Goal: Task Accomplishment & Management: Use online tool/utility

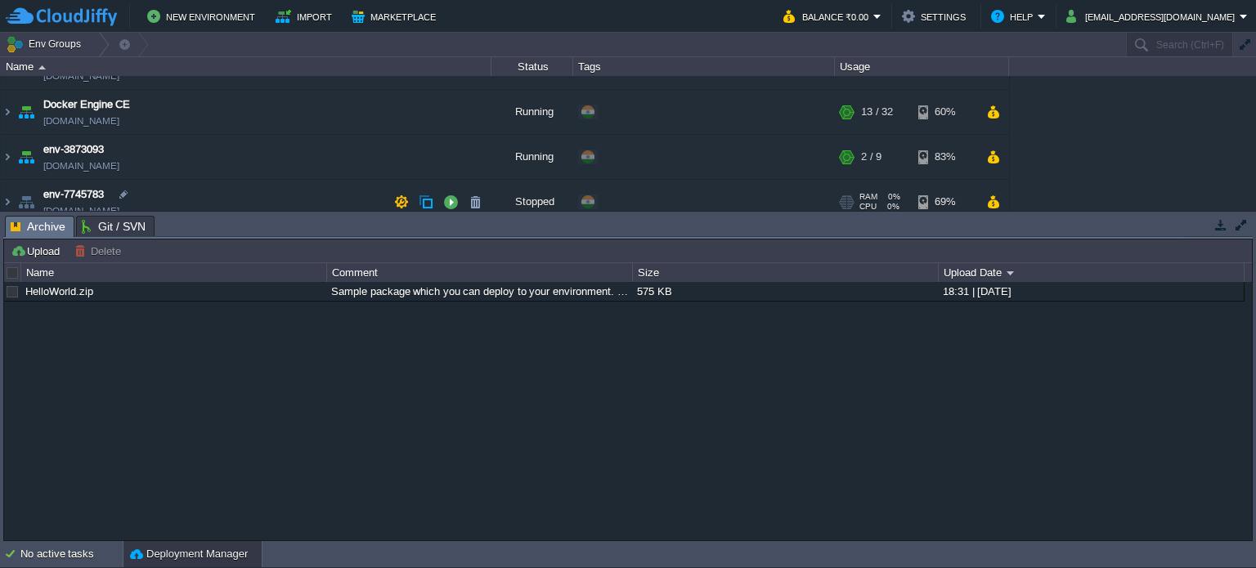
scroll to position [77, 0]
click at [6, 115] on img at bounding box center [7, 111] width 13 height 44
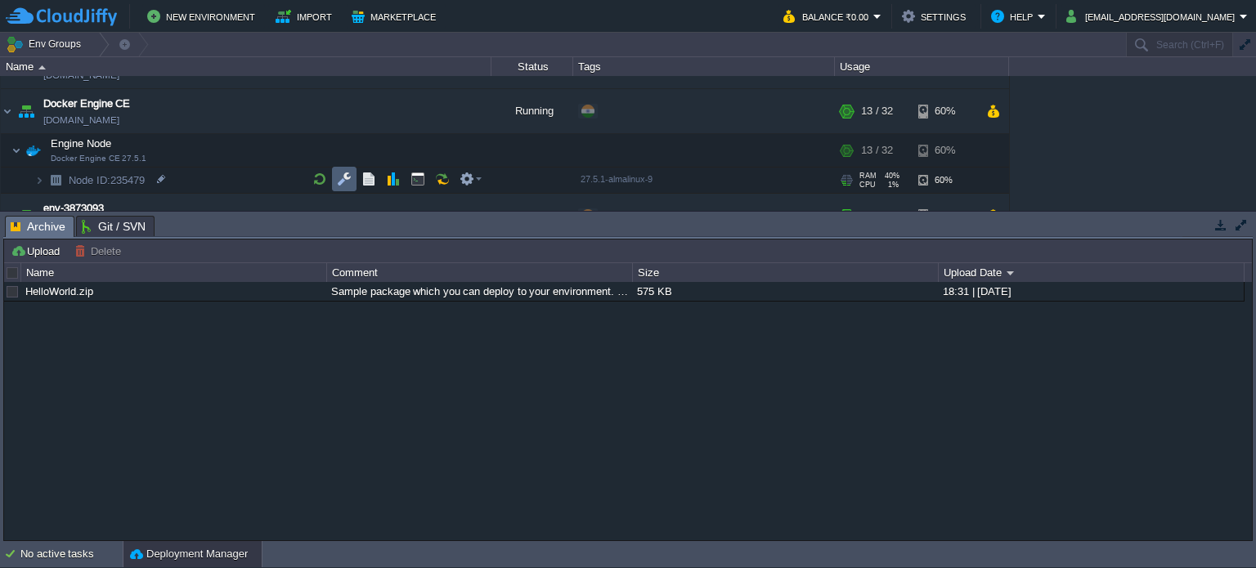
click at [348, 178] on button "button" at bounding box center [344, 179] width 15 height 15
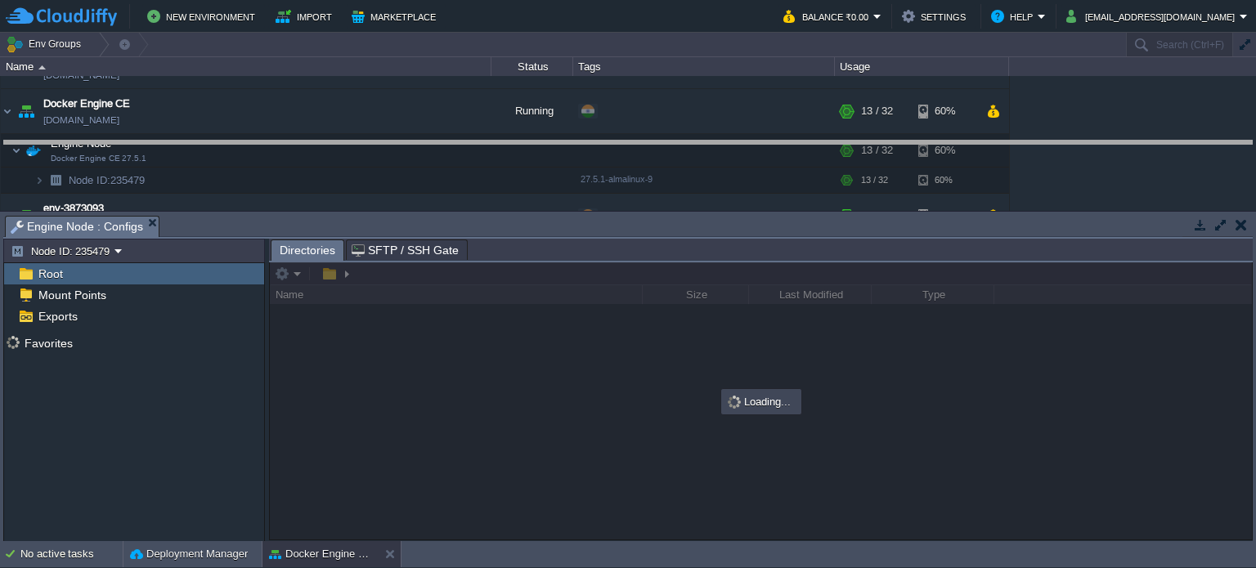
drag, startPoint x: 496, startPoint y: 228, endPoint x: 502, endPoint y: 136, distance: 92.6
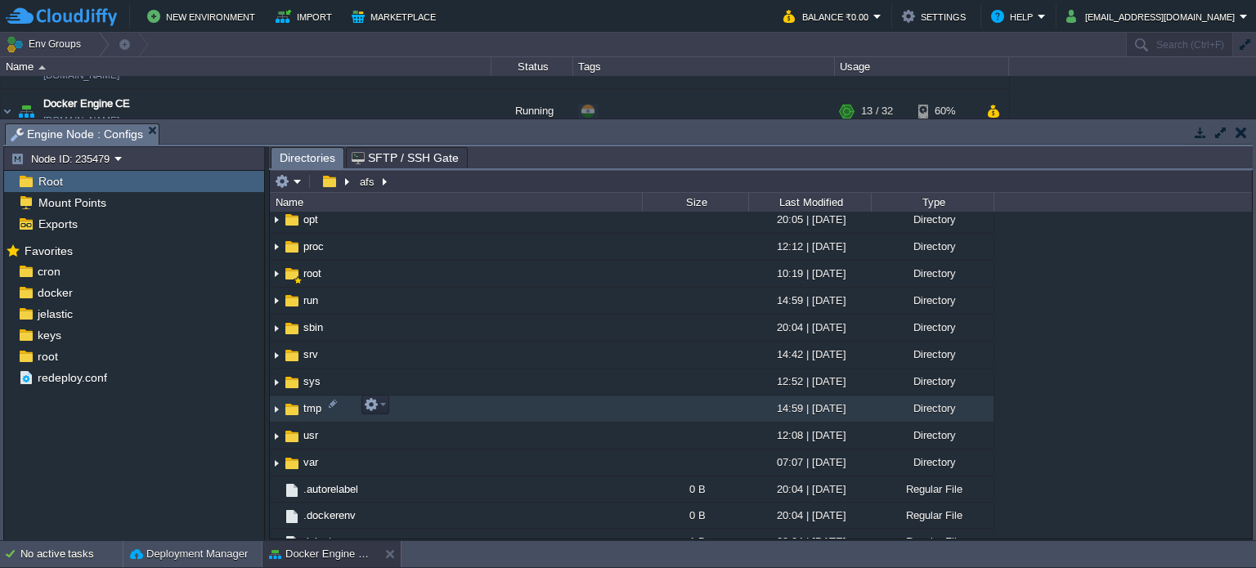
scroll to position [304, 0]
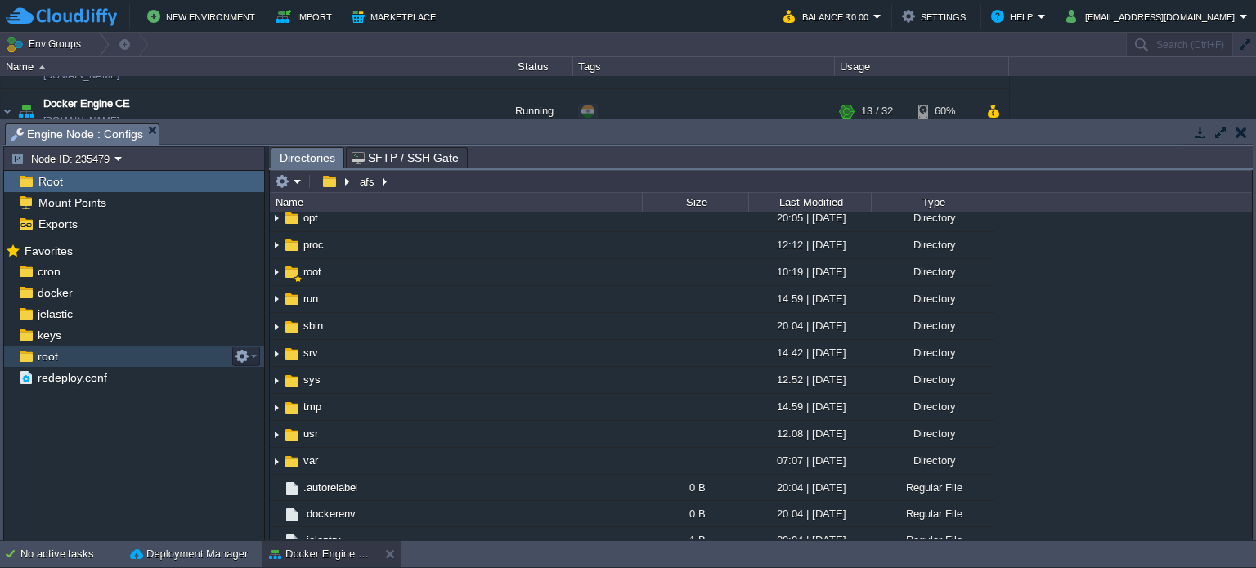
click at [39, 359] on span "root" at bounding box center [47, 356] width 26 height 15
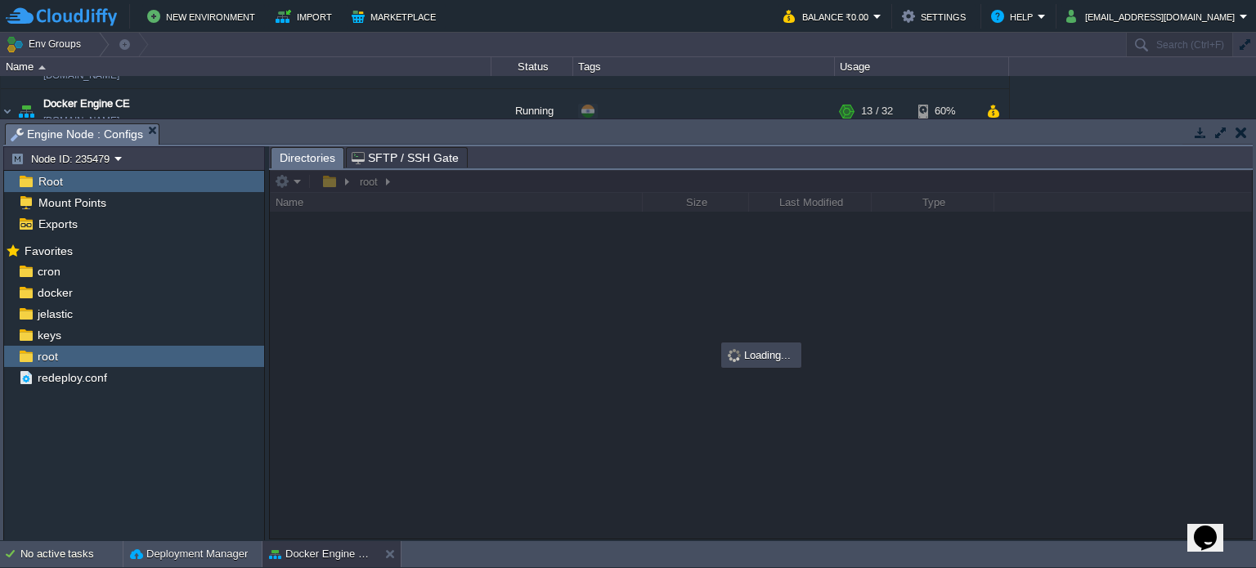
scroll to position [0, 0]
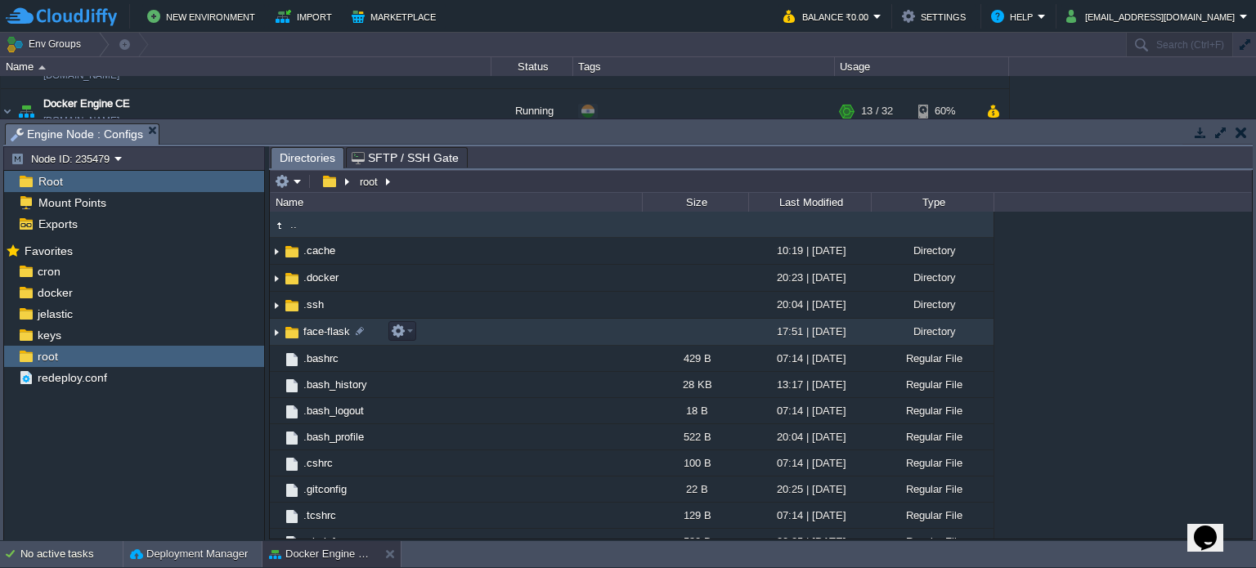
click at [317, 332] on span "face-flask" at bounding box center [327, 332] width 52 height 14
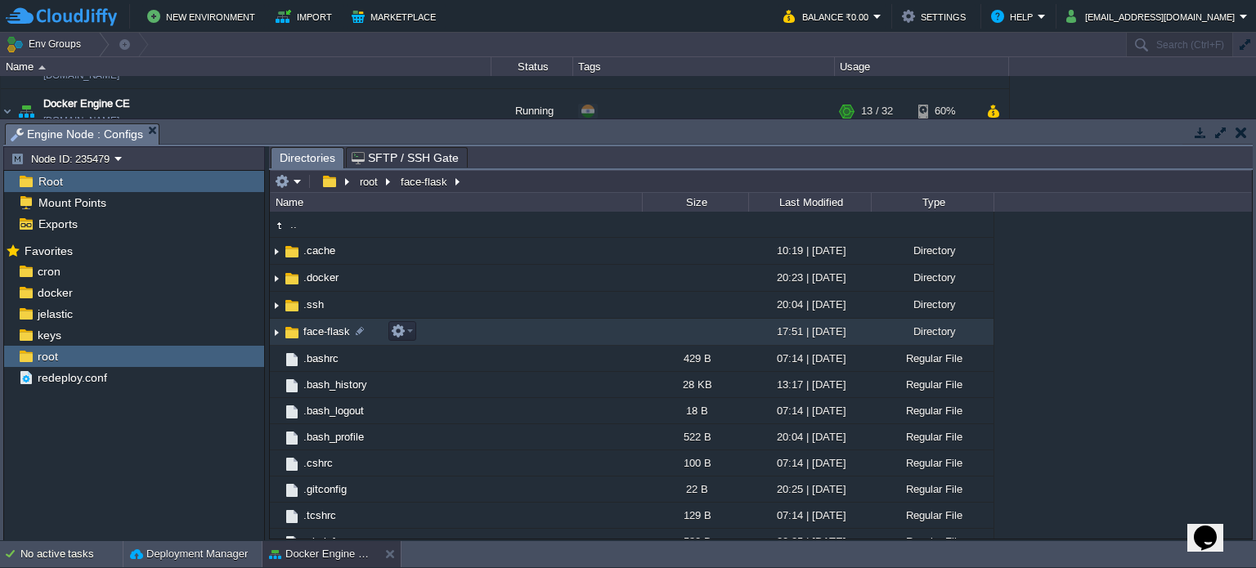
click at [317, 332] on span "face-flask" at bounding box center [327, 332] width 52 height 14
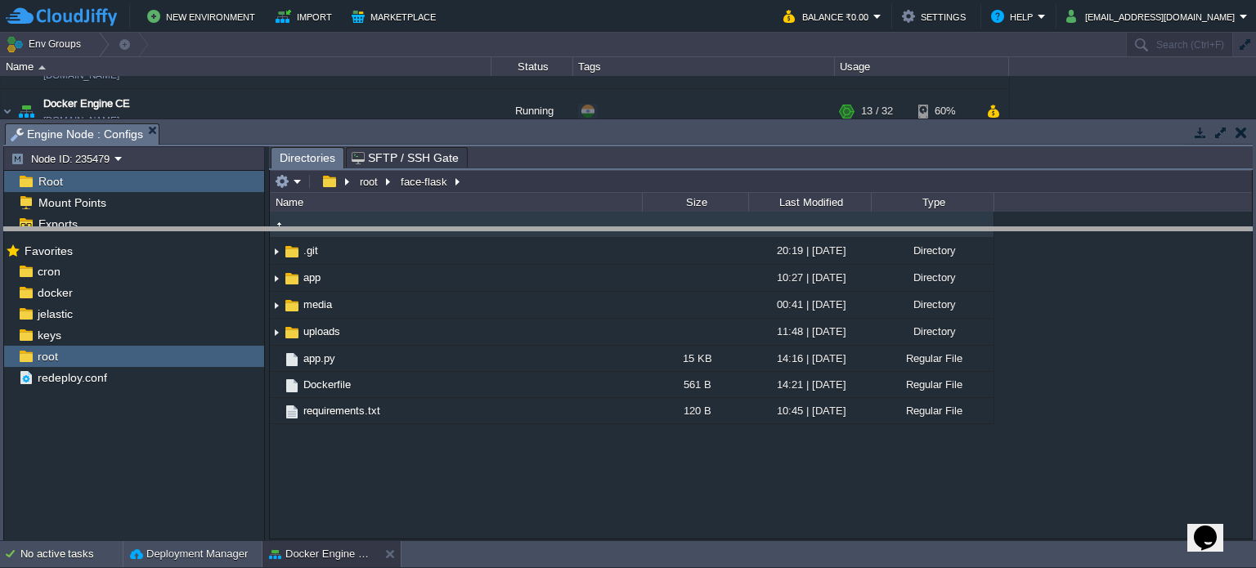
drag, startPoint x: 521, startPoint y: 137, endPoint x: 517, endPoint y: 241, distance: 104.8
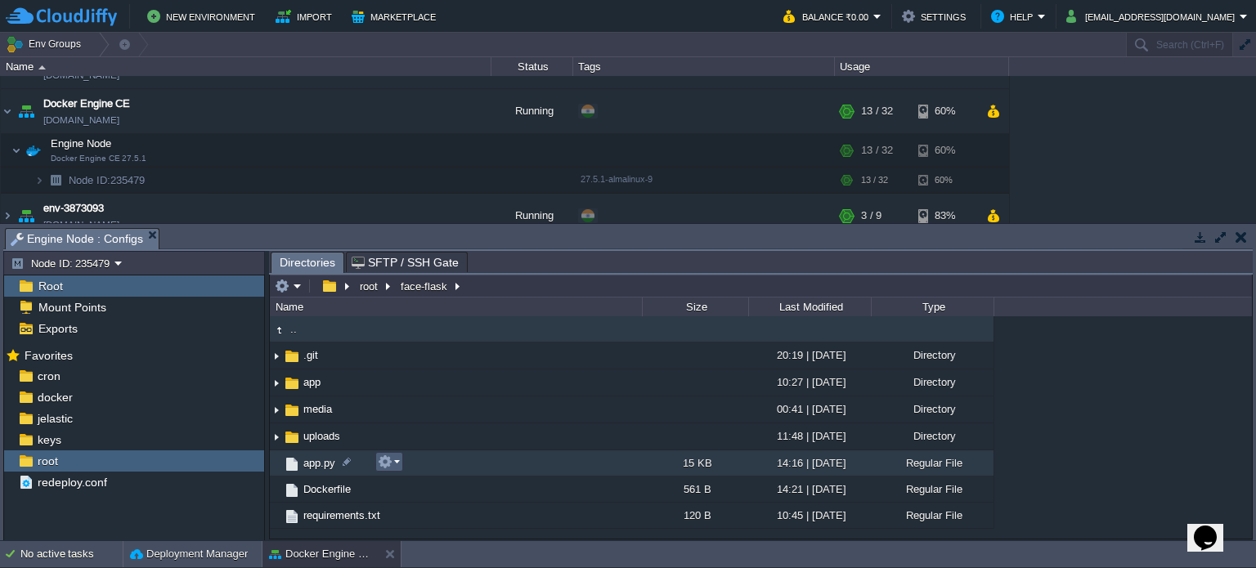
click at [396, 463] on em at bounding box center [389, 462] width 22 height 15
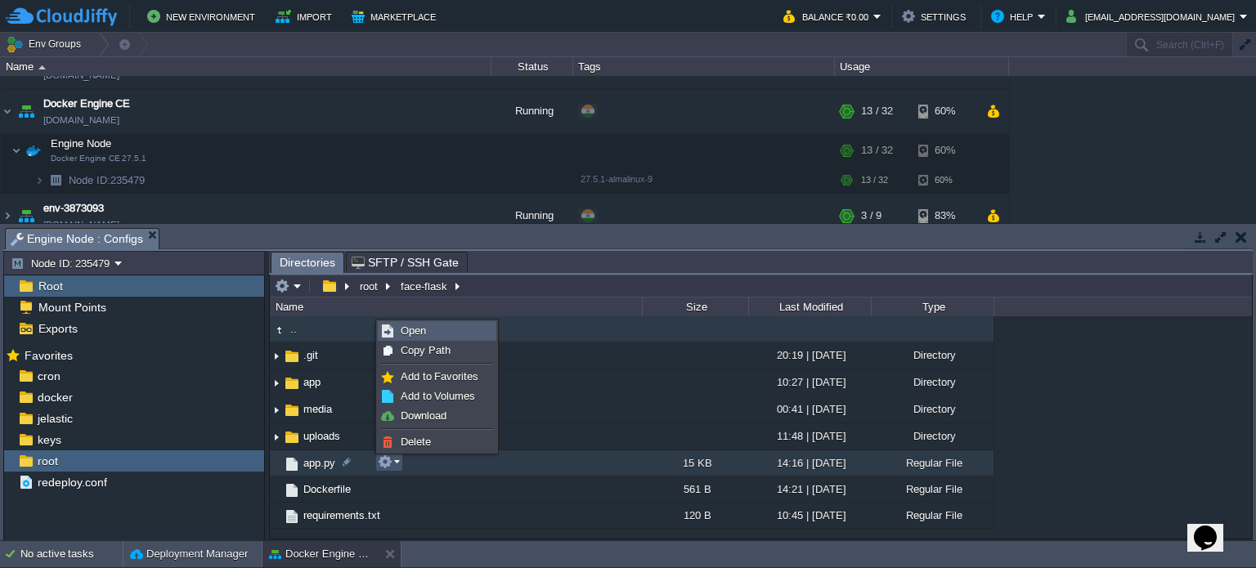
click at [416, 333] on span "Open" at bounding box center [413, 331] width 25 height 12
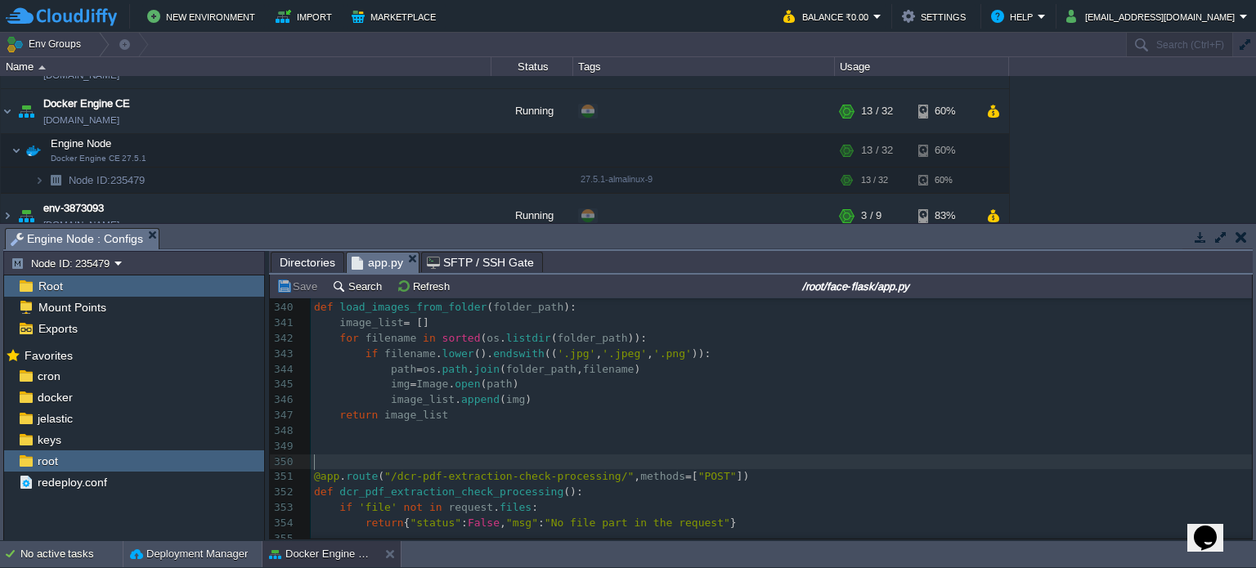
click at [340, 457] on pre "​" at bounding box center [781, 463] width 941 height 16
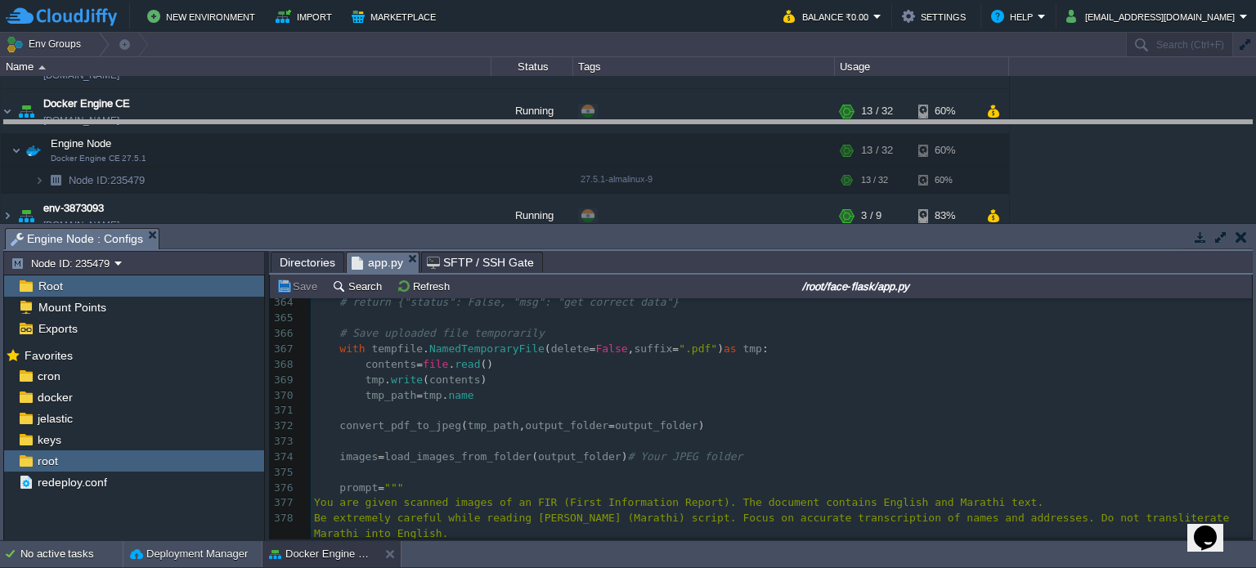
drag, startPoint x: 591, startPoint y: 238, endPoint x: 586, endPoint y: 130, distance: 108.1
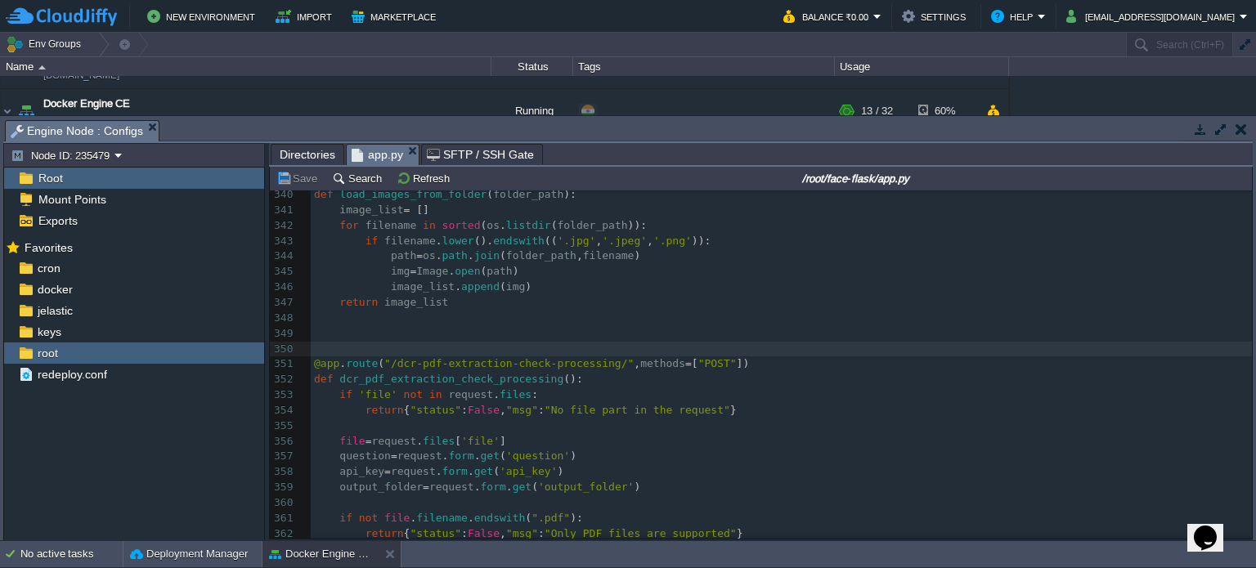
click at [335, 333] on pre "​" at bounding box center [781, 334] width 941 height 16
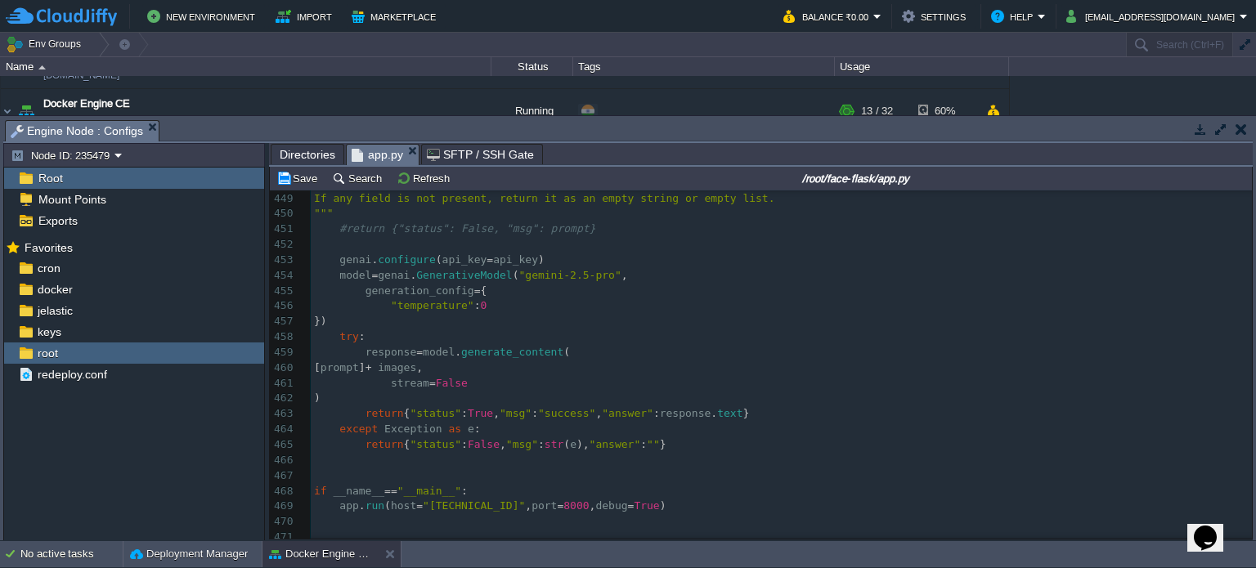
click at [338, 264] on div "xxxxxxxxxx ​ 433 accused (array of objects with `name`, `address`) 434 occurren…" at bounding box center [781, 299] width 941 height 740
type textarea "genai.configure(api_key=api_key) model = genai.GenerativeModel("gemini-2.5-pro"…"
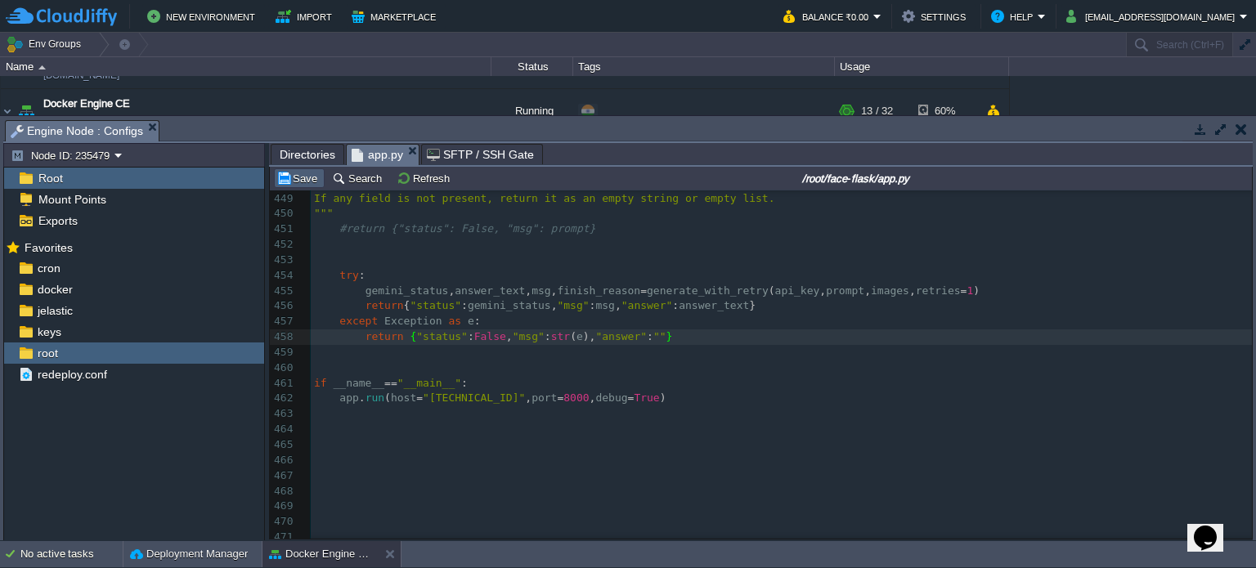
click at [299, 182] on button "Save" at bounding box center [299, 178] width 46 height 15
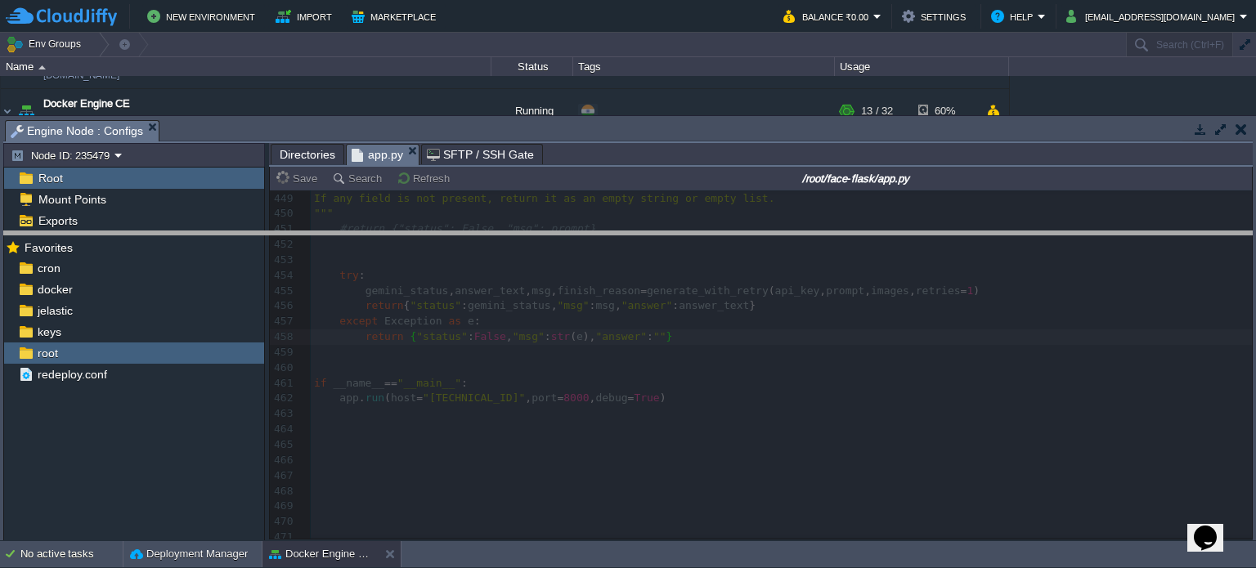
drag, startPoint x: 573, startPoint y: 133, endPoint x: 586, endPoint y: 254, distance: 121.9
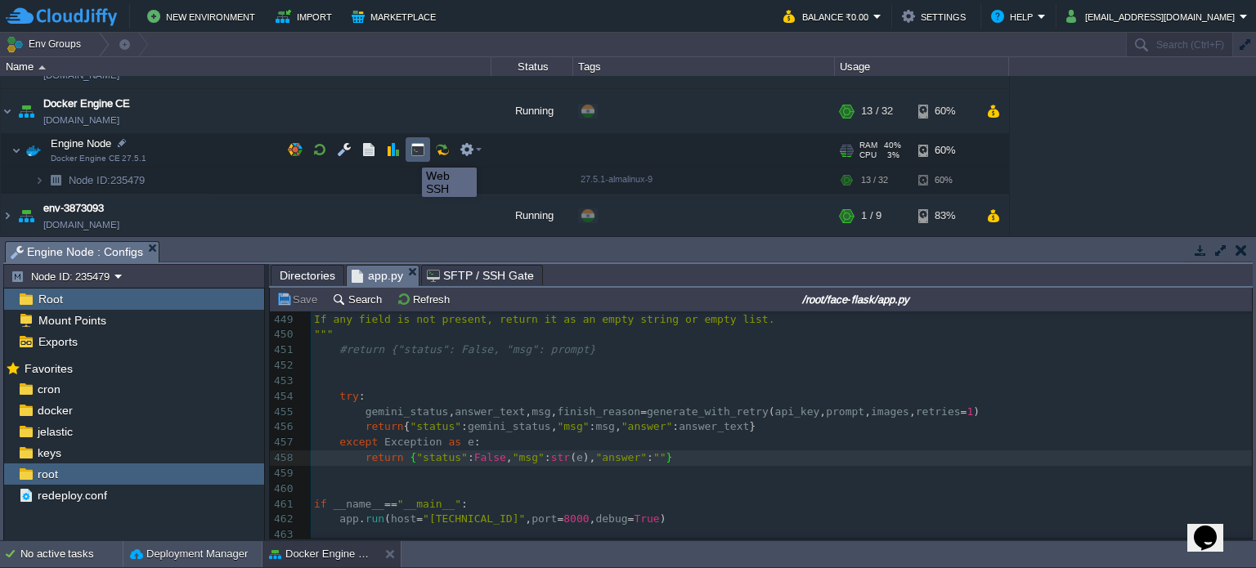
click at [411, 153] on button "button" at bounding box center [418, 149] width 15 height 15
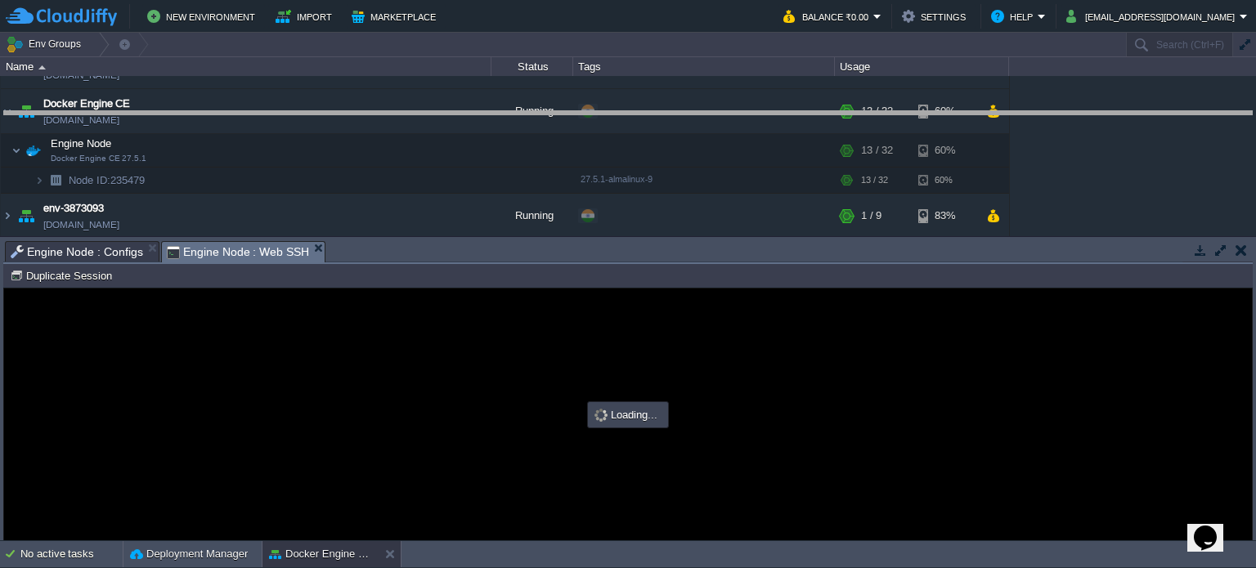
drag, startPoint x: 628, startPoint y: 250, endPoint x: 621, endPoint y: 83, distance: 167.0
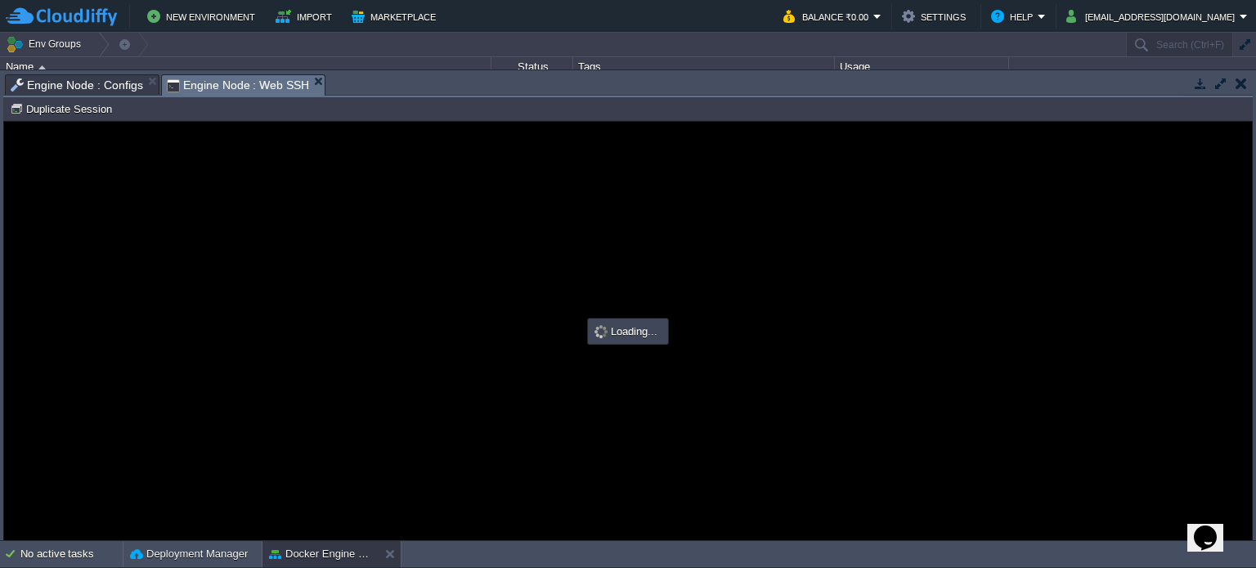
type input "#000000"
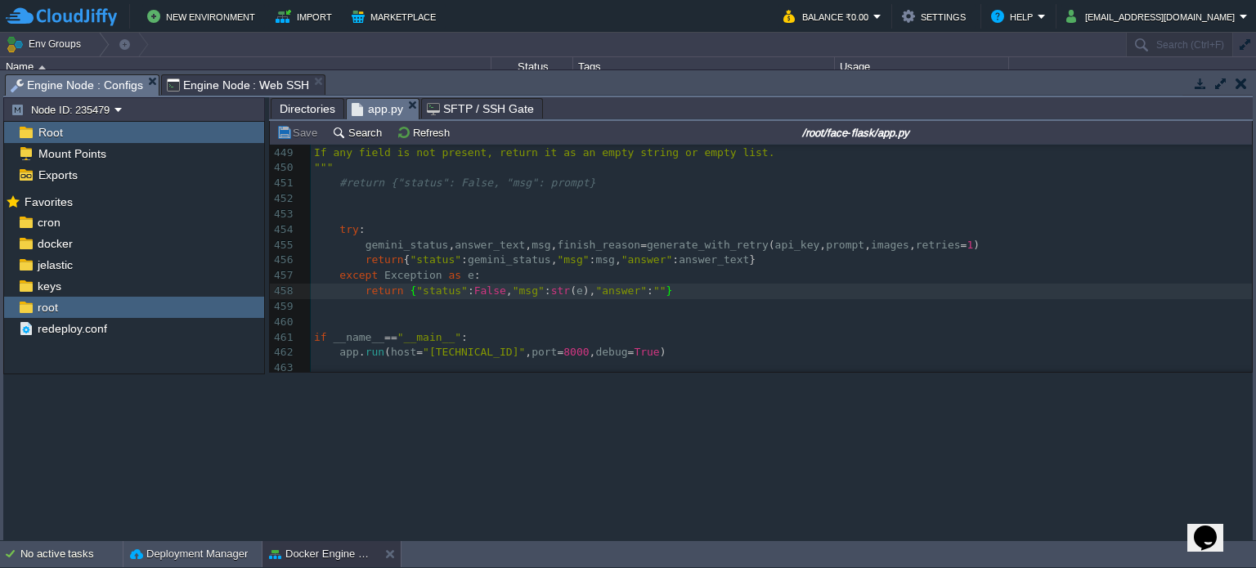
click at [42, 78] on span "Engine Node : Configs" at bounding box center [77, 85] width 133 height 20
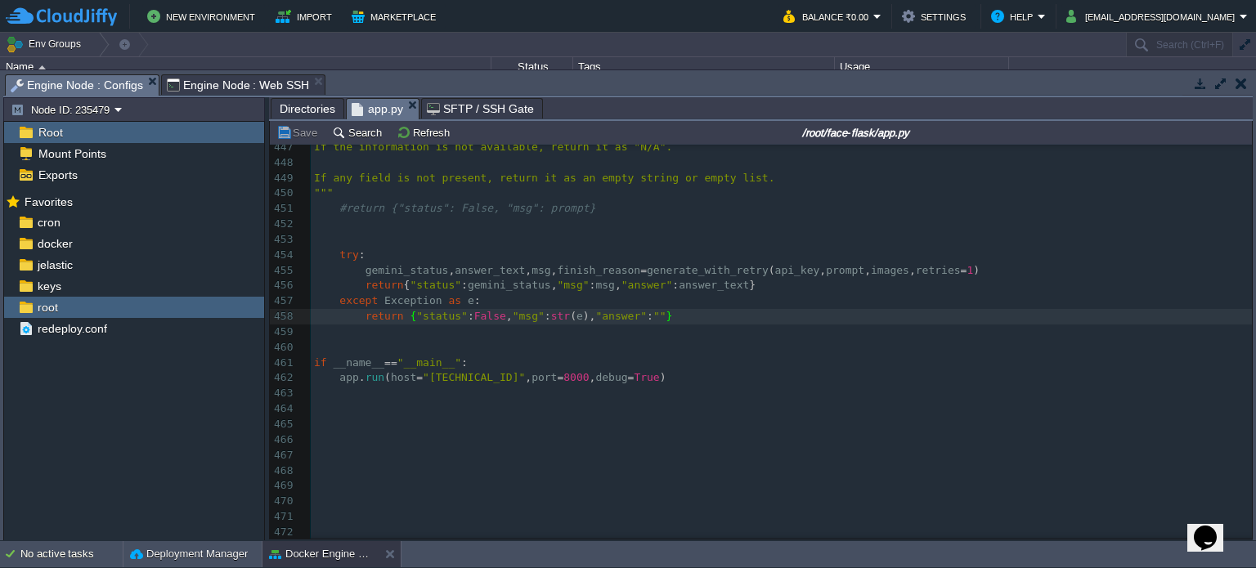
click at [231, 87] on span "Engine Node : Web SSH" at bounding box center [238, 85] width 143 height 20
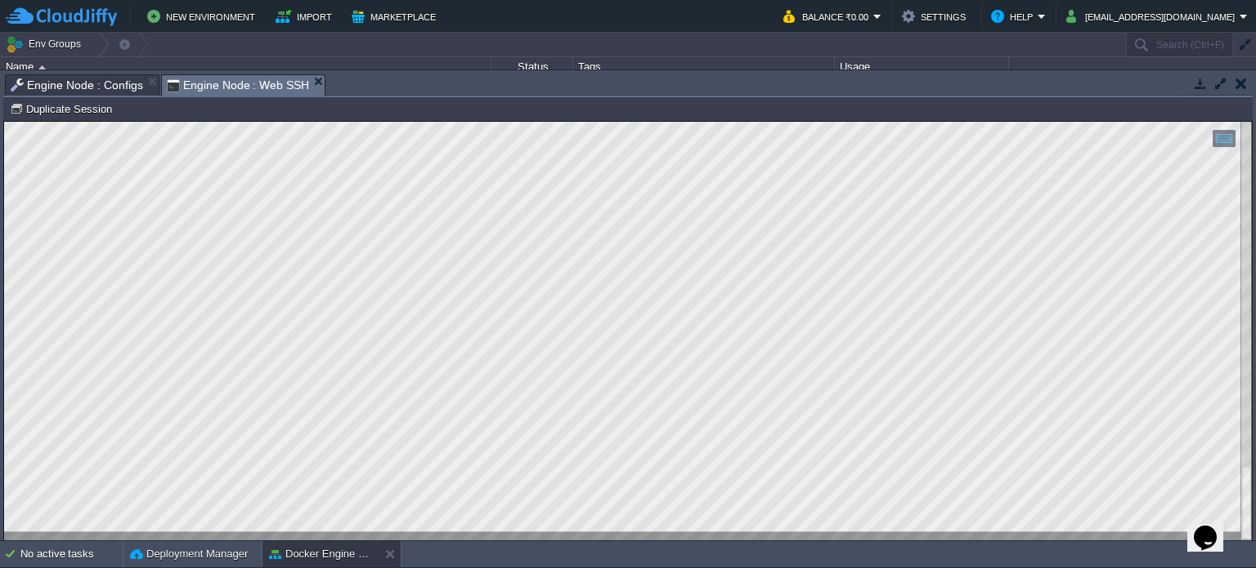
click at [82, 83] on span "Engine Node : Configs" at bounding box center [77, 85] width 133 height 20
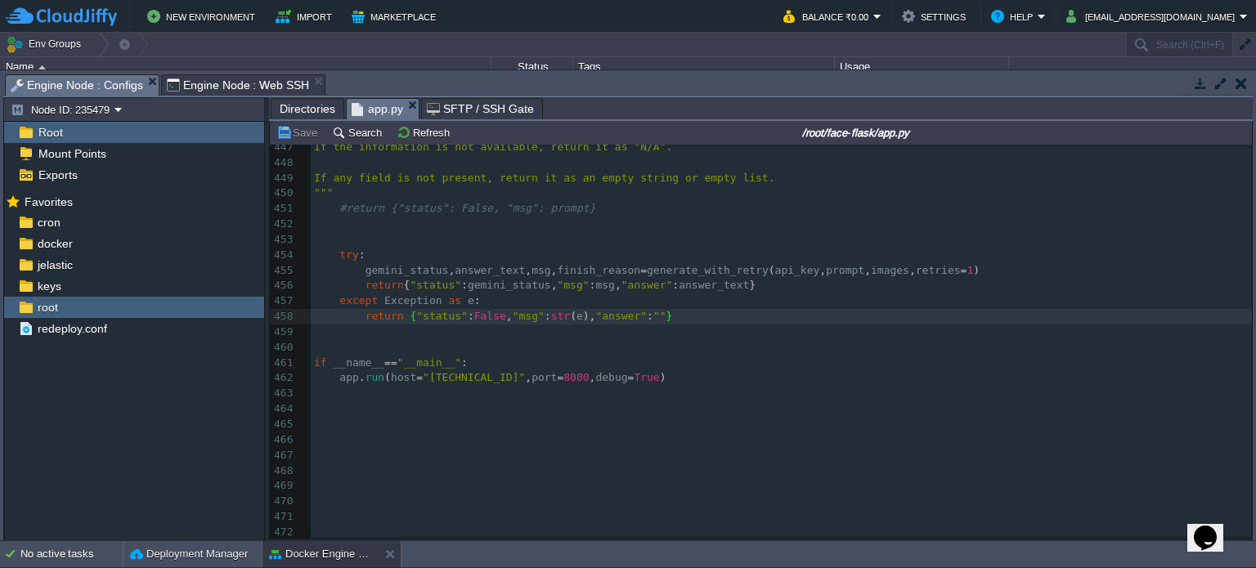
click at [475, 333] on pre "​" at bounding box center [781, 333] width 941 height 16
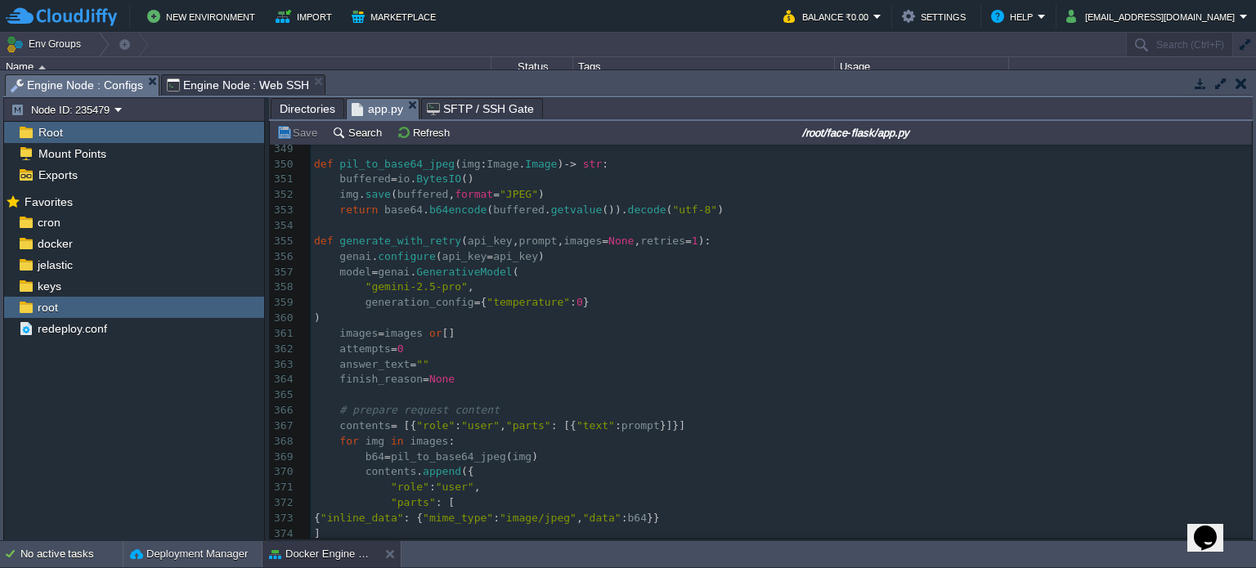
scroll to position [5372, 0]
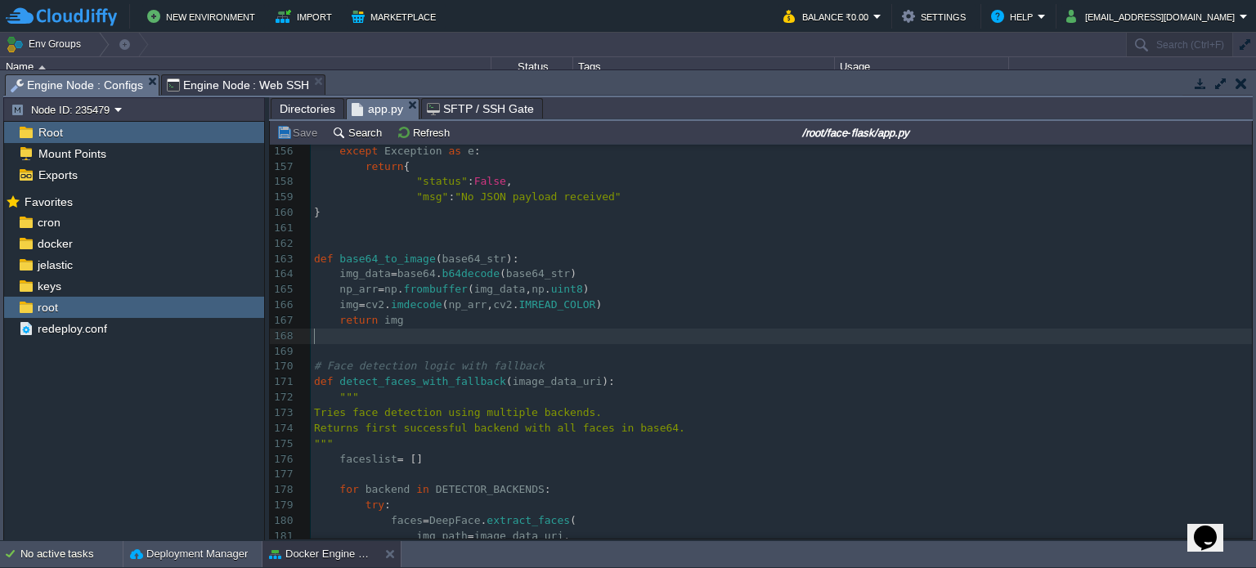
click at [393, 340] on pre "​" at bounding box center [781, 337] width 941 height 16
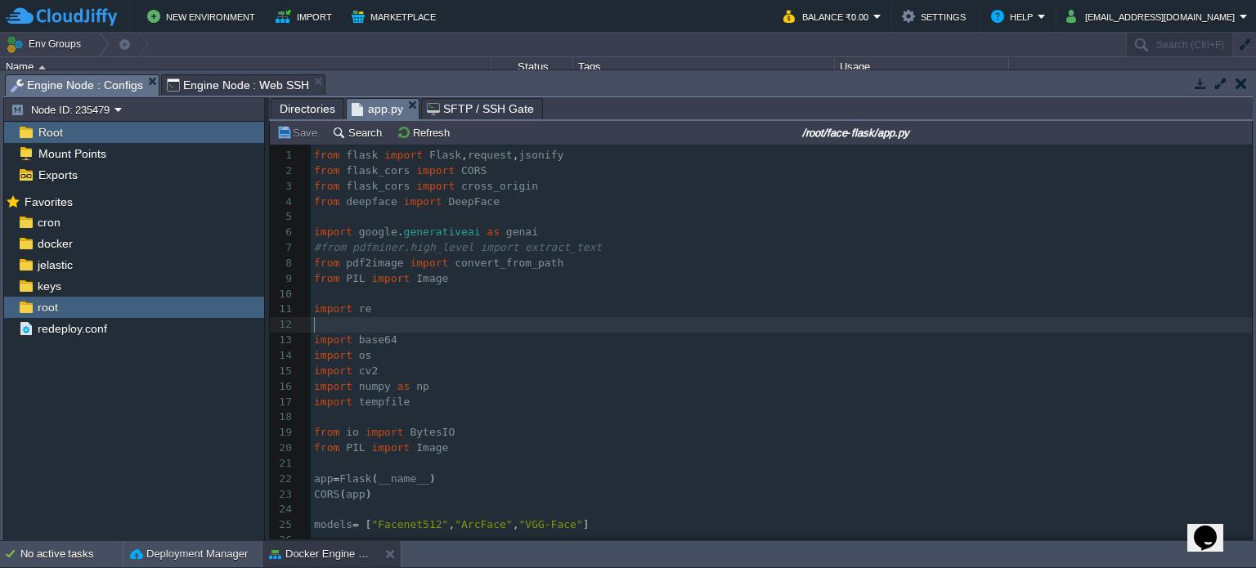
click at [360, 329] on pre "​" at bounding box center [781, 325] width 941 height 16
click at [421, 435] on div "x ​ 1 from flask import Flask , request , jsonify 2 from flask_cors import CORS…" at bounding box center [781, 487] width 941 height 678
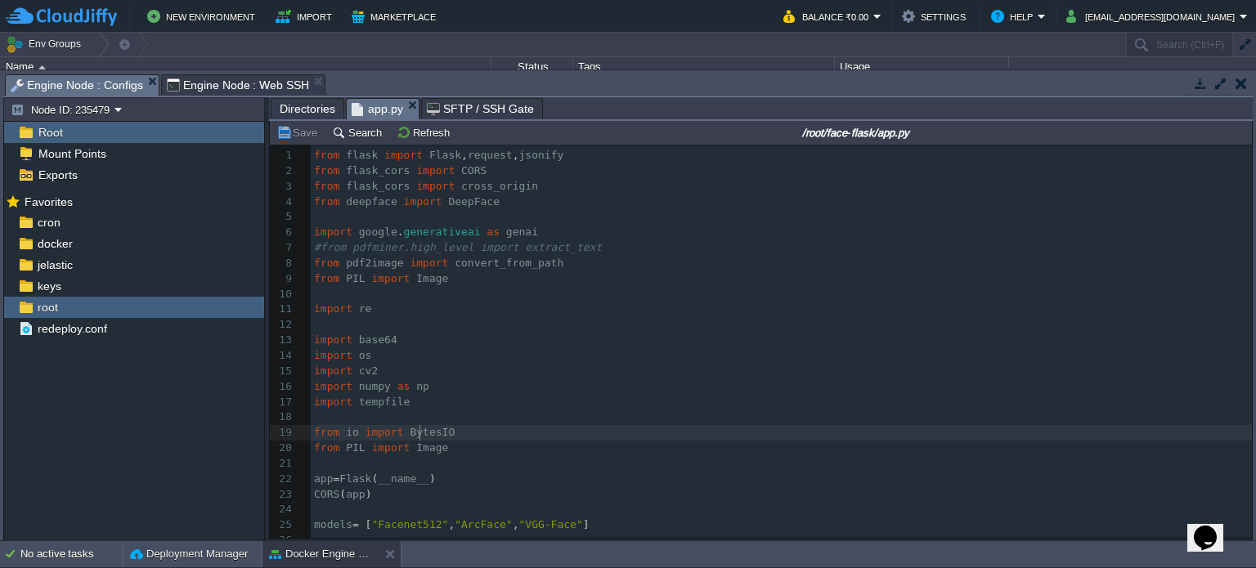
type textarea "BytesIO"
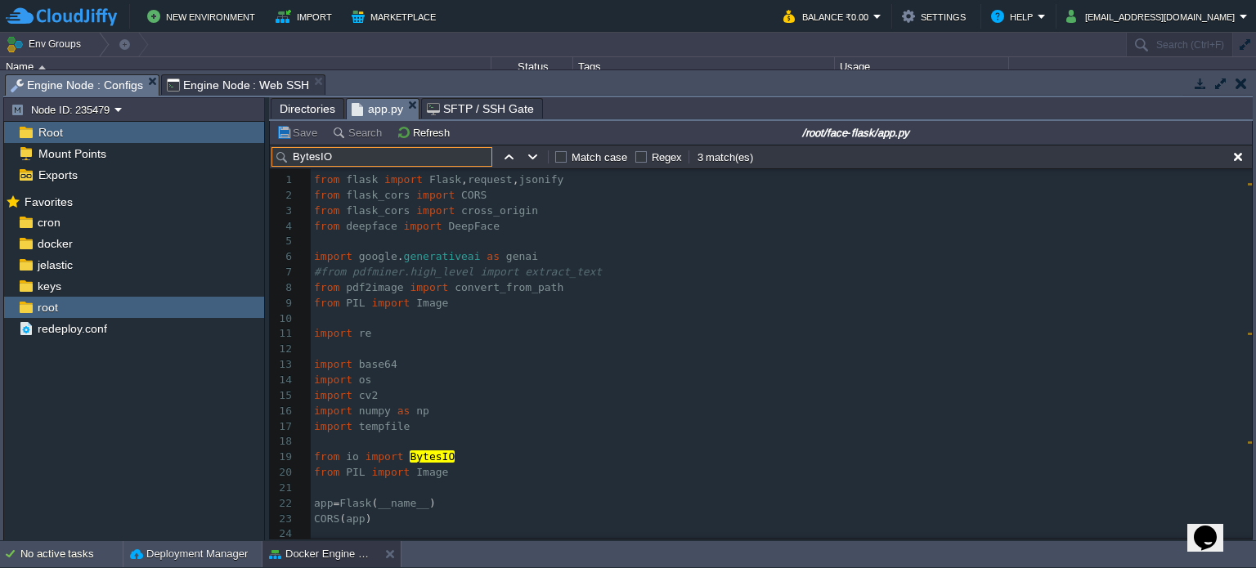
click at [380, 321] on pre "​" at bounding box center [781, 320] width 941 height 16
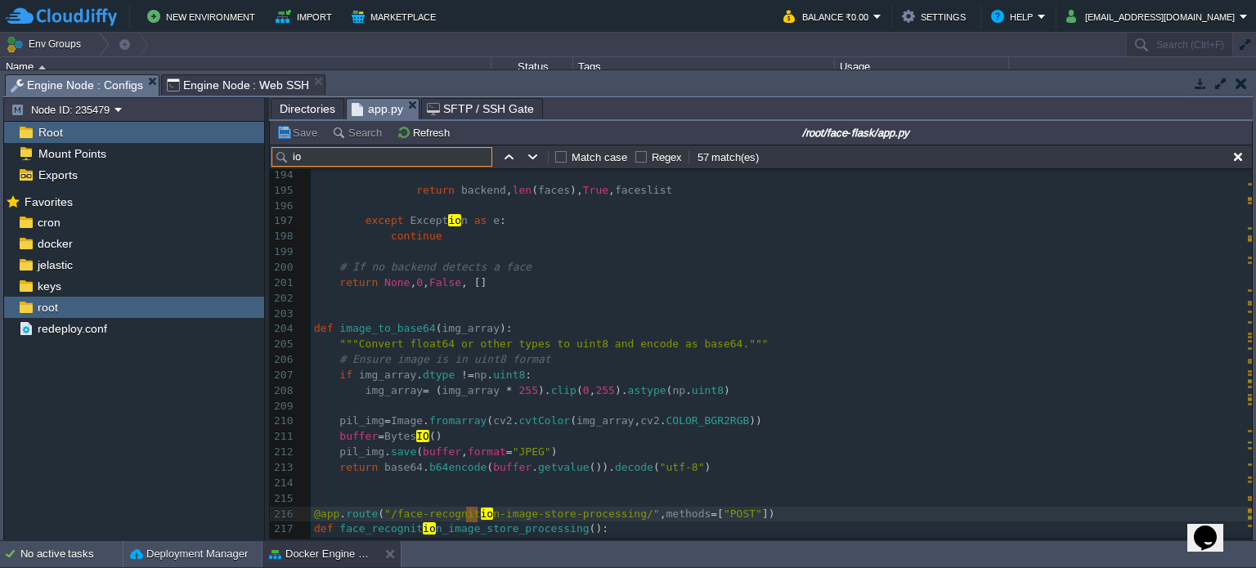
type input "io"
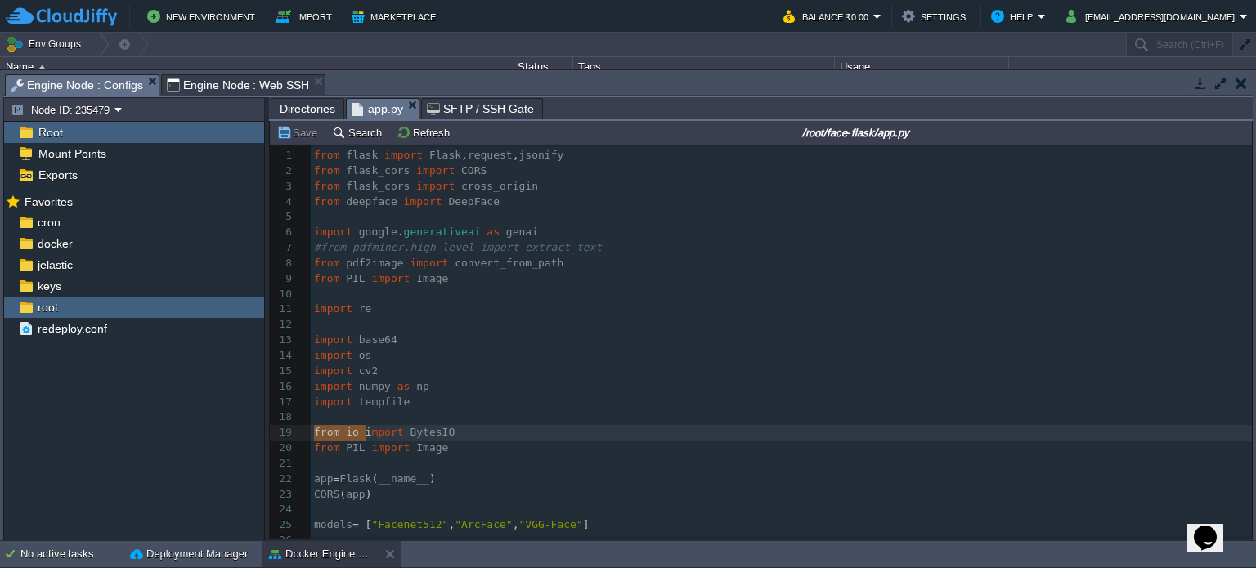
type textarea "from io im"
type textarea "BytesIO"
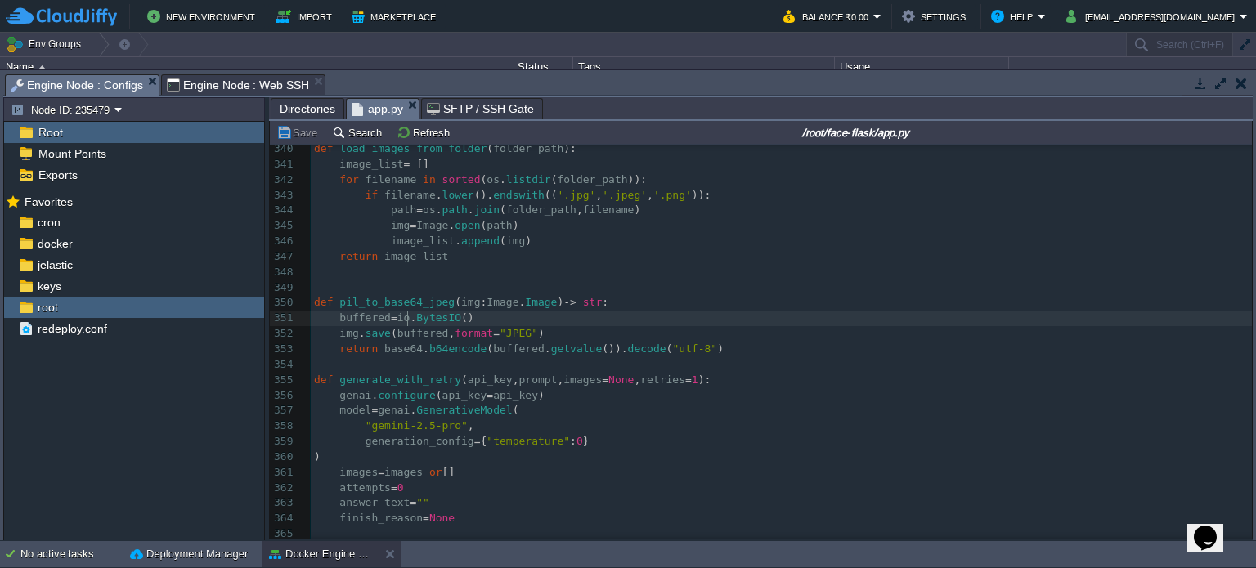
click at [409, 321] on div "x from io import BytesIO 317 def convert_pdf_to_jpeg ( pdf_path , output_folder…" at bounding box center [781, 264] width 941 height 955
type textarea "io"
click at [288, 131] on button "Save" at bounding box center [299, 132] width 46 height 15
click at [186, 85] on span "Engine Node : Web SSH" at bounding box center [238, 85] width 143 height 20
click at [89, 84] on span "Engine Node : Configs" at bounding box center [77, 85] width 133 height 20
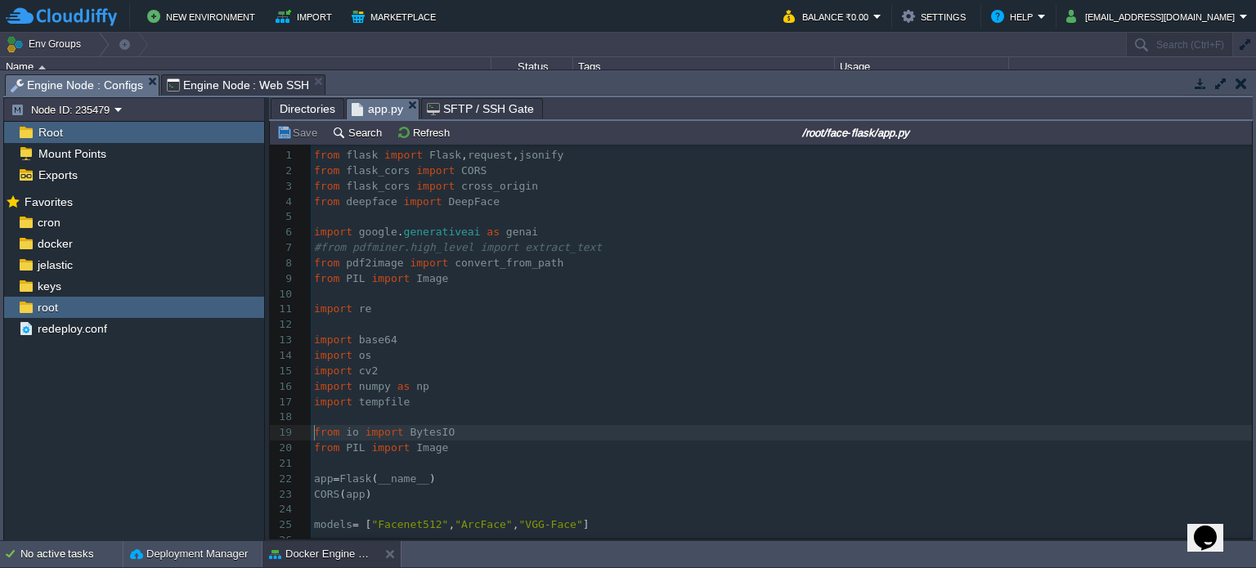
type textarea "from io import BytesIO"
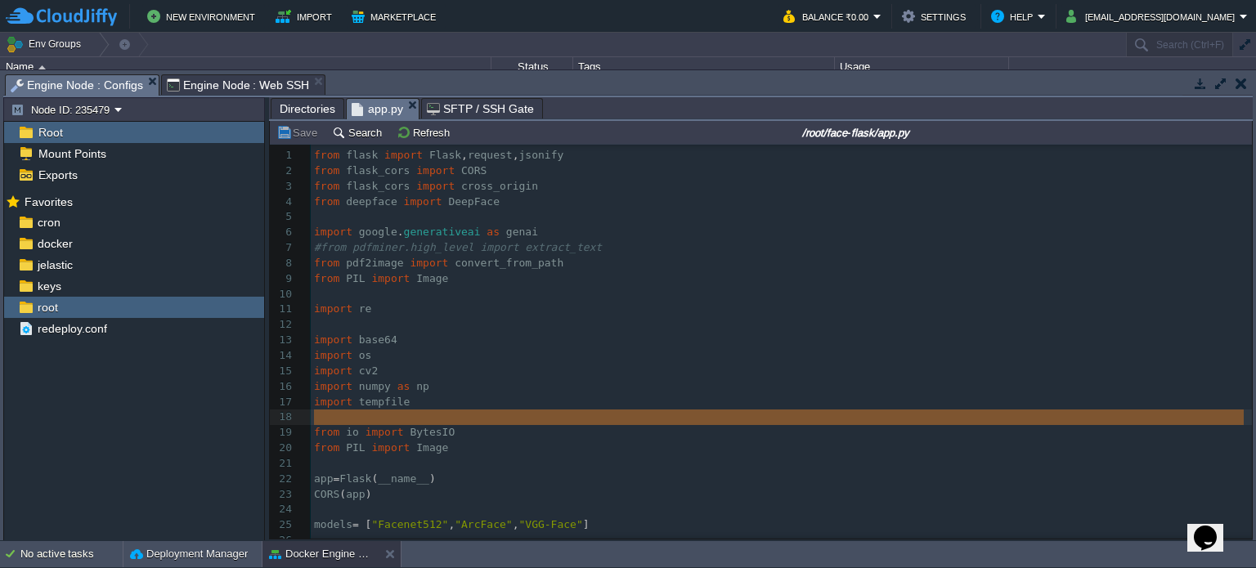
type textarea "from io import BytesIO"
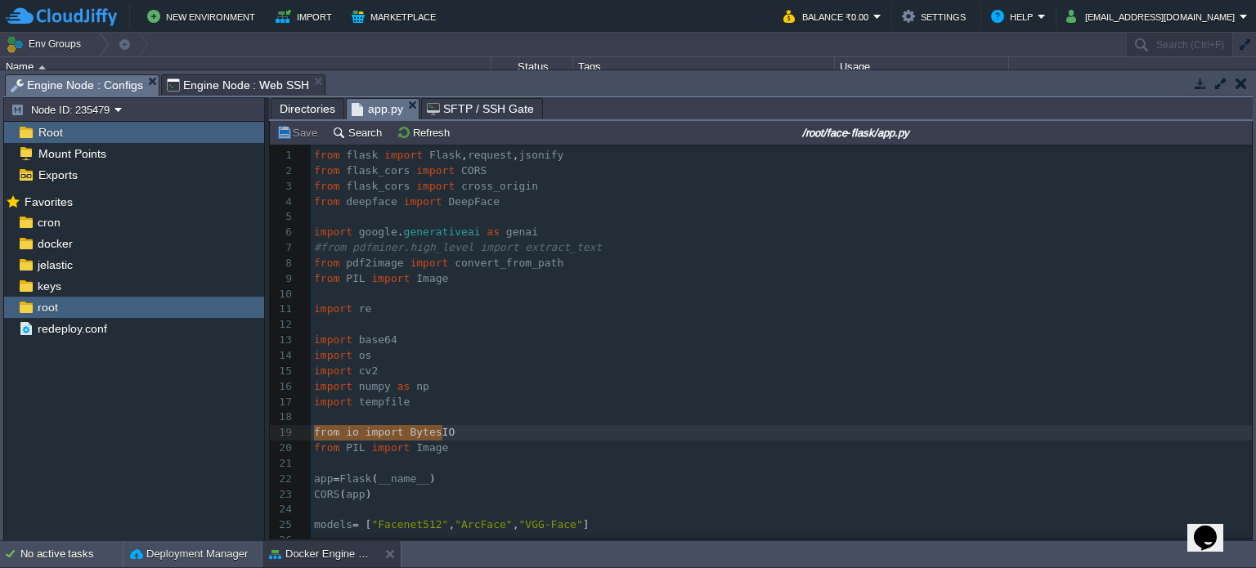
drag, startPoint x: 315, startPoint y: 437, endPoint x: 483, endPoint y: 438, distance: 168.5
click at [239, 84] on span "Engine Node : Web SSH" at bounding box center [238, 85] width 143 height 20
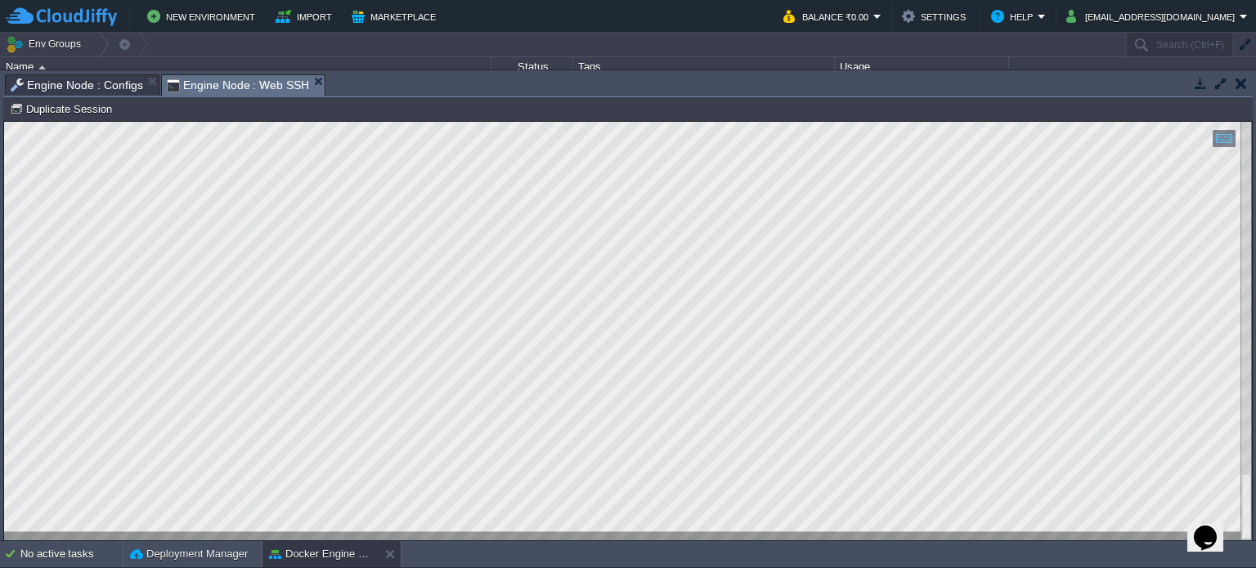
click at [317, 535] on div at bounding box center [628, 331] width 1248 height 419
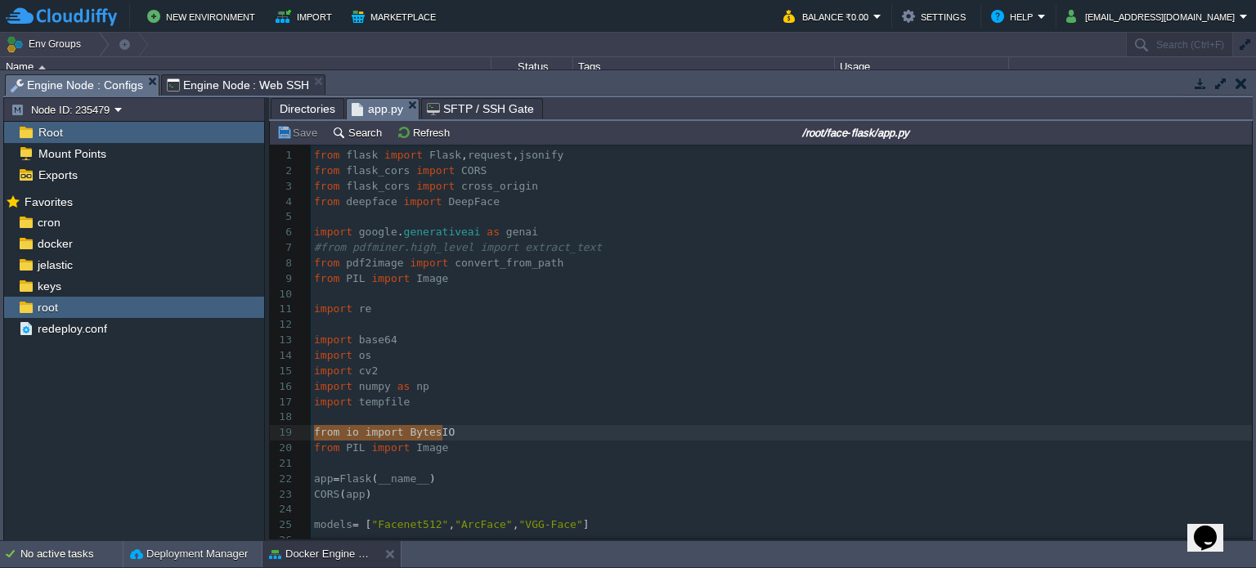
click at [107, 84] on span "Engine Node : Configs" at bounding box center [77, 85] width 133 height 20
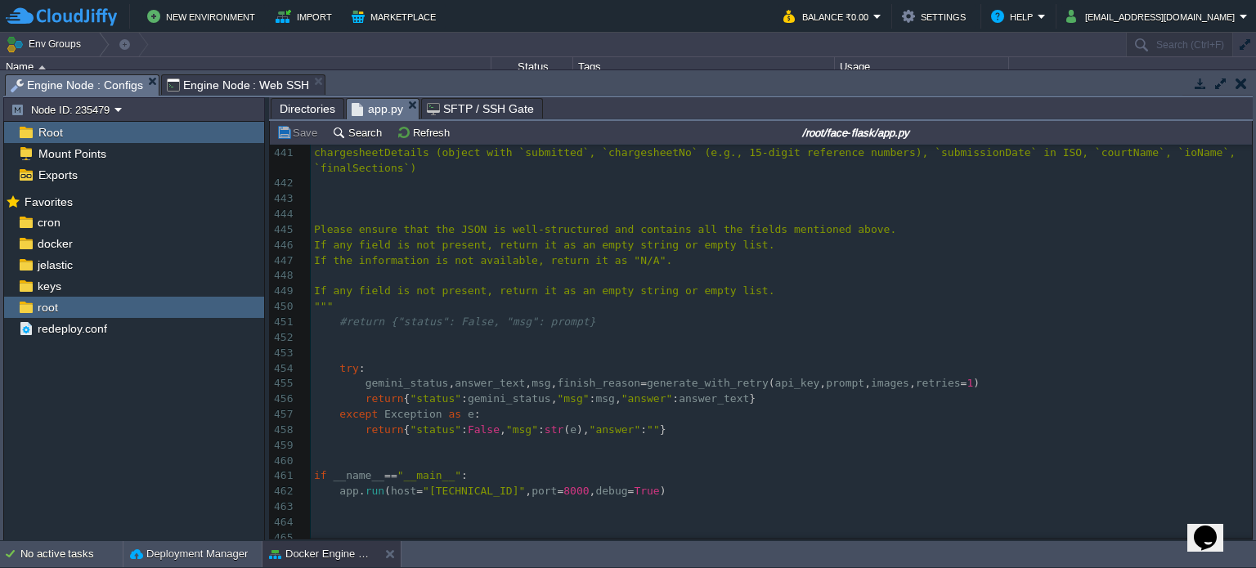
scroll to position [6795, 0]
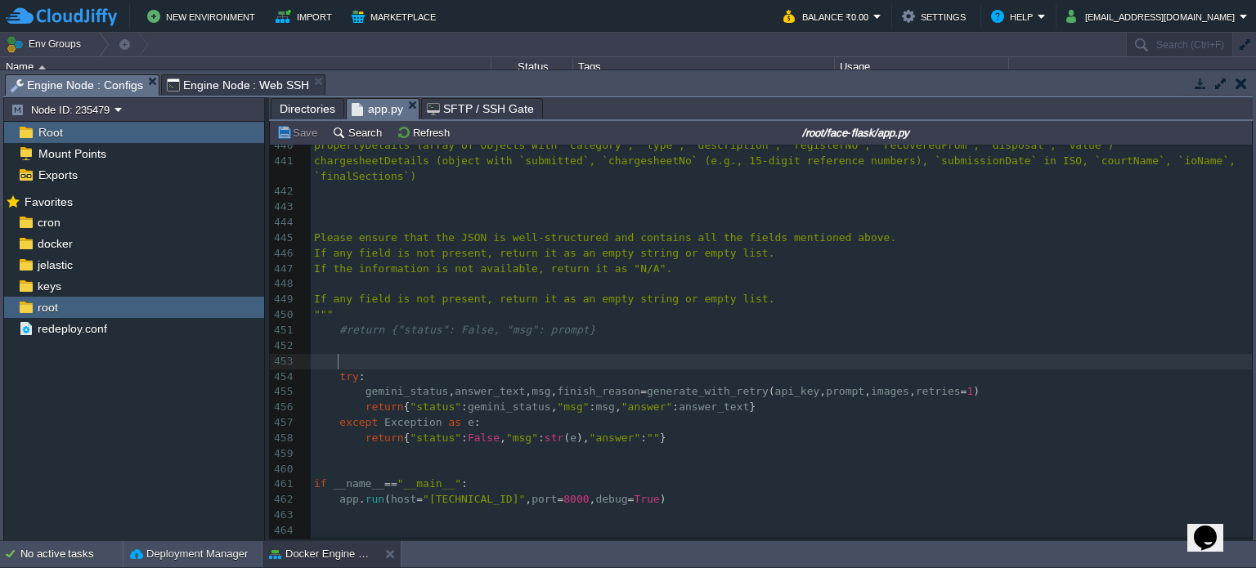
click at [491, 362] on pre at bounding box center [781, 362] width 941 height 16
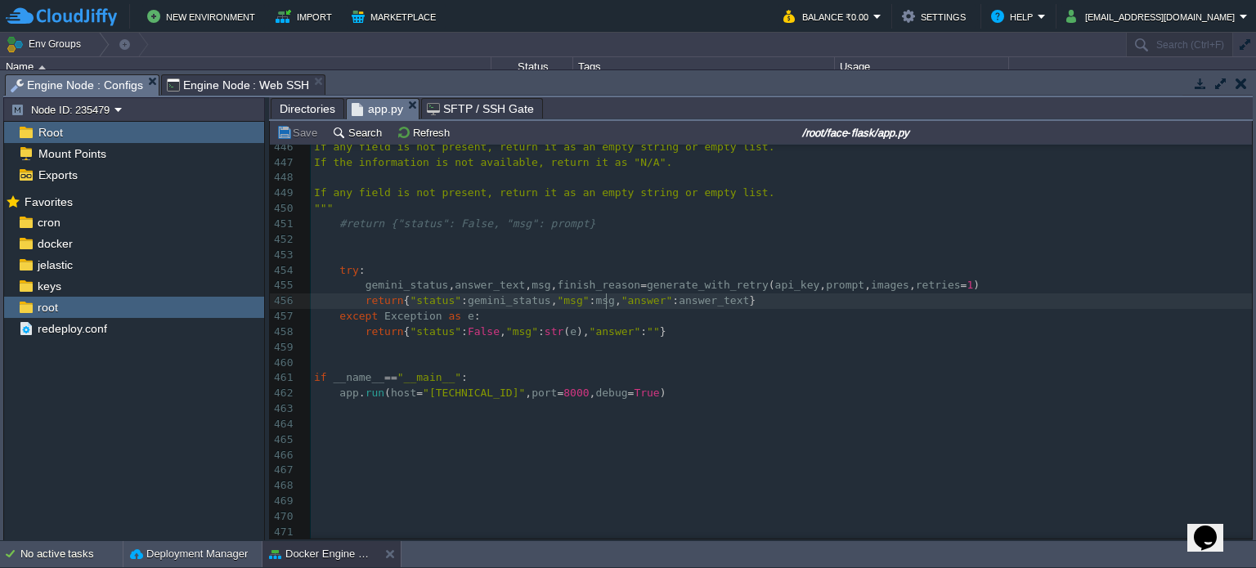
click at [609, 300] on div "x from io import BytesIO 418 ​ 419 images = load_images_from_folder ( output_fo…" at bounding box center [781, 116] width 941 height 878
type textarea "msg"
click at [478, 288] on div "x from io import BytesIO 418 ​ 419 images = load_images_from_folder ( output_fo…" at bounding box center [781, 116] width 941 height 878
type textarea "answer_text"
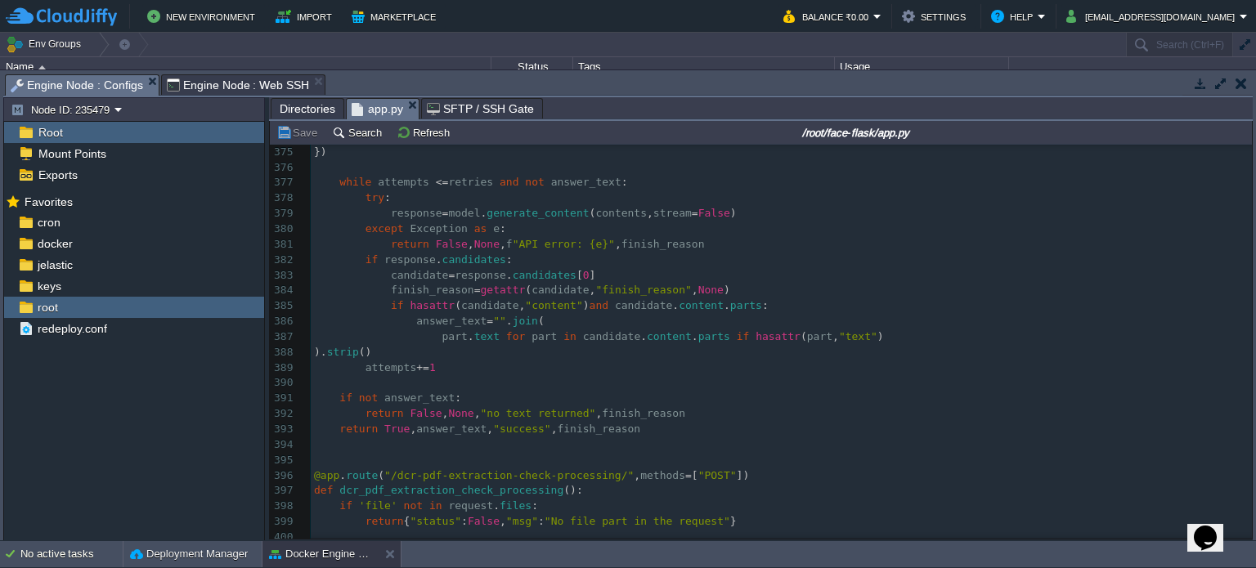
click at [444, 429] on div "x gemini_status , answer_text , msg , finish_reason = generate_with_retry ( api…" at bounding box center [781, 229] width 941 height 755
type textarea "answer_text"
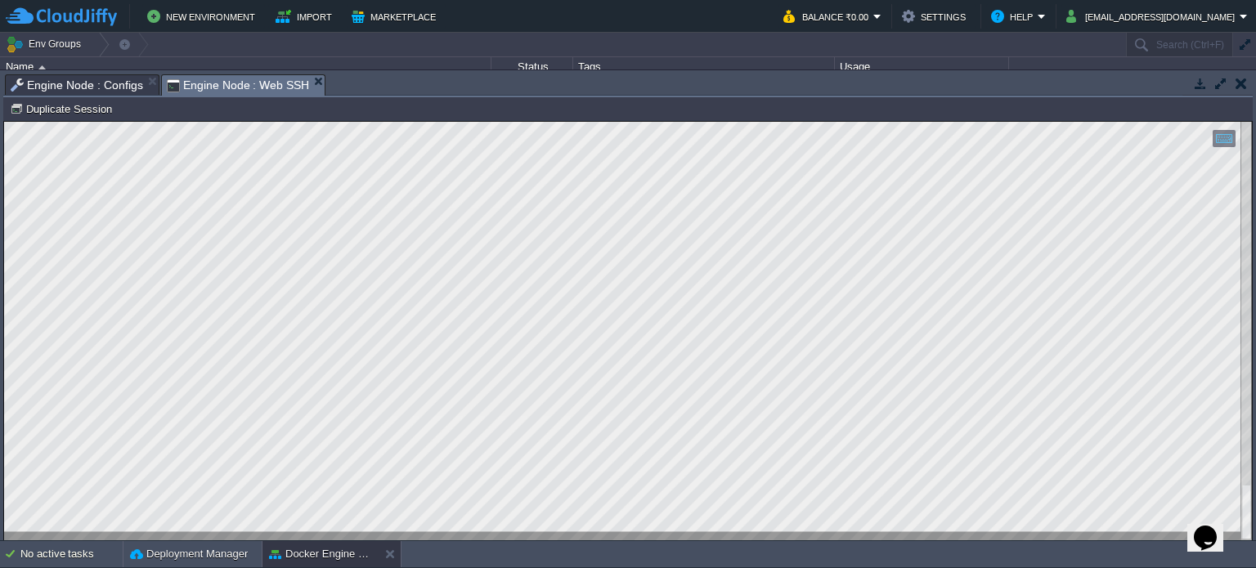
click at [213, 88] on span "Engine Node : Web SSH" at bounding box center [238, 85] width 143 height 20
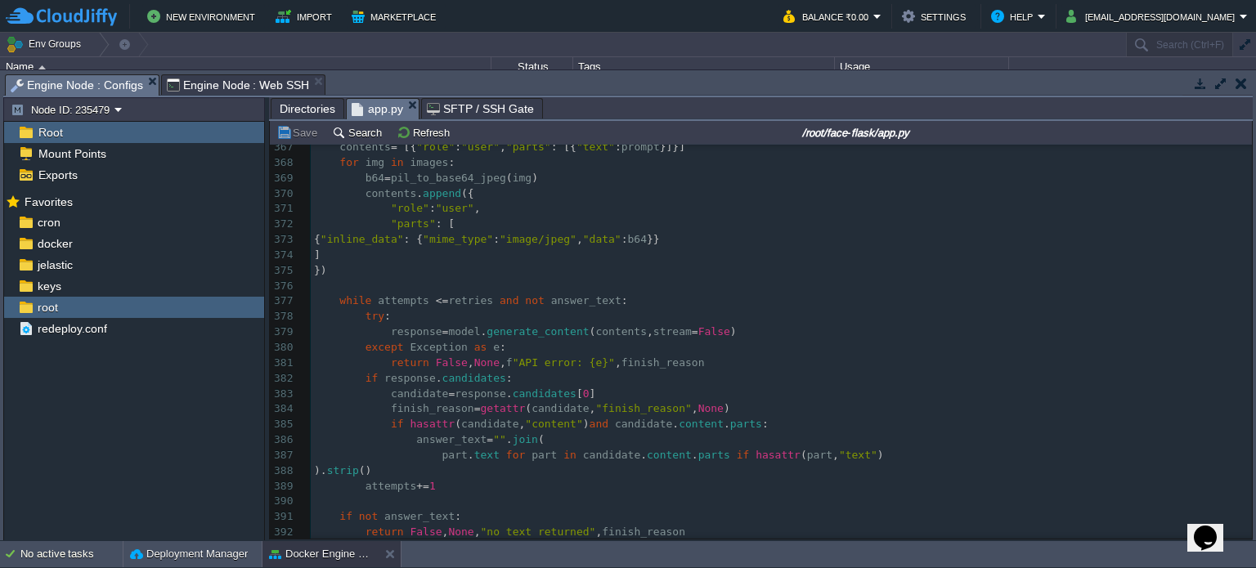
click at [127, 93] on span "Engine Node : Configs" at bounding box center [77, 85] width 133 height 20
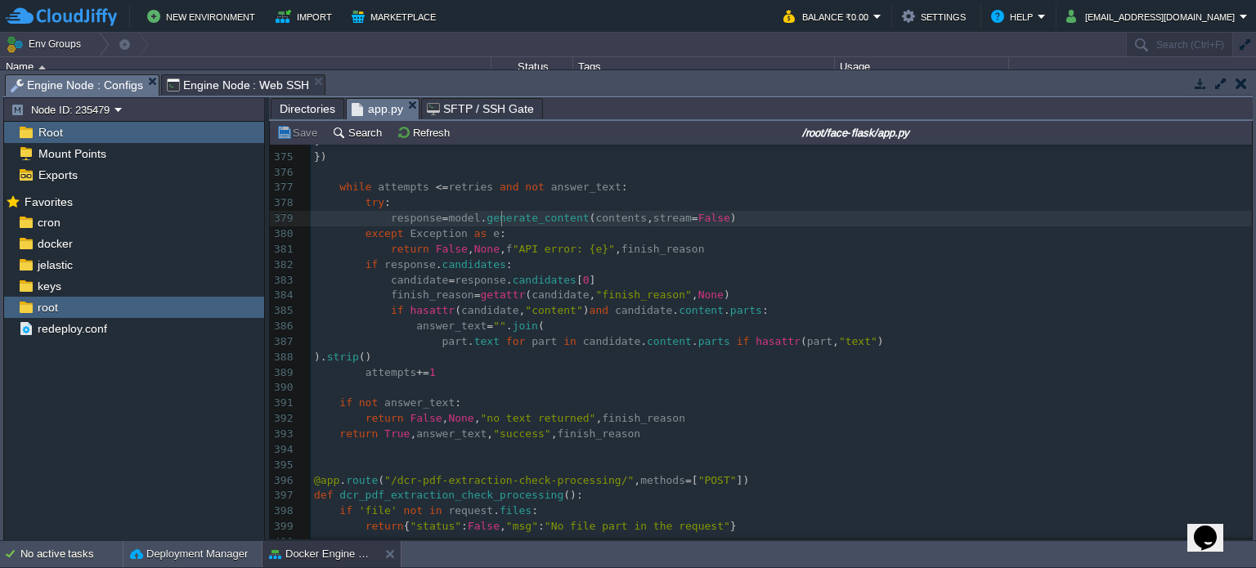
click at [499, 220] on span "generate_content" at bounding box center [538, 218] width 102 height 12
click at [513, 245] on span ""API error: {e}"" at bounding box center [564, 249] width 102 height 12
type textarea """
click at [436, 242] on div "x gemini_status , answer_text , msg , finish_reason = generate_with_retry ( api…" at bounding box center [781, 273] width 941 height 833
type textarea "Exception"
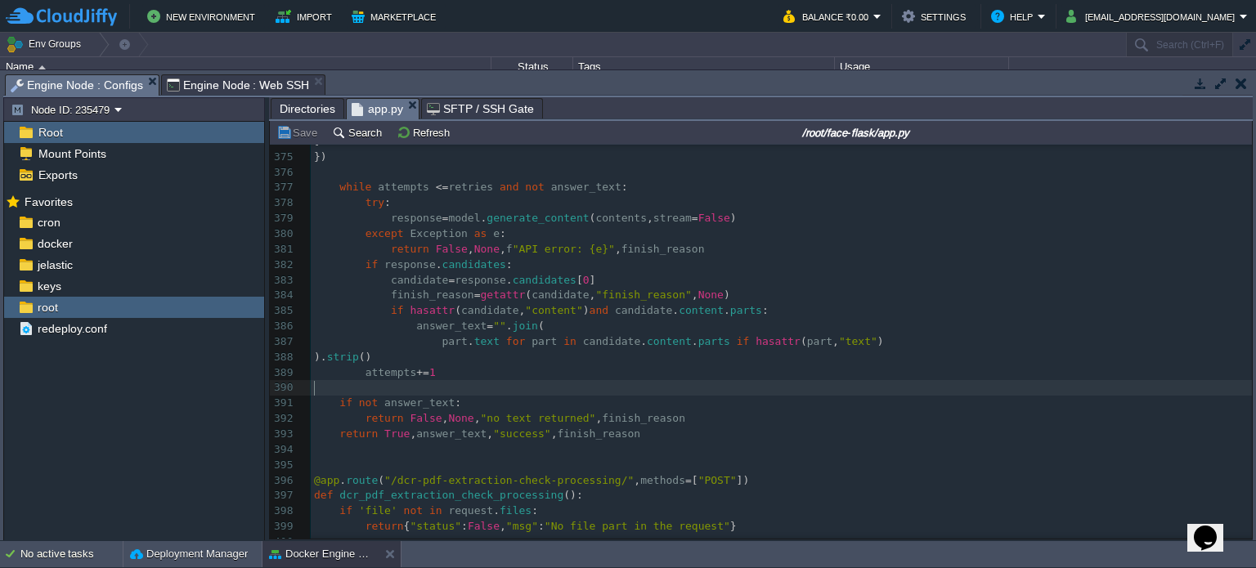
click at [505, 384] on pre "​" at bounding box center [781, 388] width 941 height 16
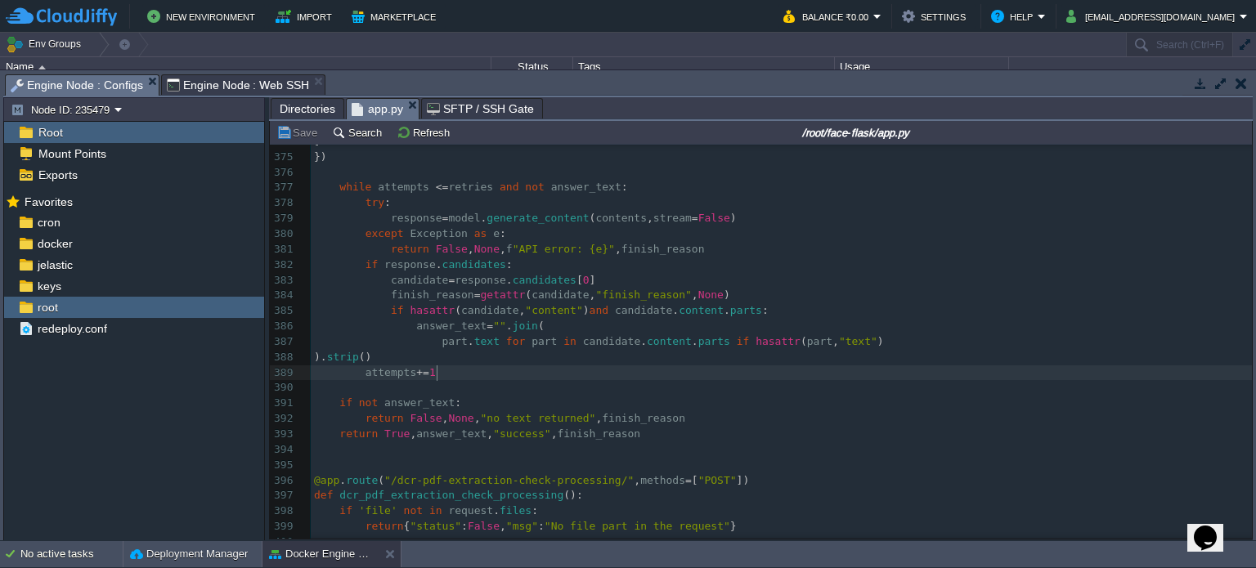
click at [564, 379] on pre "attempts += 1" at bounding box center [781, 374] width 941 height 16
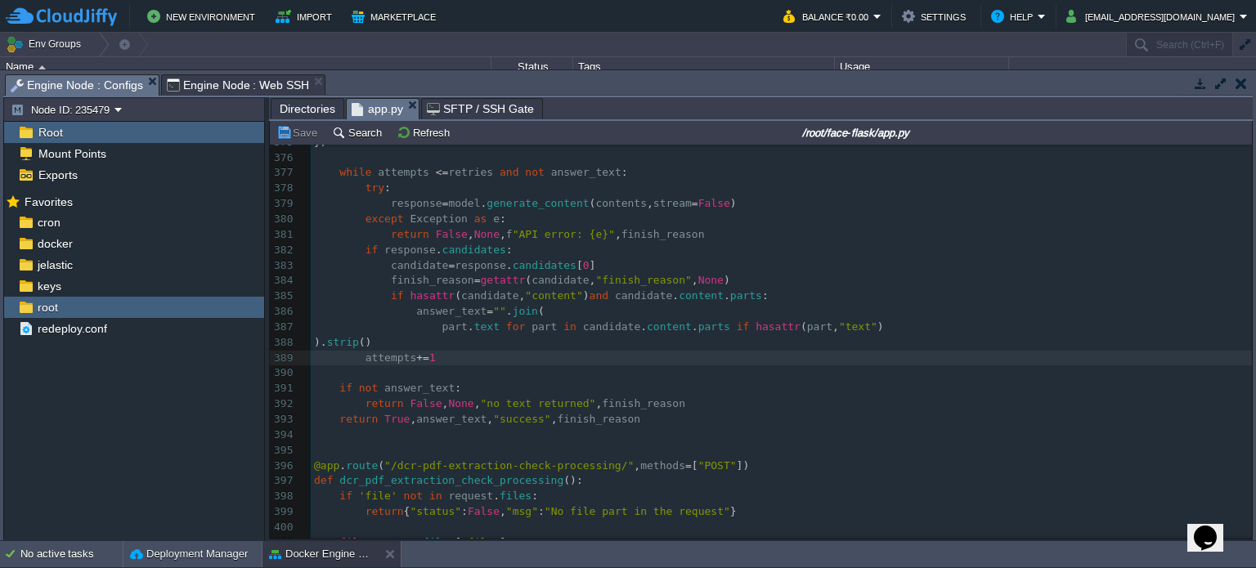
scroll to position [5780, 0]
click at [563, 372] on pre "​" at bounding box center [781, 373] width 941 height 16
click at [545, 366] on pre "​" at bounding box center [781, 373] width 941 height 16
click at [531, 368] on pre "​" at bounding box center [781, 373] width 941 height 16
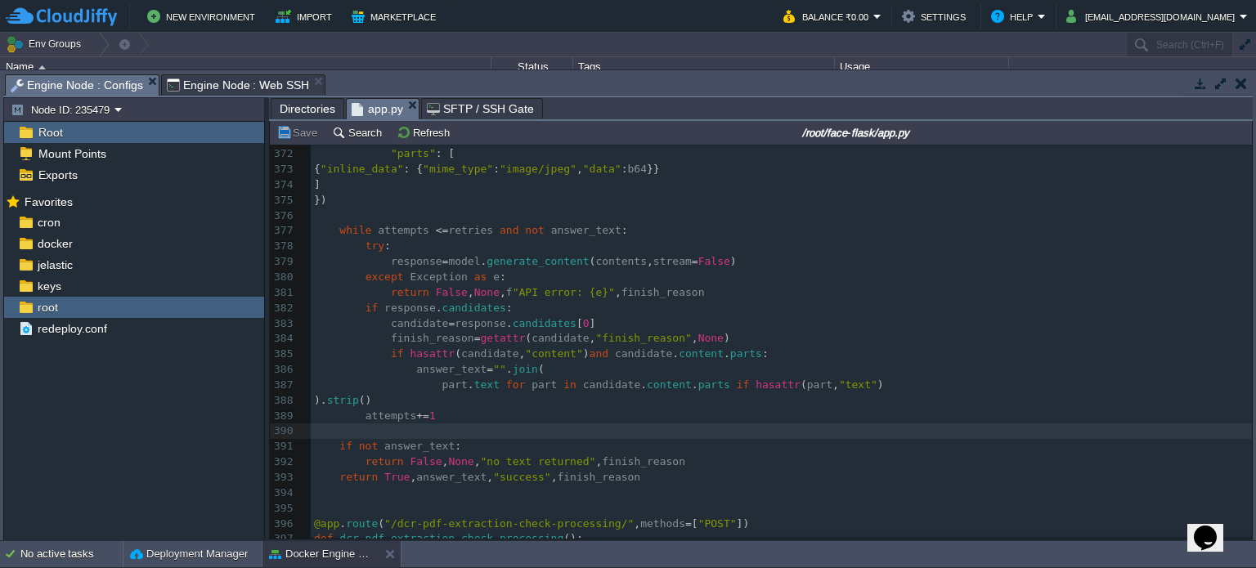
scroll to position [5719, 0]
click at [416, 279] on div "x gemini_status , answer_text , msg , finish_reason = generate_with_retry ( api…" at bounding box center [781, 404] width 941 height 1002
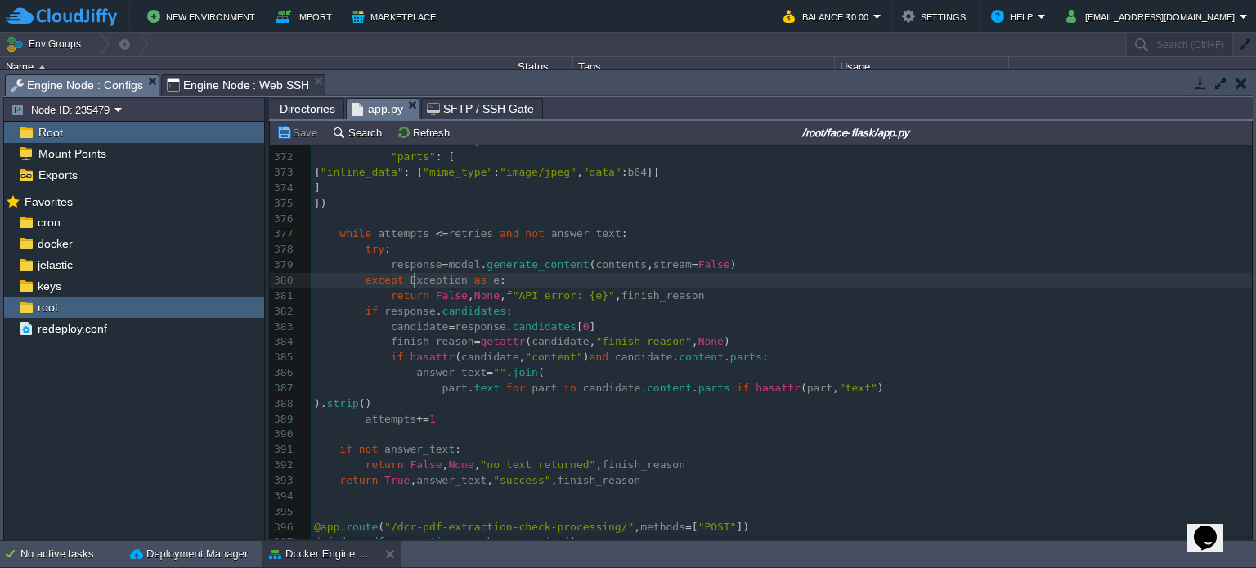
click at [434, 278] on div "x gemini_status , answer_text , msg , finish_reason = generate_with_retry ( api…" at bounding box center [781, 404] width 941 height 1002
click at [744, 257] on pre "try :" at bounding box center [781, 250] width 941 height 16
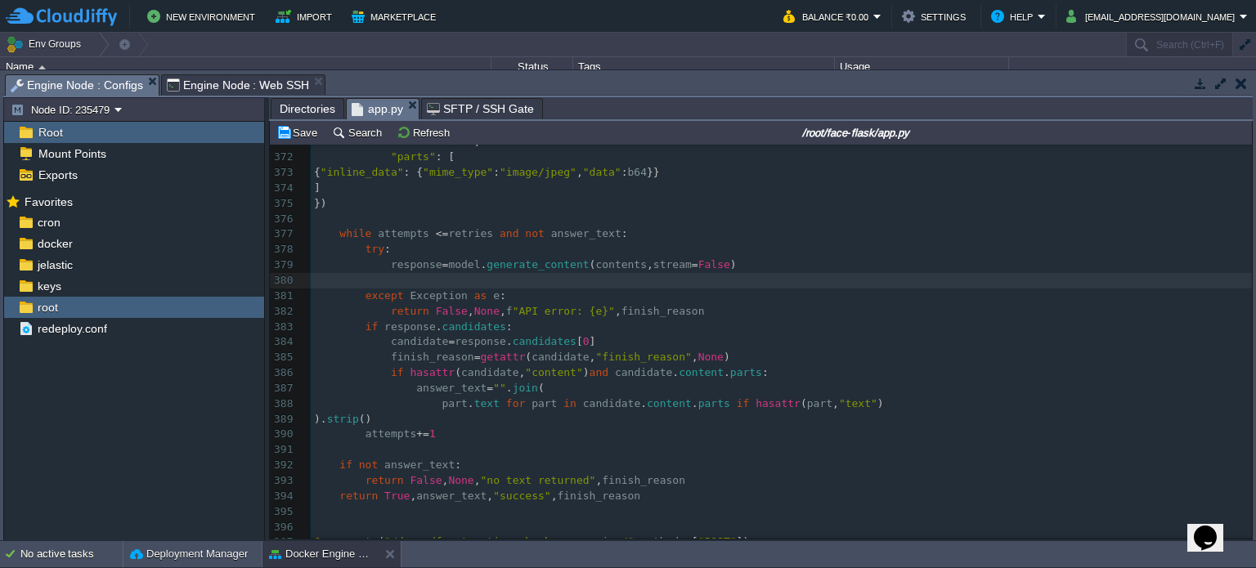
paste textarea "Error:", e) except genai_exceptions.InvalidArgument as e: print("Invalid Argume…"
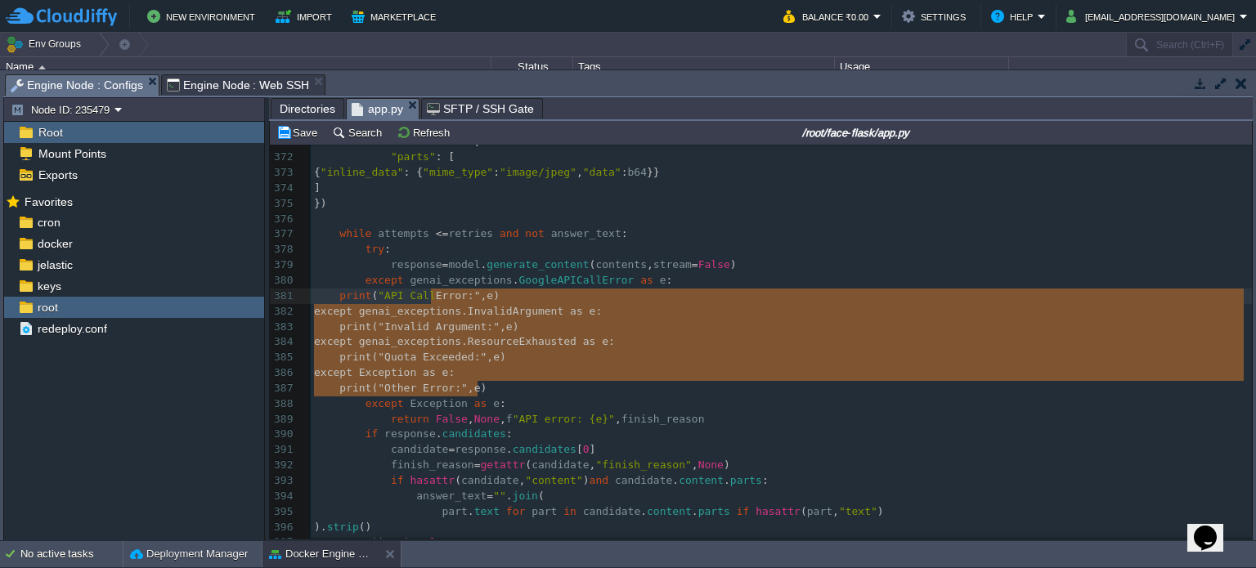
type textarea "Error:", e) except genai_exceptions.InvalidArgument as e: print("Invalid Argume…"
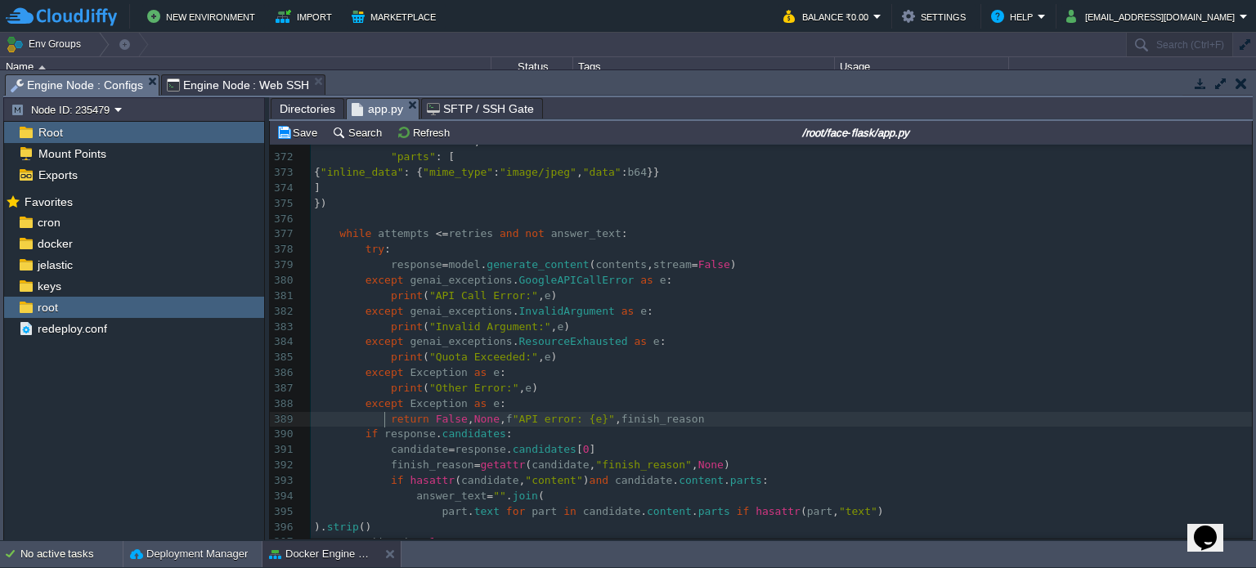
click at [384, 418] on div "x gemini_status , answer_text , msg , finish_reason = generate_with_retry ( api…" at bounding box center [781, 296] width 941 height 786
type textarea "return False, None, f"API error: {e}", finish_reason"
click at [683, 285] on pre "except genai_exceptions . GoogleAPICallError as e :" at bounding box center [781, 281] width 941 height 16
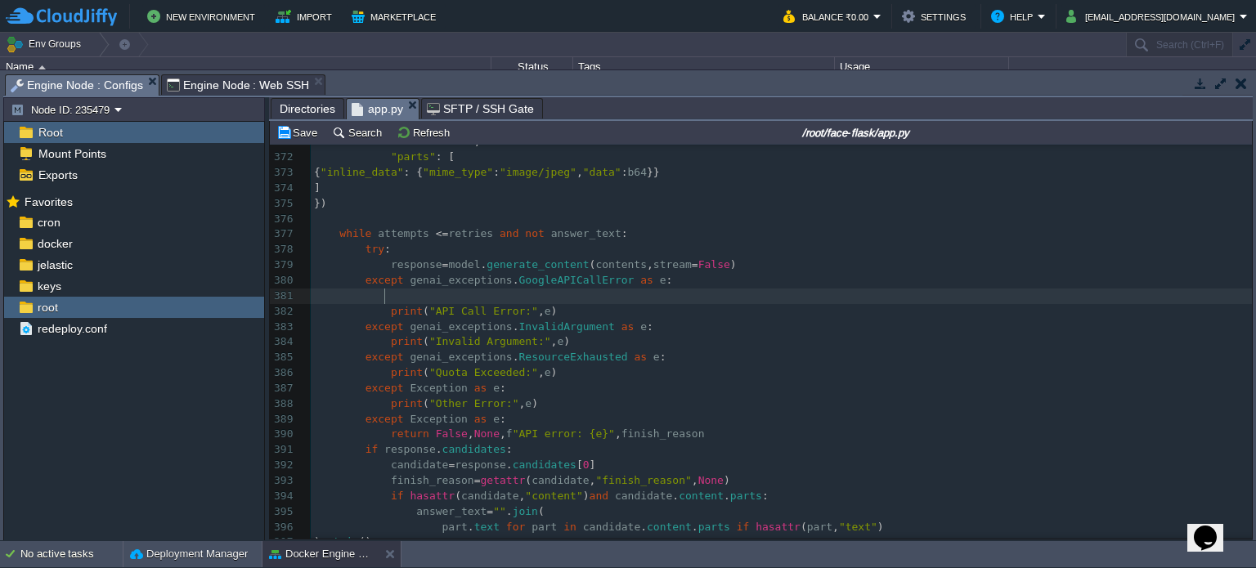
paste textarea "finish_reason"
click at [645, 302] on span "finish_reason" at bounding box center [663, 296] width 83 height 12
type textarea "finish_reason"
click at [654, 441] on div "x gemini_status , answer_text , msg , finish_reason = generate_with_retry ( api…" at bounding box center [781, 304] width 941 height 802
type textarea "finish_reason"
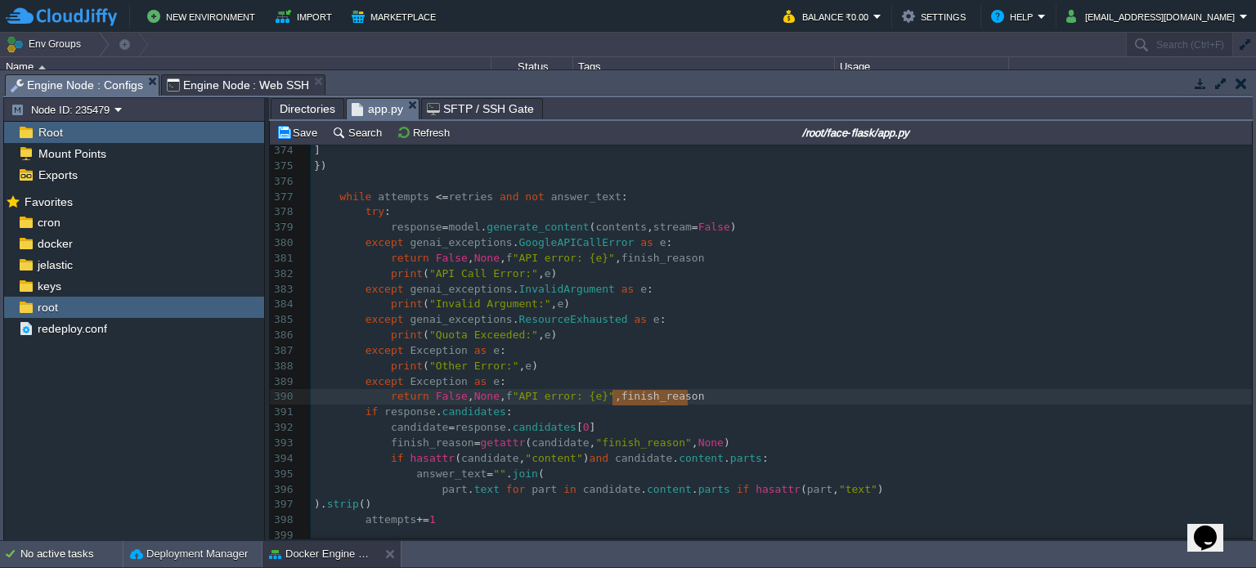
scroll to position [5734, 0]
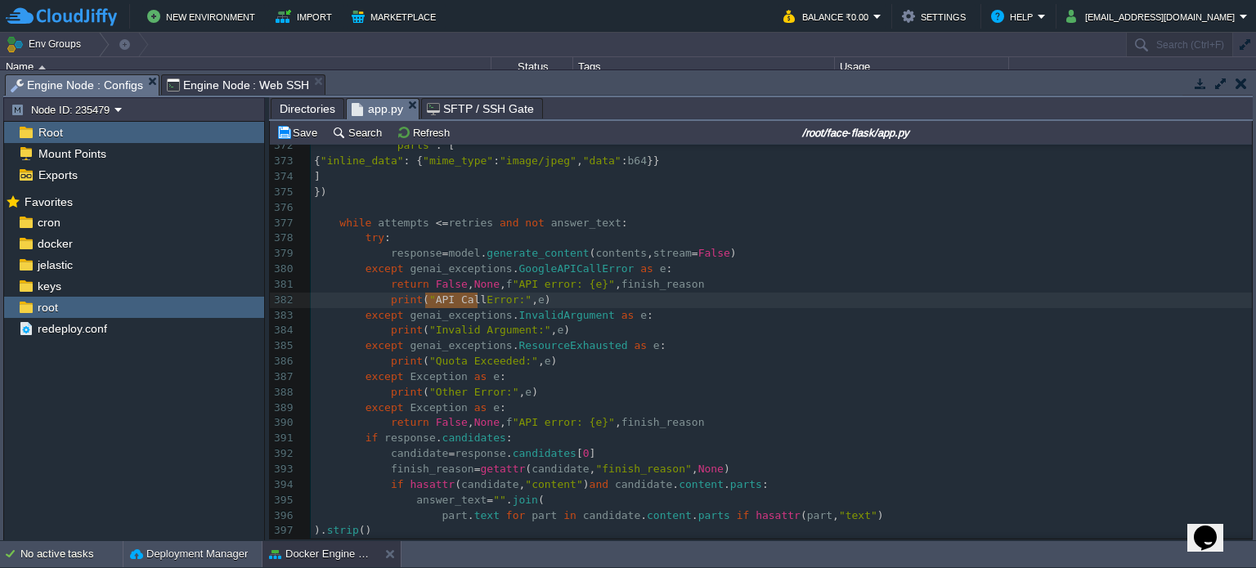
type textarea "API Call"
drag, startPoint x: 423, startPoint y: 301, endPoint x: 474, endPoint y: 301, distance: 51.5
click at [526, 287] on div "x 361 images = images or [] 362 attempts = 0 363 answer_text = "" 364 finish_re…" at bounding box center [781, 370] width 941 height 802
type textarea "API"
paste textarea
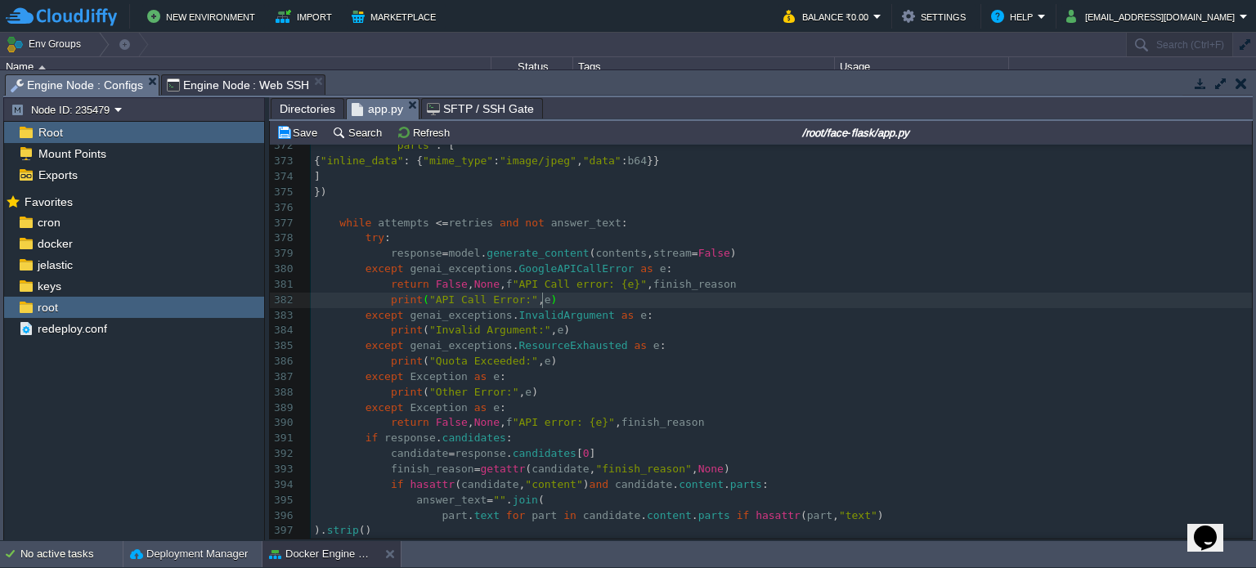
type textarea "print("API Call Error:", e)"
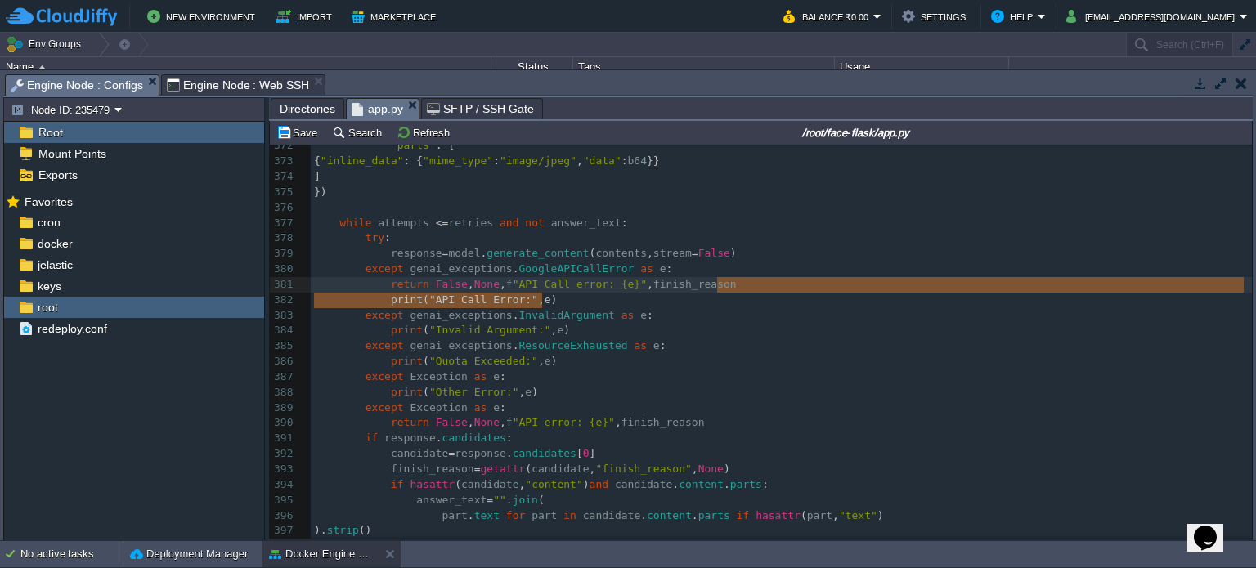
drag, startPoint x: 559, startPoint y: 302, endPoint x: 751, endPoint y: 287, distance: 192.8
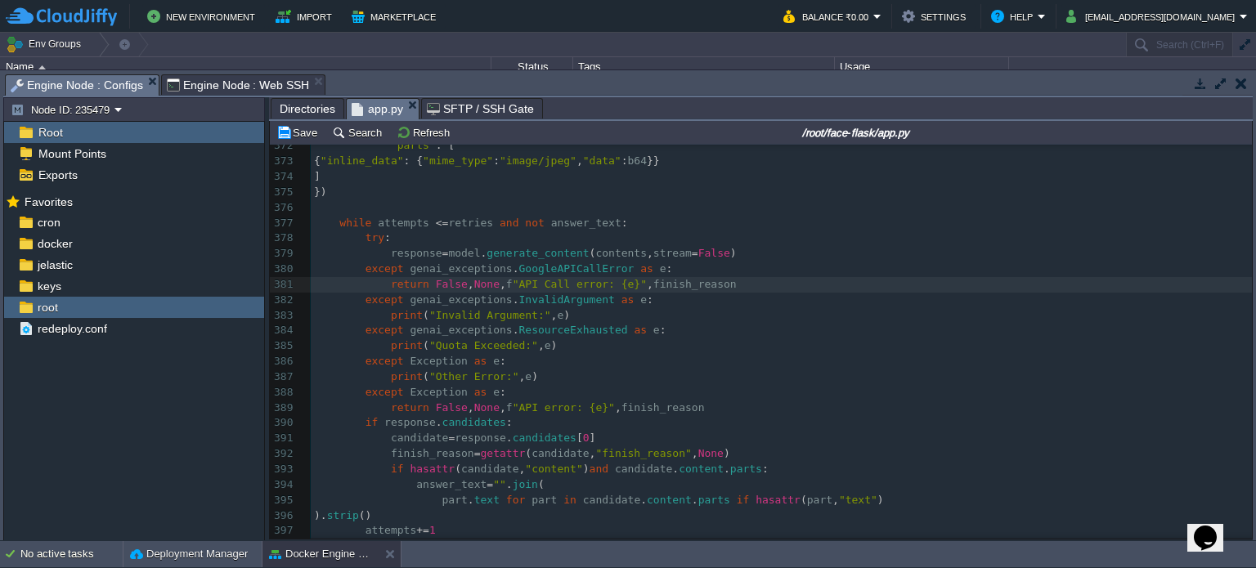
type textarea "return False, None, f"API Call error: {e}", finish_reason"
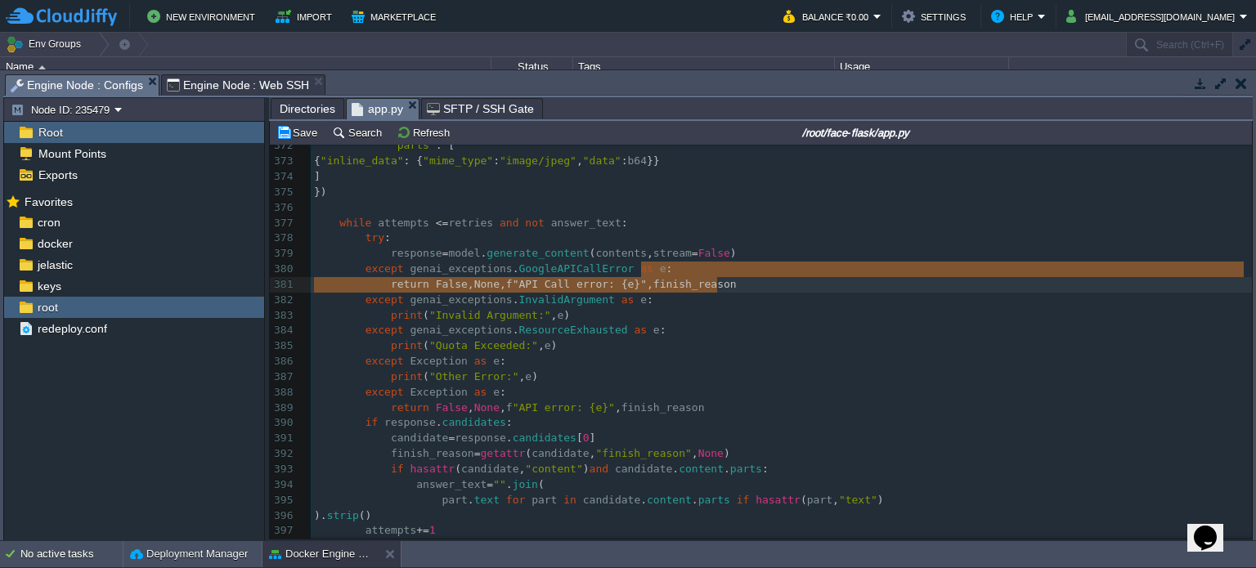
drag, startPoint x: 685, startPoint y: 276, endPoint x: 756, endPoint y: 281, distance: 71.3
click at [636, 306] on pre "except genai_exceptions . InvalidArgument as e :" at bounding box center [781, 301] width 941 height 16
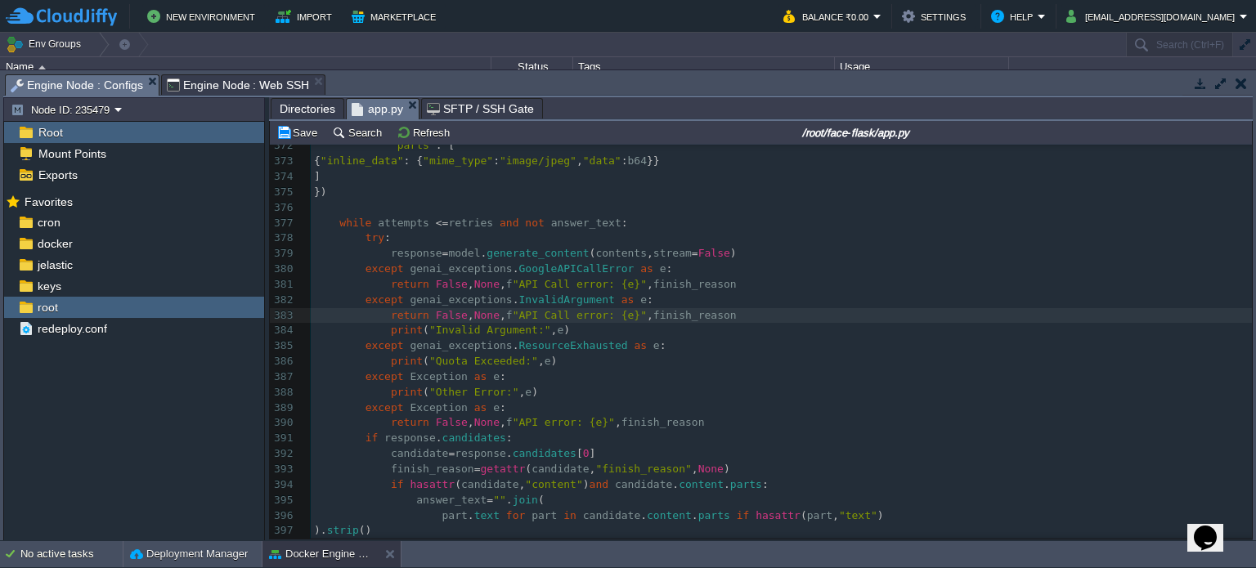
click at [651, 353] on pre "except genai_exceptions . ResourceExhausted as e :" at bounding box center [781, 347] width 941 height 16
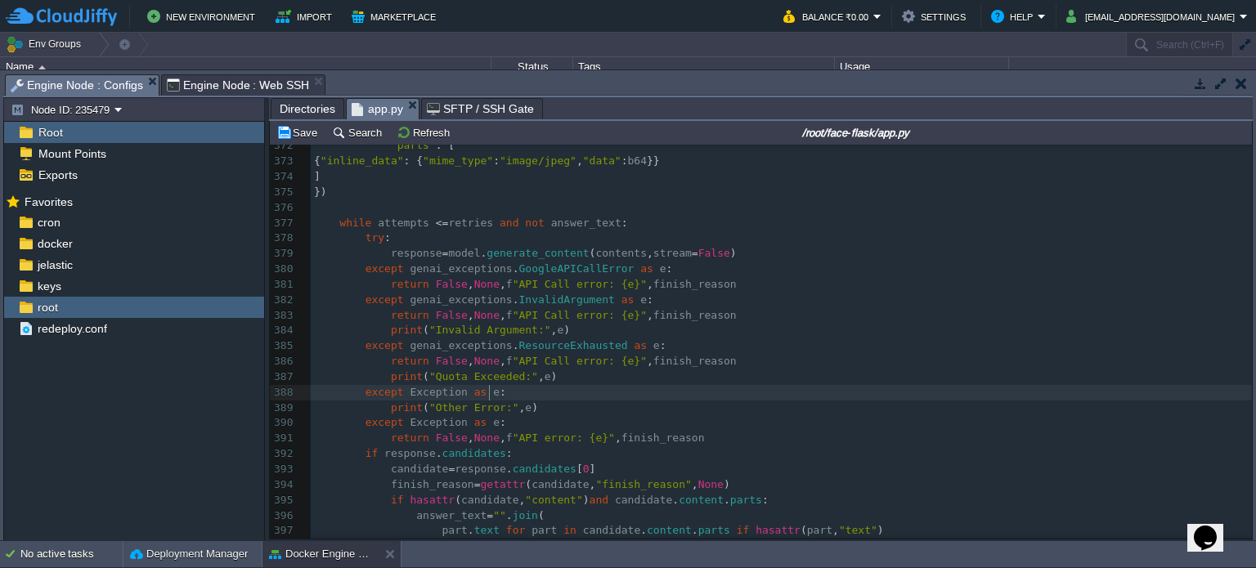
click at [599, 392] on pre "except Exception as e :" at bounding box center [781, 393] width 941 height 16
paste textarea "Other"
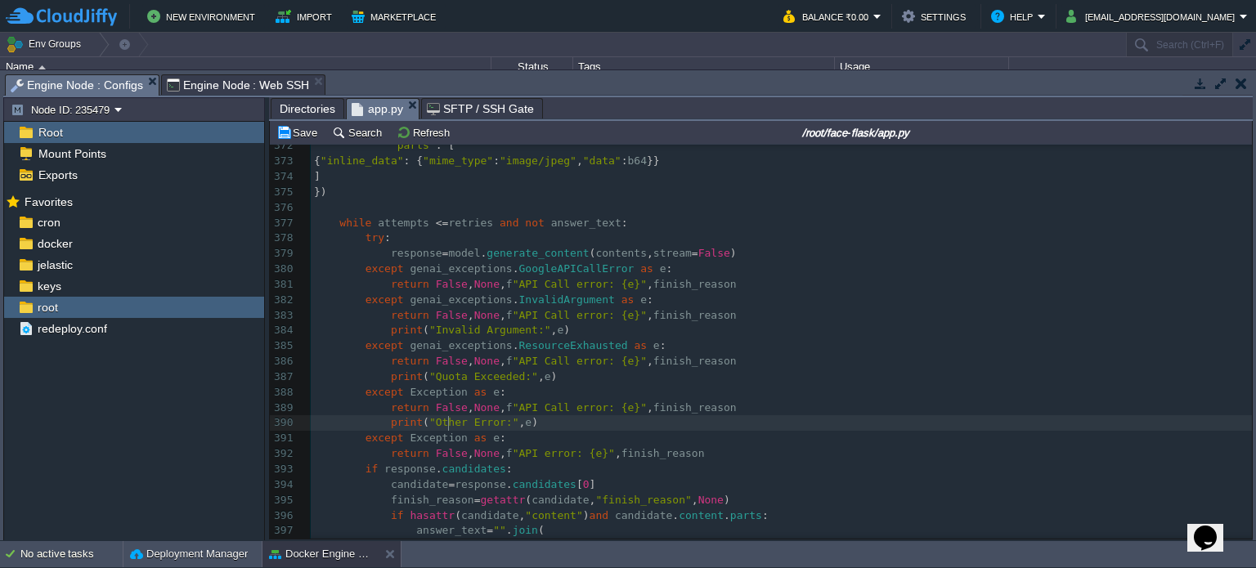
click at [448, 420] on div "x 361 images = images or [] 362 attempts = 0 363 answer_text = "" 364 finish_re…" at bounding box center [781, 385] width 941 height 833
type textarea "Other"
click at [514, 411] on div "x 361 images = images or [] 362 attempts = 0 363 answer_text = "" 364 finish_re…" at bounding box center [781, 385] width 941 height 833
type textarea "API"
paste textarea
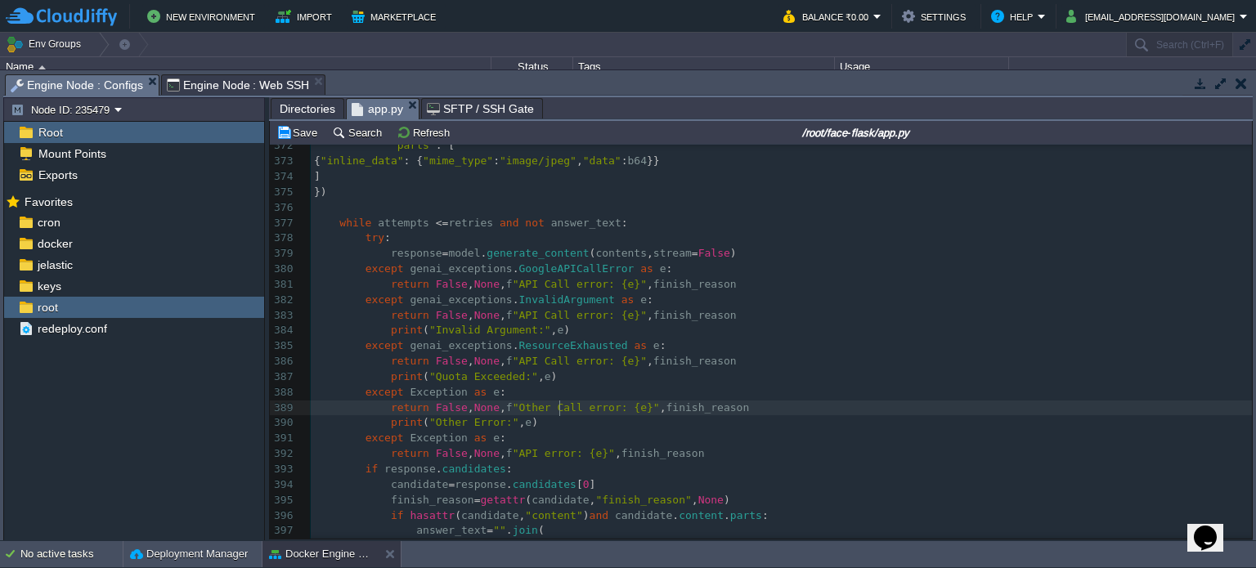
click at [558, 410] on span ""Other Call error: {e}"" at bounding box center [586, 408] width 147 height 12
type textarea "Call"
type textarea "print("Other Error:", e)"
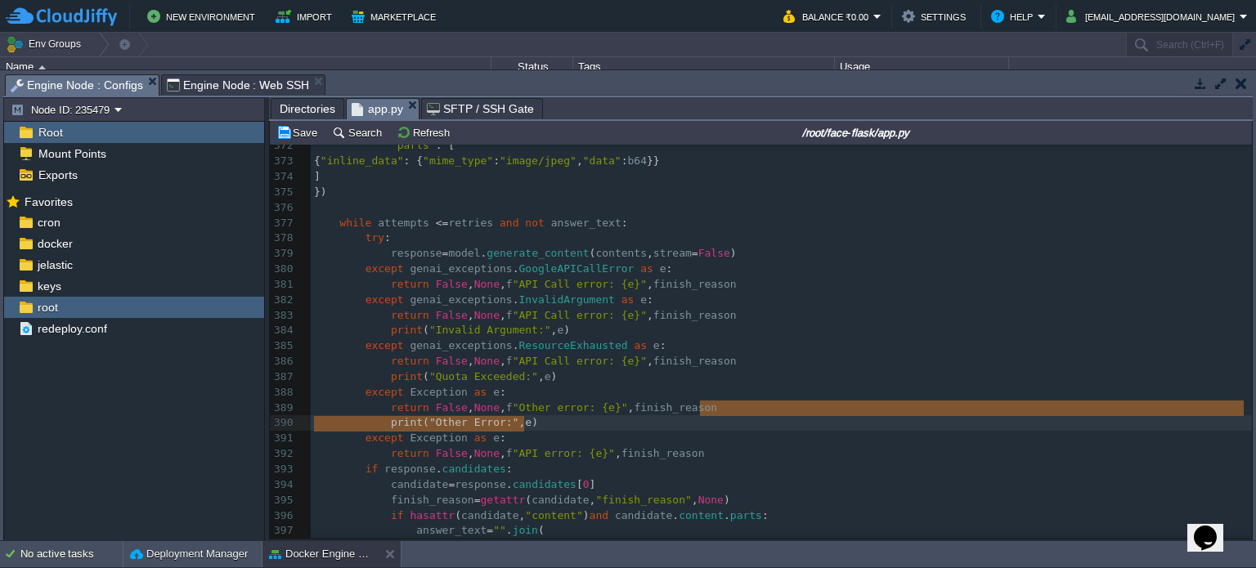
drag, startPoint x: 721, startPoint y: 409, endPoint x: 712, endPoint y: 419, distance: 12.8
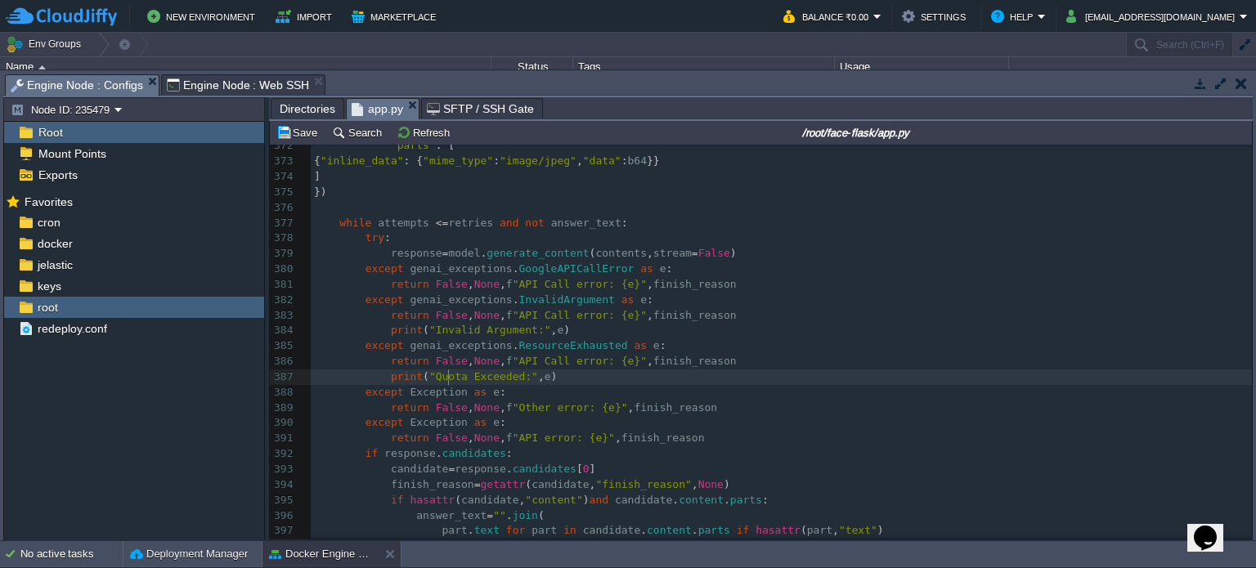
click at [447, 380] on span ""Quota Exceeded:"" at bounding box center [483, 377] width 109 height 12
type textarea "Quota Exceeded"
click at [517, 366] on span ""API Call error: {e}"" at bounding box center [580, 361] width 134 height 12
type textarea "API"
paste textarea
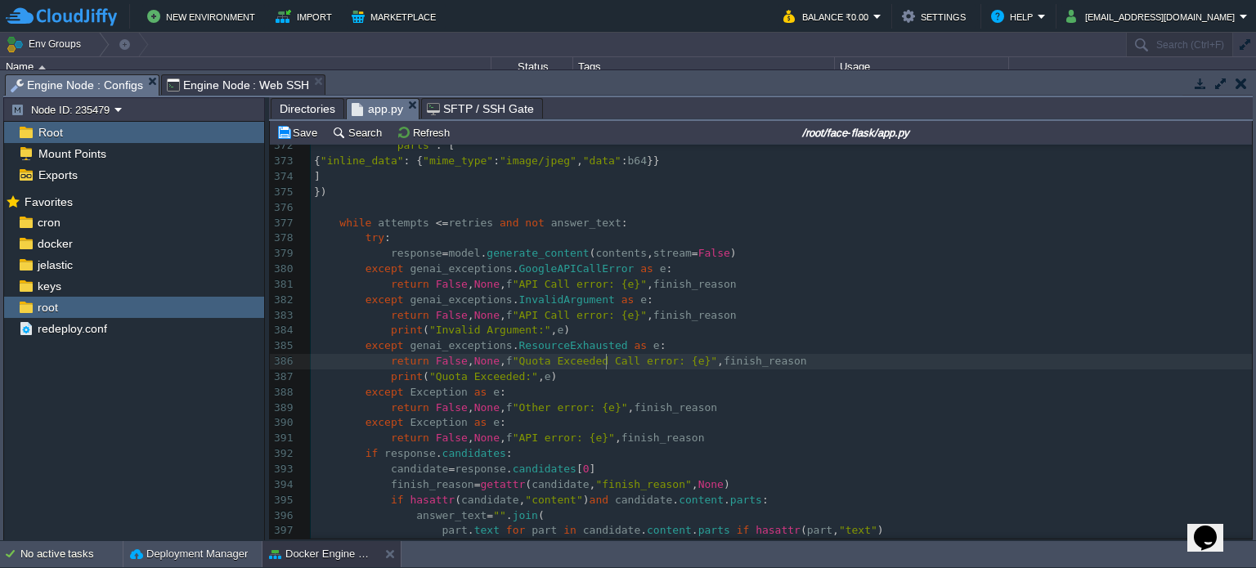
click at [605, 362] on div "x 361 images = images or [] 362 attempts = 0 363 answer_text = "" 364 finish_re…" at bounding box center [781, 377] width 941 height 817
type textarea "Call"
type textarea "print("Quota Exceeded:", e)"
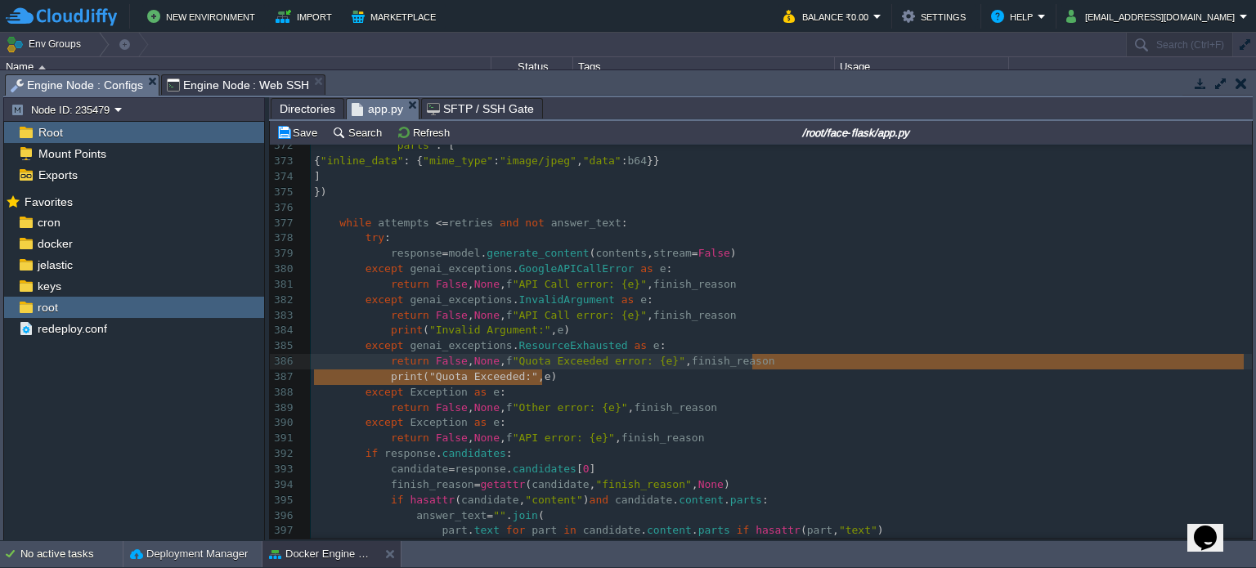
drag, startPoint x: 684, startPoint y: 379, endPoint x: 766, endPoint y: 364, distance: 83.1
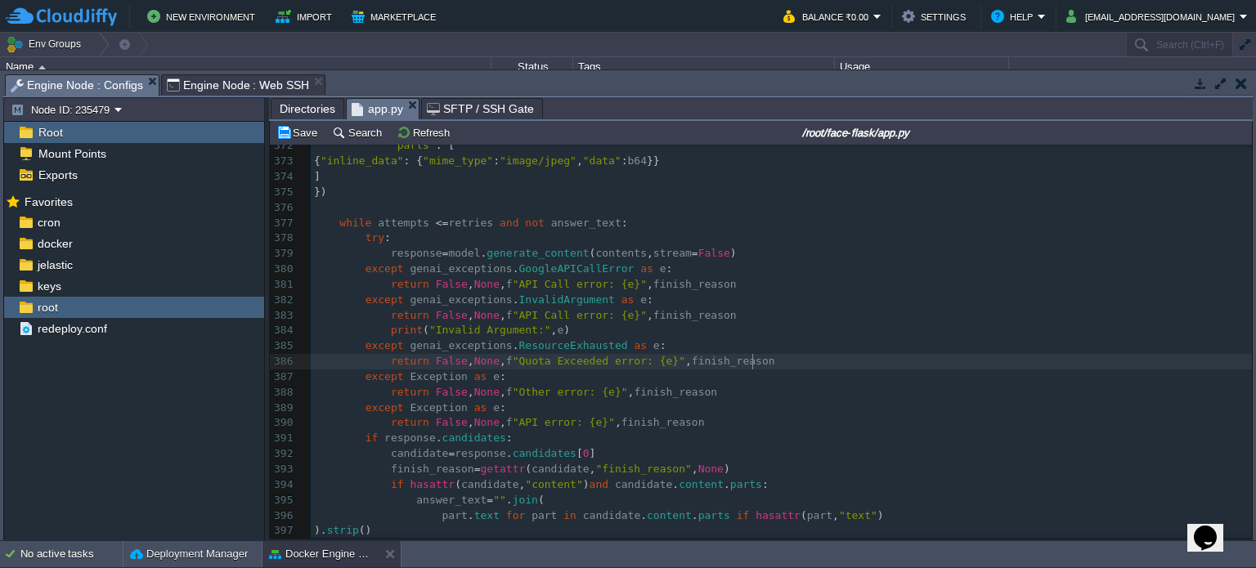
click at [443, 326] on div "x 361 images = images or [] 362 attempts = 0 363 answer_text = "" 364 finish_re…" at bounding box center [781, 370] width 941 height 802
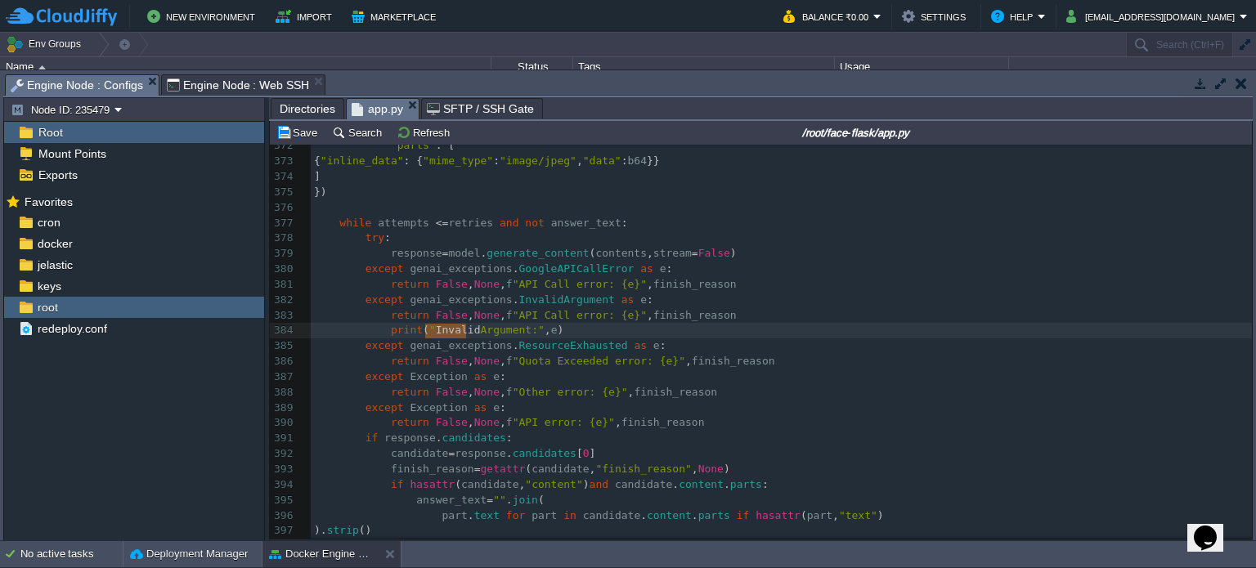
type textarea "Invalid Argument"
click at [518, 322] on div "x 361 images = images or [] 362 attempts = 0 363 answer_text = "" 364 finish_re…" at bounding box center [781, 370] width 941 height 802
type textarea "API"
paste textarea
click at [624, 321] on div "x 361 images = images or [] 362 attempts = 0 363 answer_text = "" 364 finish_re…" at bounding box center [781, 370] width 941 height 802
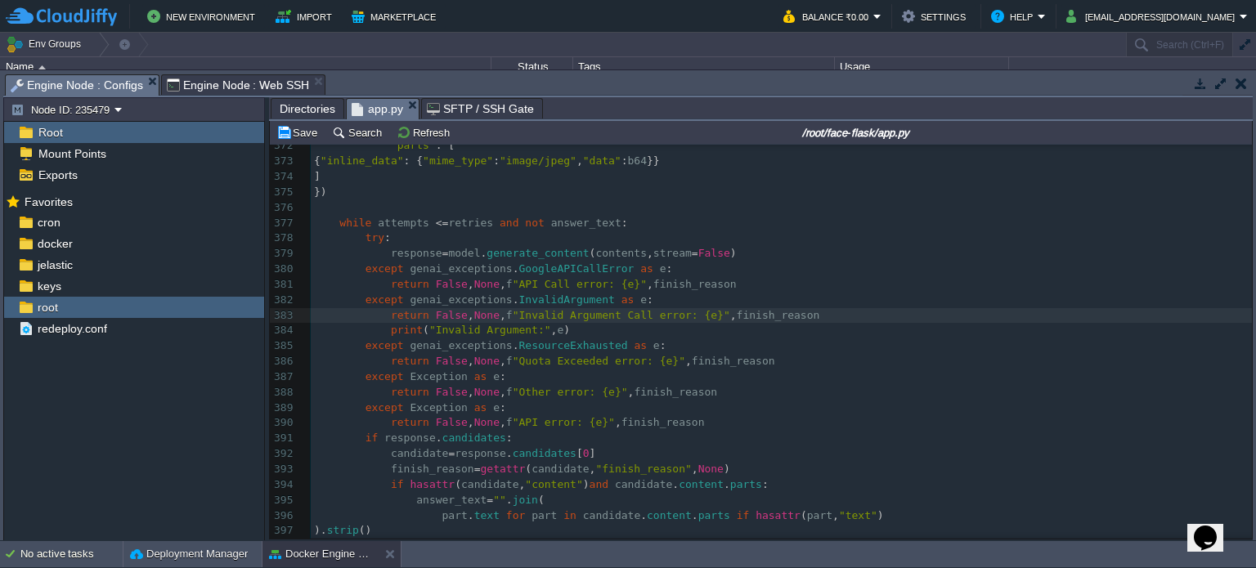
type textarea "Call"
type textarea "print("Invalid Argument:", e)"
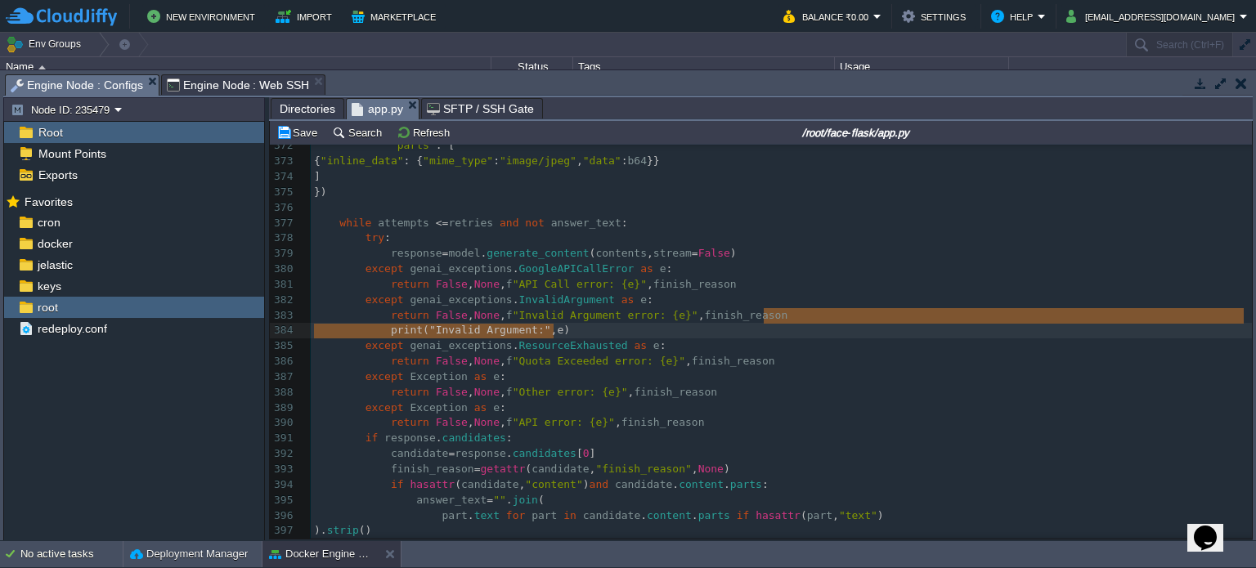
drag, startPoint x: 772, startPoint y: 321, endPoint x: 753, endPoint y: 326, distance: 20.1
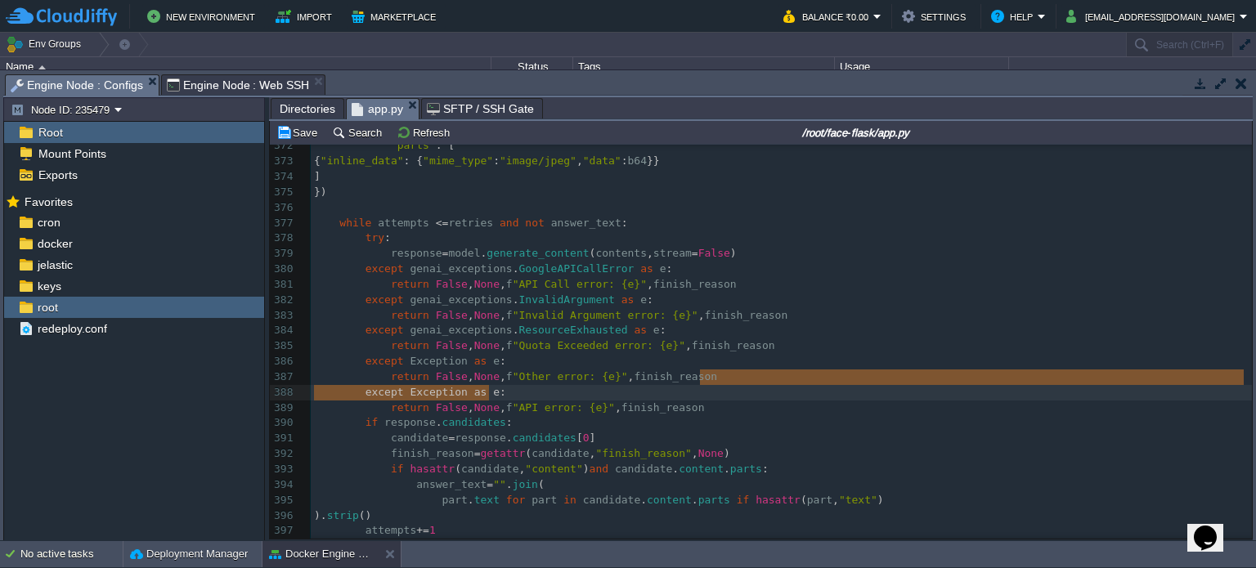
type textarea "except Exception as e: return False, None, f"API error: {e}", finish_reason"
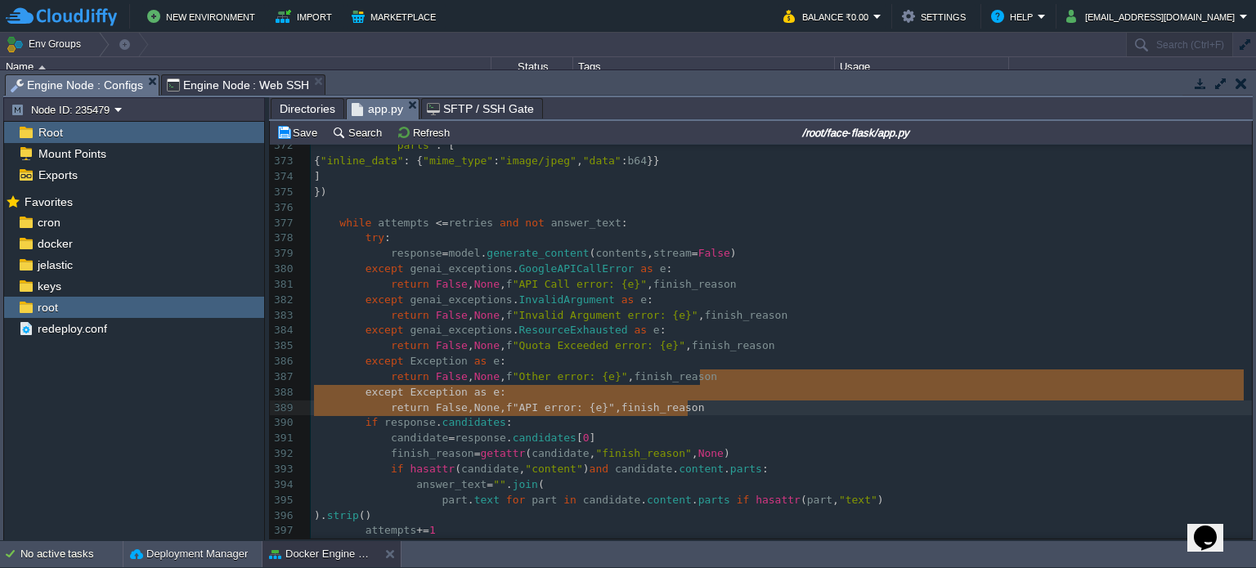
drag, startPoint x: 708, startPoint y: 384, endPoint x: 689, endPoint y: 407, distance: 29.6
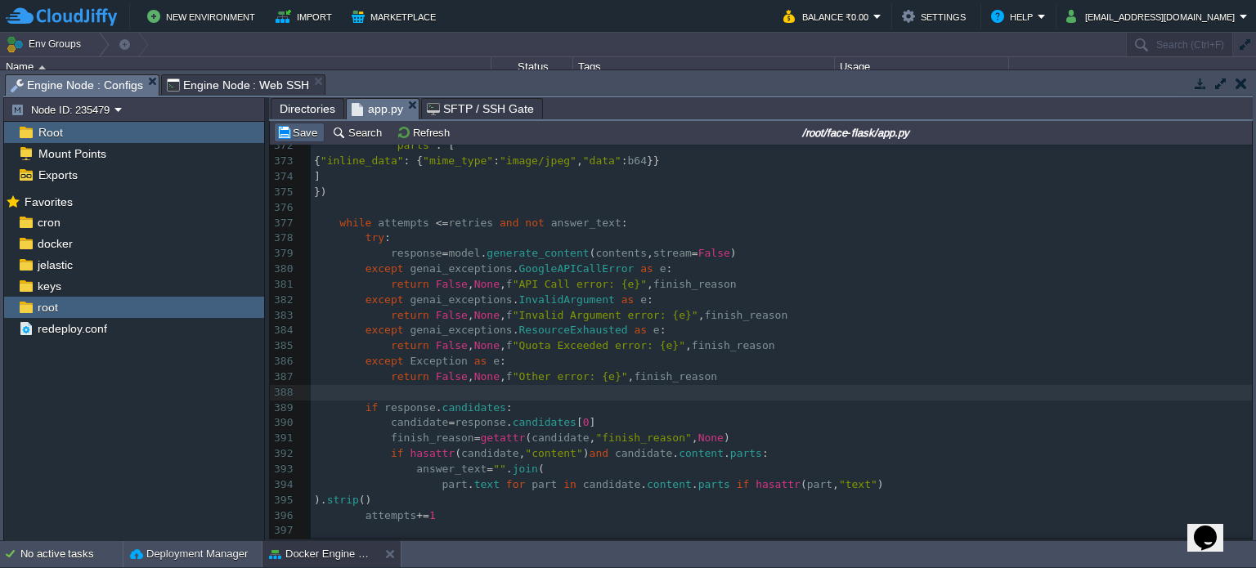
click at [305, 137] on button "Save" at bounding box center [299, 132] width 46 height 15
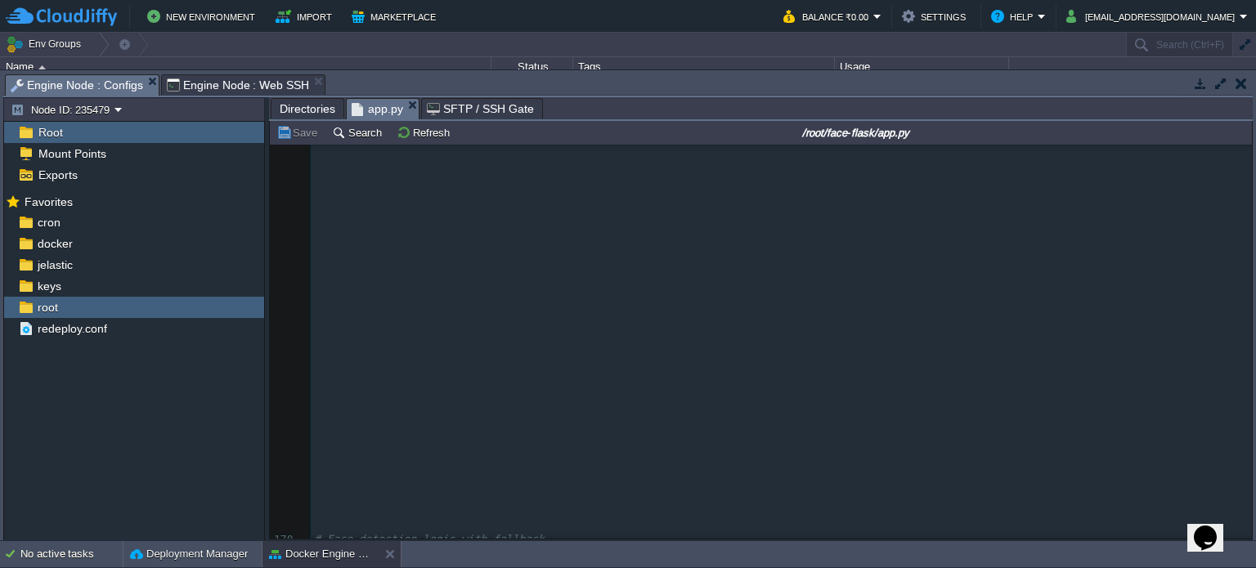
scroll to position [1661, 0]
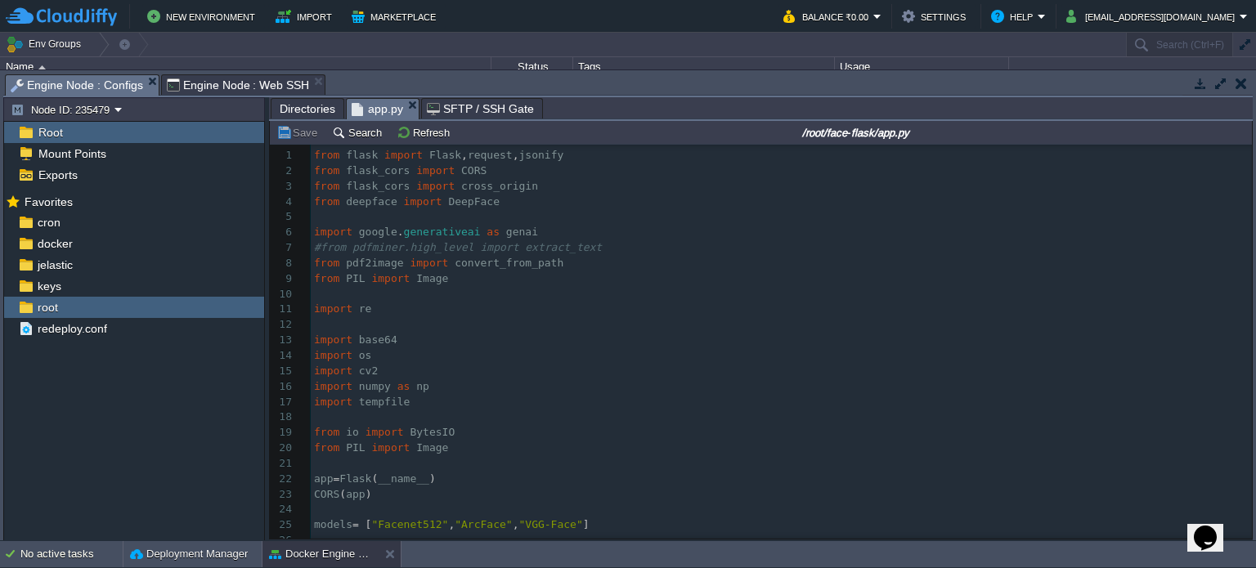
click at [587, 246] on pre "#from pdfminer.high_level import extract_text" at bounding box center [781, 248] width 941 height 16
click at [573, 235] on pre "import google . generativeai as genai" at bounding box center [781, 233] width 941 height 16
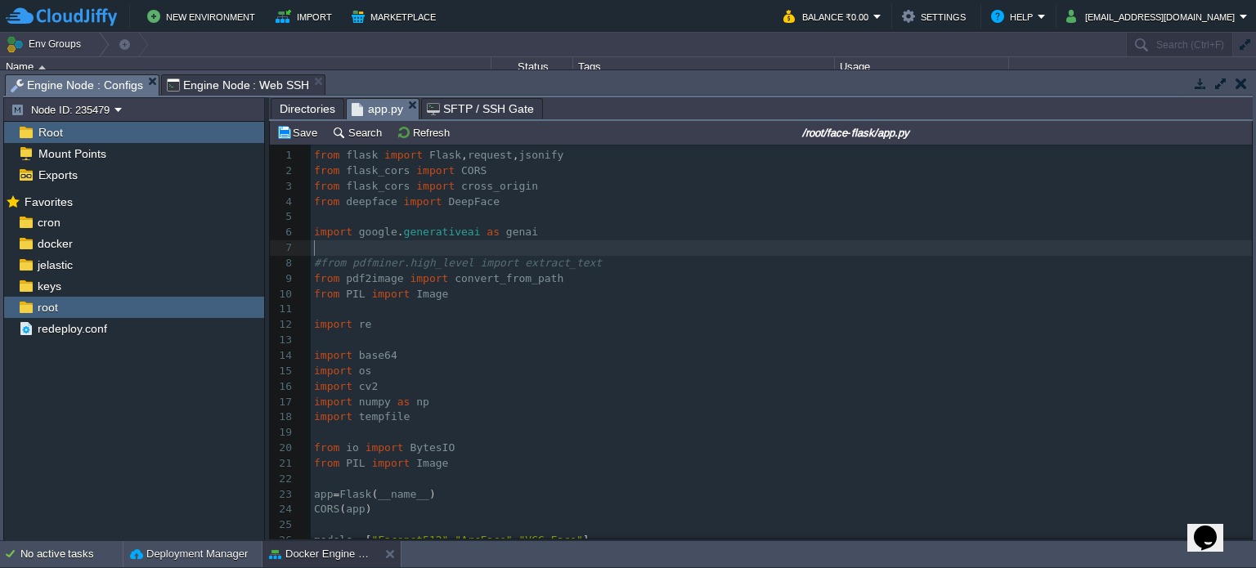
type textarea "v"
click at [291, 137] on button "Save" at bounding box center [299, 132] width 46 height 15
click at [212, 86] on span "Engine Node : Web SSH" at bounding box center [238, 85] width 143 height 20
click at [108, 84] on span "Engine Node : Configs" at bounding box center [77, 85] width 133 height 20
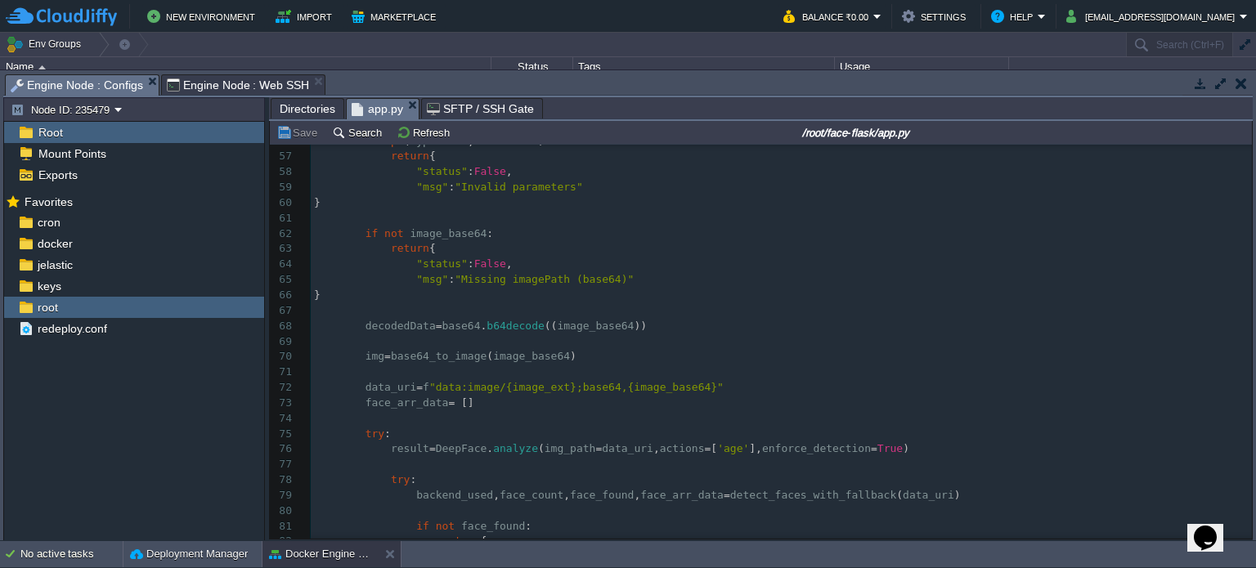
scroll to position [874, 0]
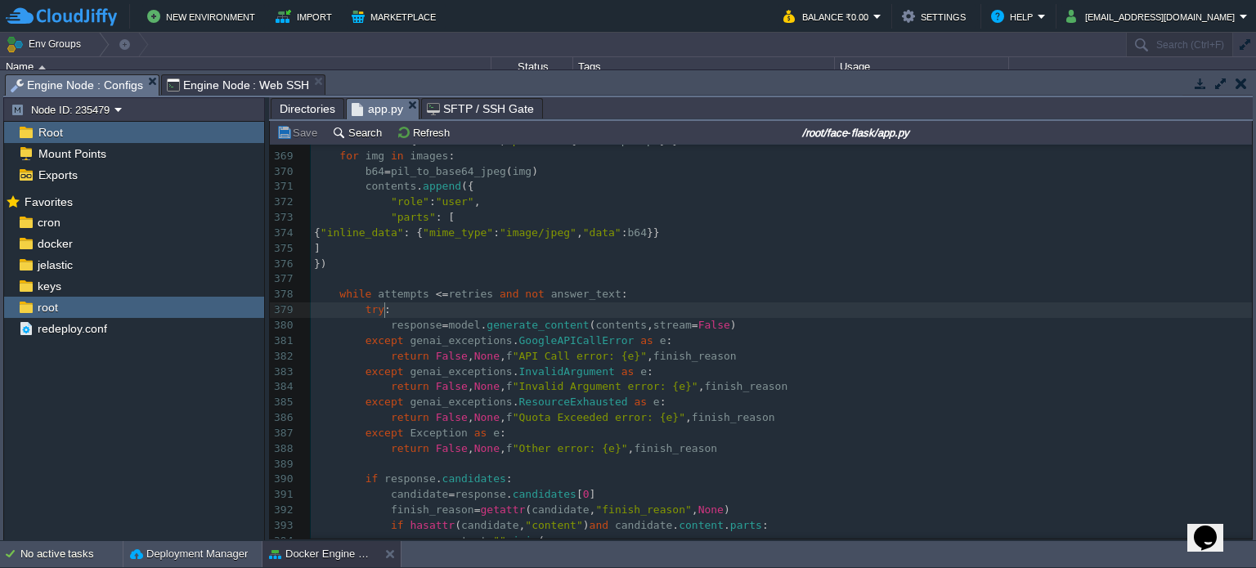
click at [483, 317] on pre "try :" at bounding box center [781, 311] width 941 height 16
click at [530, 326] on div "x import google . api_core . exceptions as genai_exceptions 357 genai . configu…" at bounding box center [781, 349] width 941 height 771
type textarea "generate_content"
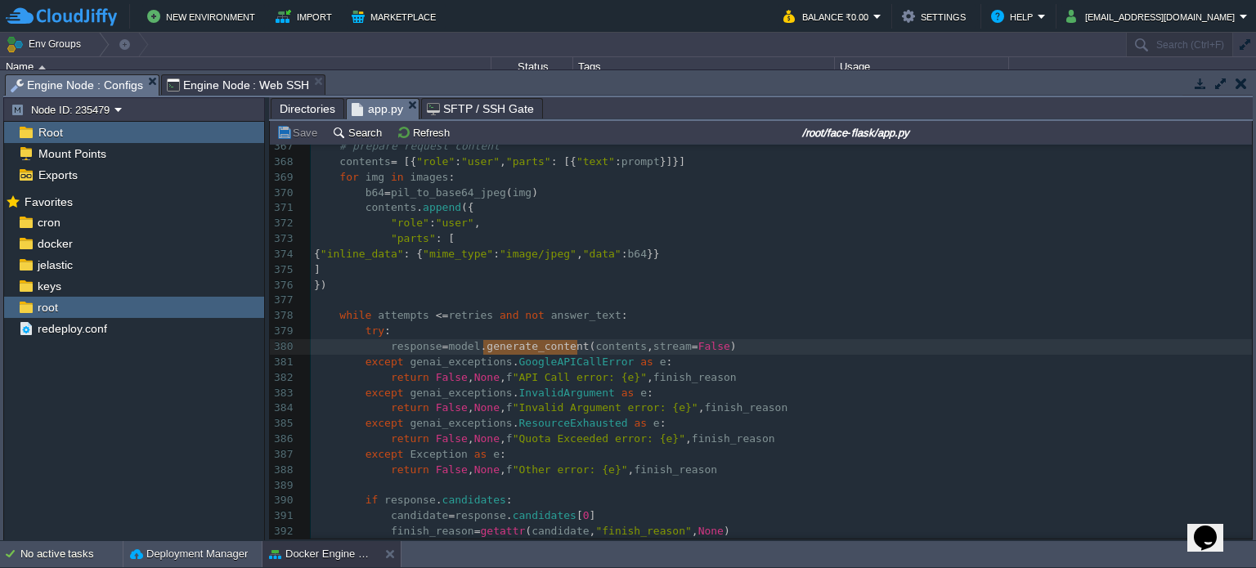
click at [461, 318] on div "x import google . api_core . exceptions as genai_exceptions 357 genai . configu…" at bounding box center [781, 370] width 941 height 771
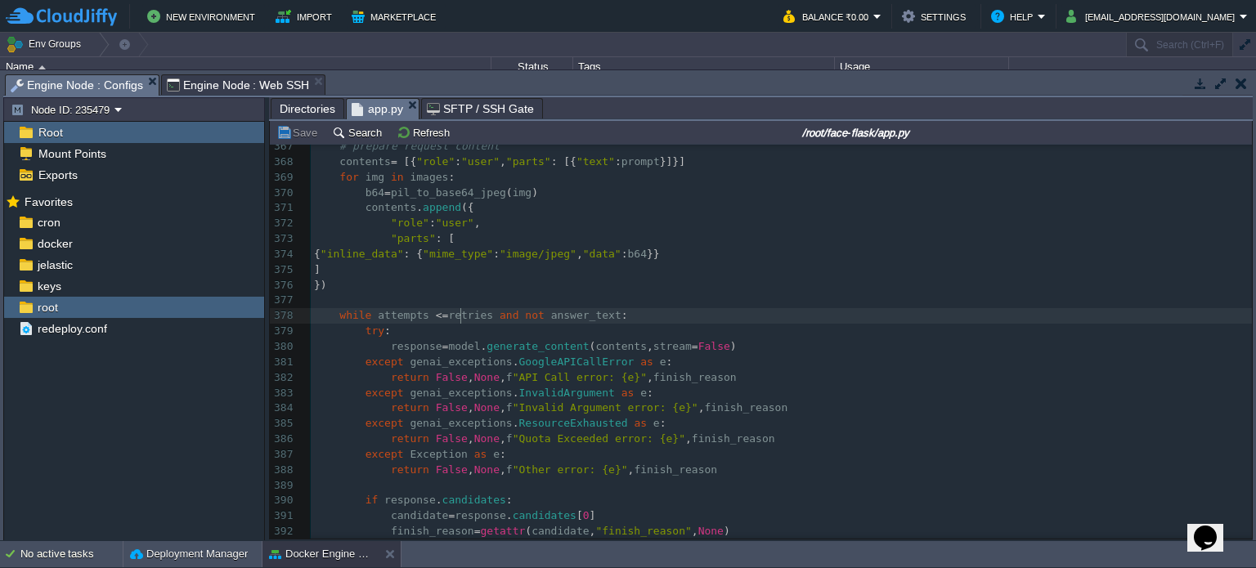
type textarea "retries"
click at [540, 368] on span "GoogleAPICallError" at bounding box center [576, 362] width 115 height 12
type textarea "GoogleAPICallError"
click at [612, 345] on div "x import google . api_core . exceptions as genai_exceptions 357 genai . configu…" at bounding box center [781, 370] width 941 height 771
click at [668, 363] on pre "except genai_exceptions . GoogleAPICallError as e :" at bounding box center [781, 363] width 941 height 16
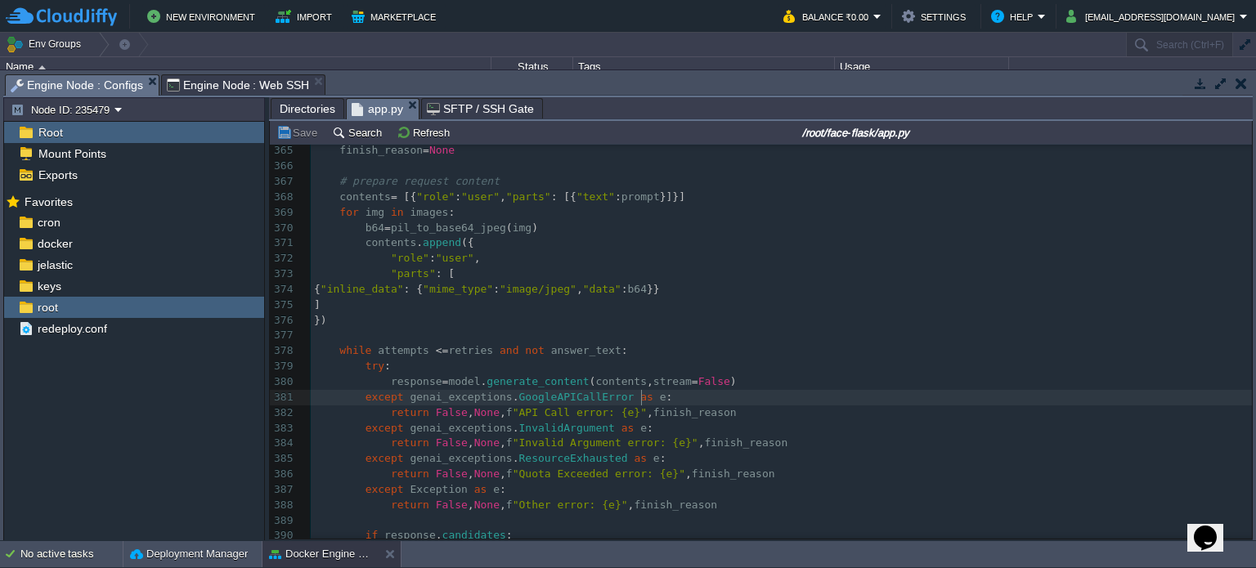
scroll to position [5616, 0]
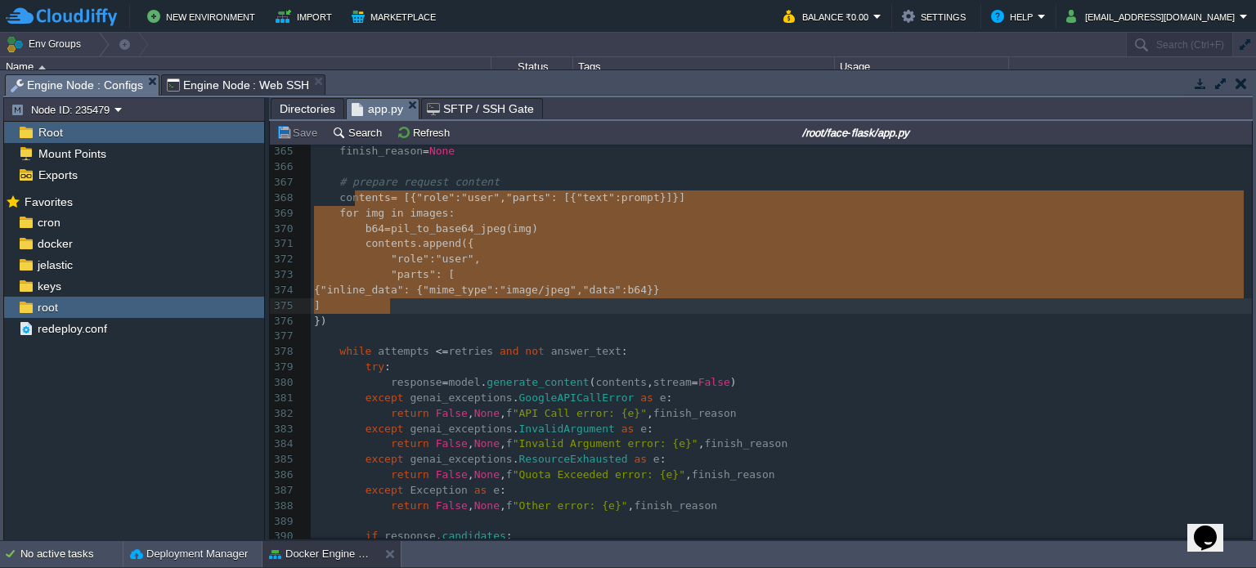
type textarea "tents = [{"role": "user", "parts": [{"text": prompt}]}] for img in images: b64 …"
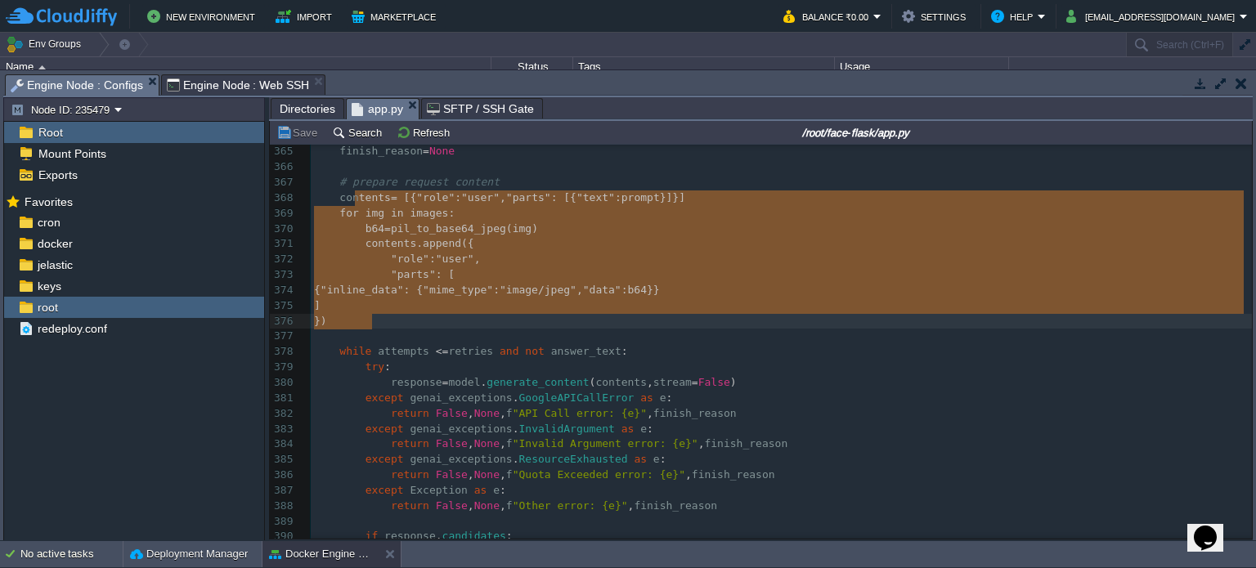
drag, startPoint x: 355, startPoint y: 199, endPoint x: 422, endPoint y: 323, distance: 141.3
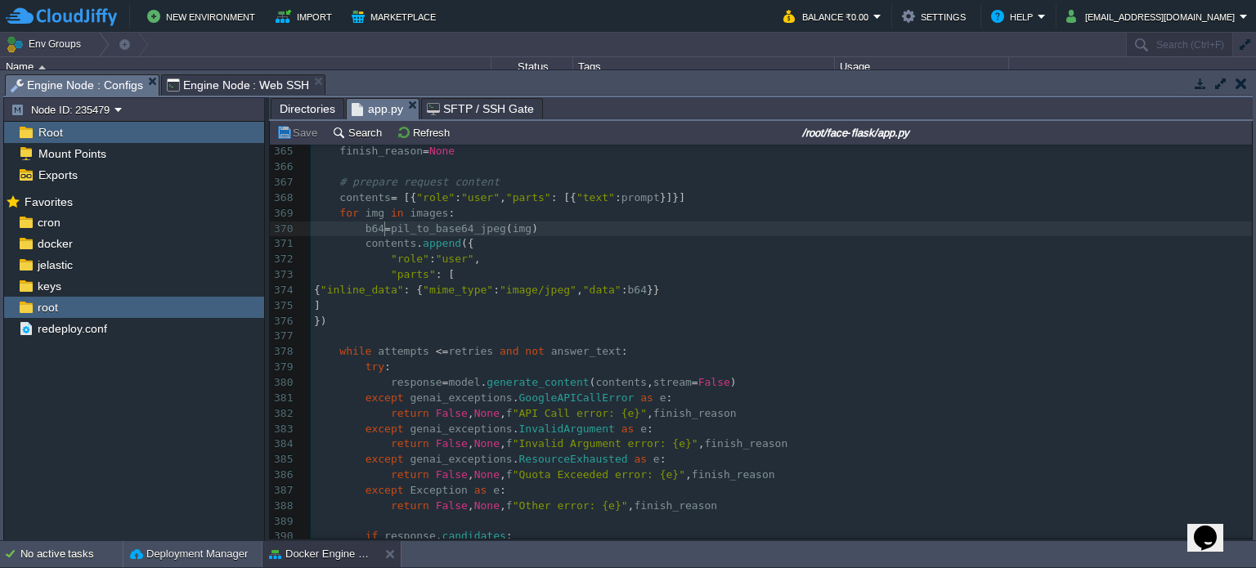
click at [382, 238] on pre "contents . append ({" at bounding box center [781, 244] width 941 height 16
click at [528, 202] on span ""parts"" at bounding box center [528, 197] width 45 height 12
click at [558, 388] on span "generate_content" at bounding box center [538, 382] width 102 height 12
type textarea "generate_content"
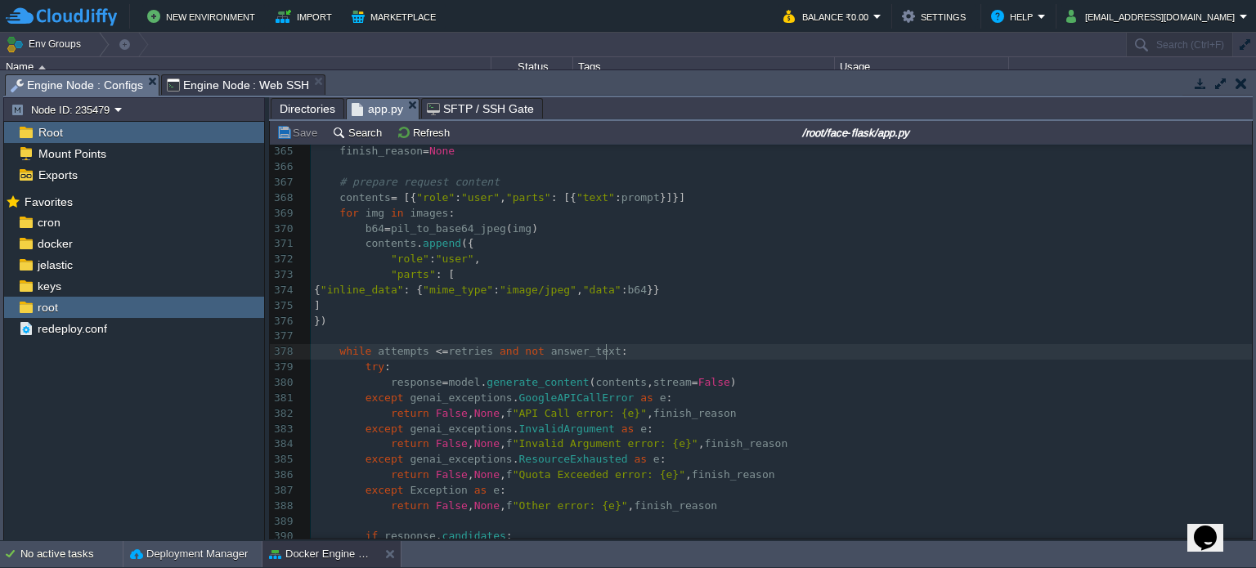
click at [631, 353] on pre "while attempts < = retries and not answer_text :" at bounding box center [781, 352] width 941 height 16
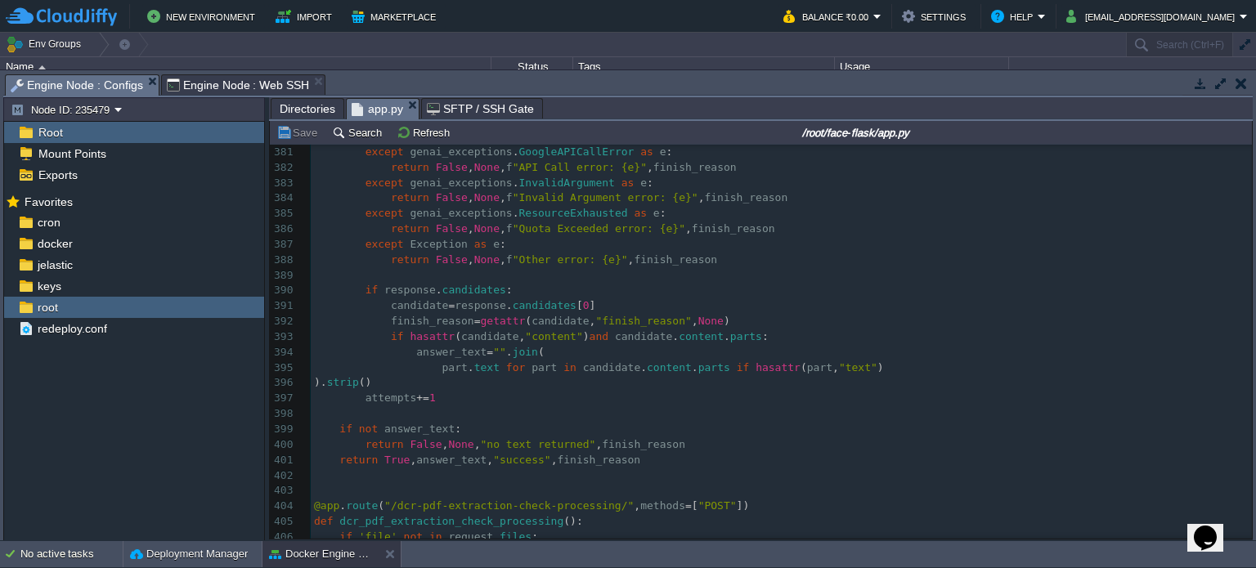
scroll to position [5863, 0]
click at [389, 406] on div "x import google . api_core . exceptions as genai_exceptions 355 356 def generat…" at bounding box center [781, 228] width 941 height 971
type textarea "attempts"
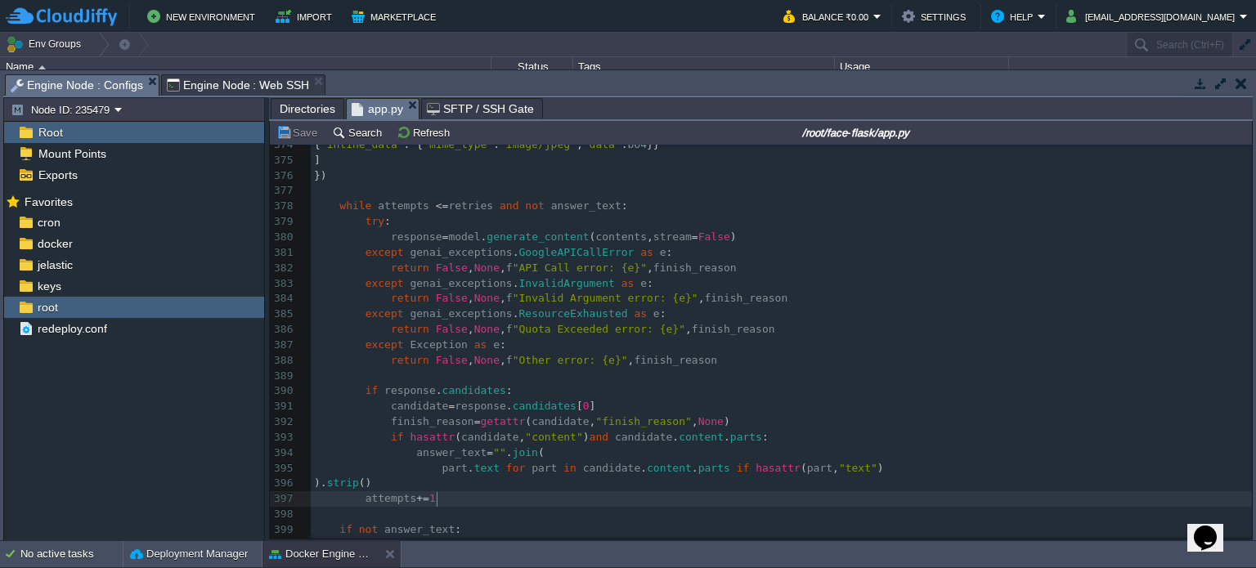
scroll to position [5755, 0]
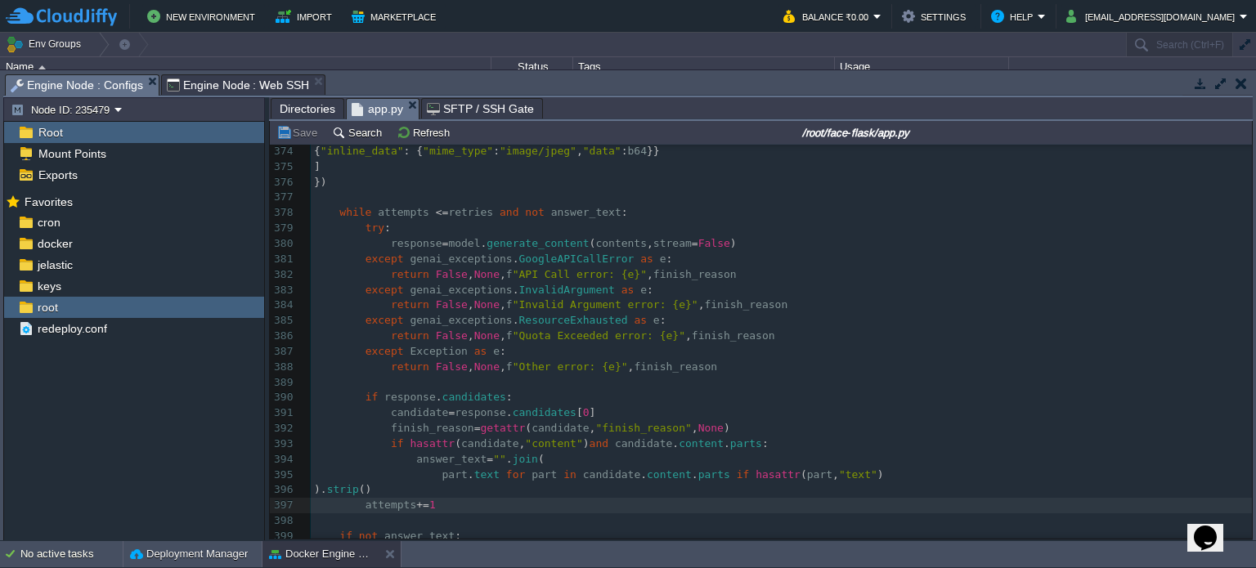
click at [616, 213] on pre "while attempts < = retries and not answer_text :" at bounding box center [781, 213] width 941 height 16
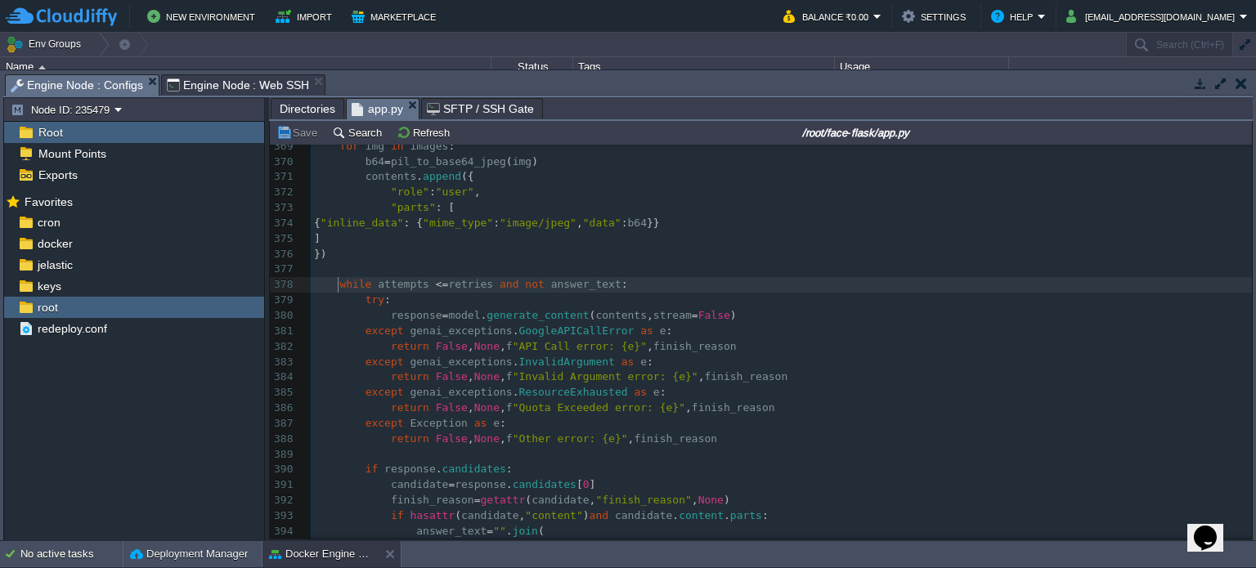
click at [339, 290] on div "x import google . api_core . exceptions as genai_exceptions 355 356 def generat…" at bounding box center [781, 408] width 941 height 971
click at [339, 290] on span "while" at bounding box center [355, 284] width 32 height 12
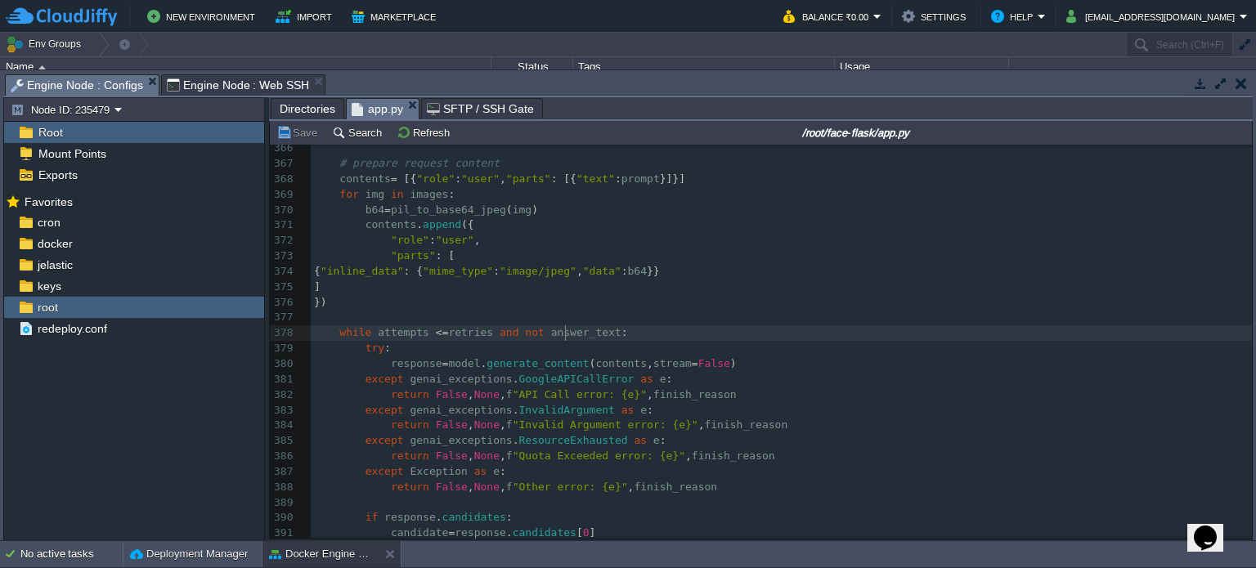
click at [563, 338] on span "answer_text" at bounding box center [586, 332] width 70 height 12
type textarea "answer_text"
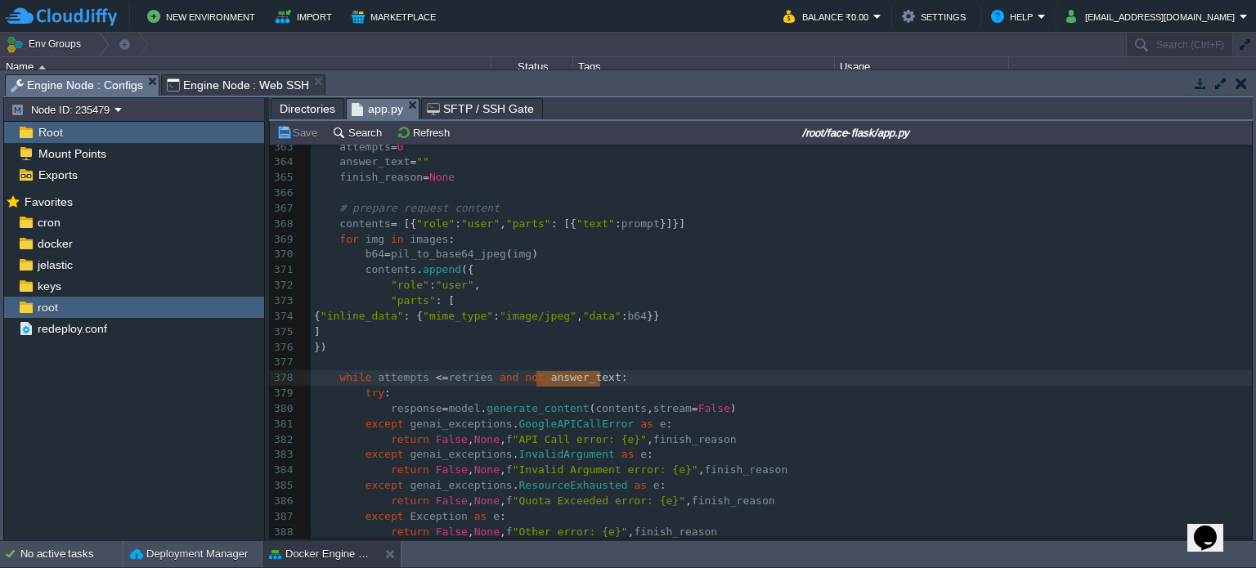
click at [519, 369] on pre at bounding box center [781, 363] width 941 height 16
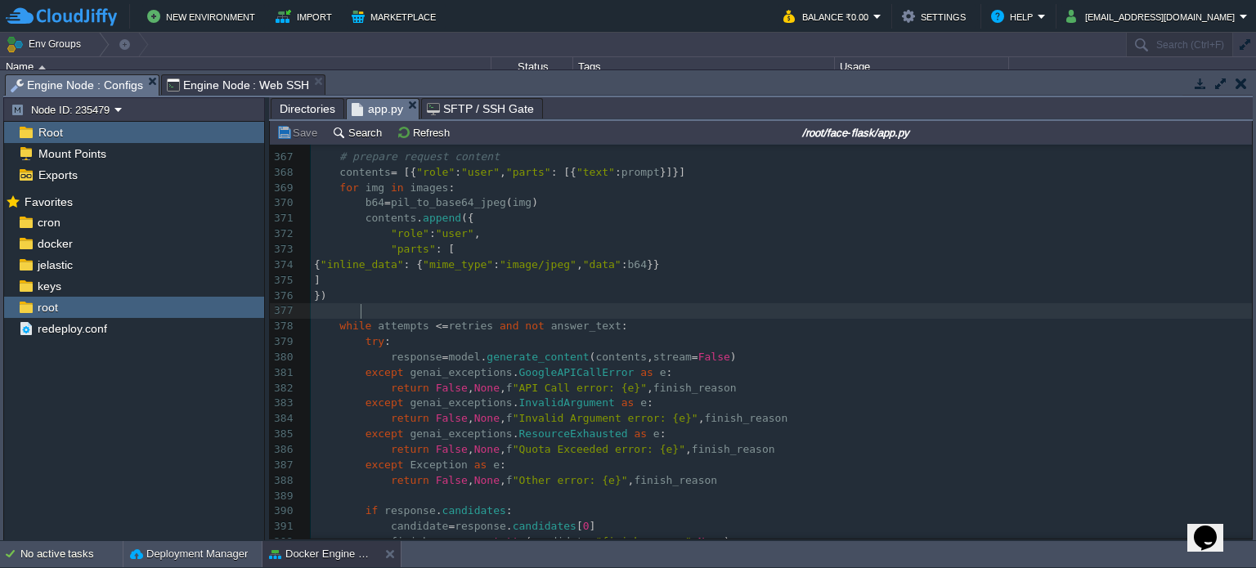
scroll to position [6196, 0]
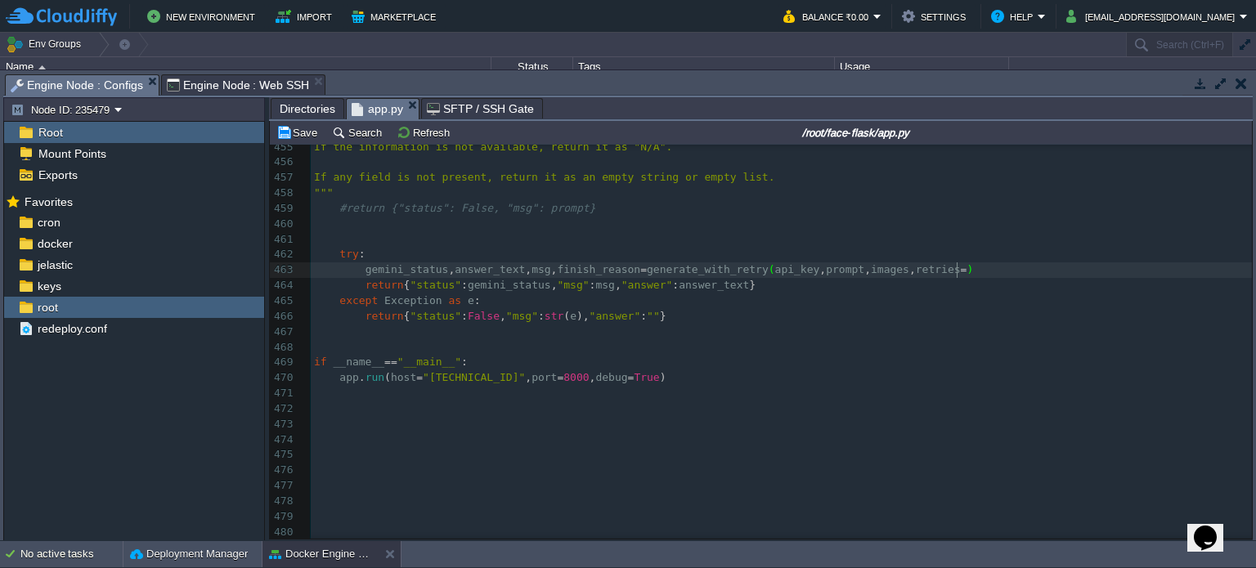
type textarea "5"
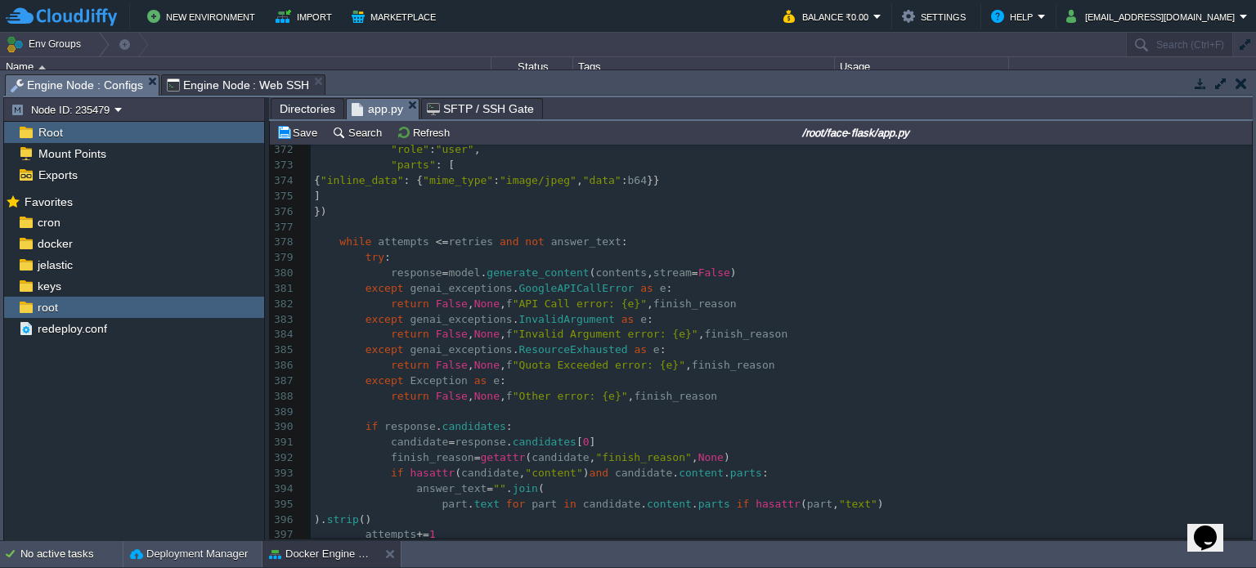
click at [429, 263] on pre "try :" at bounding box center [781, 258] width 941 height 16
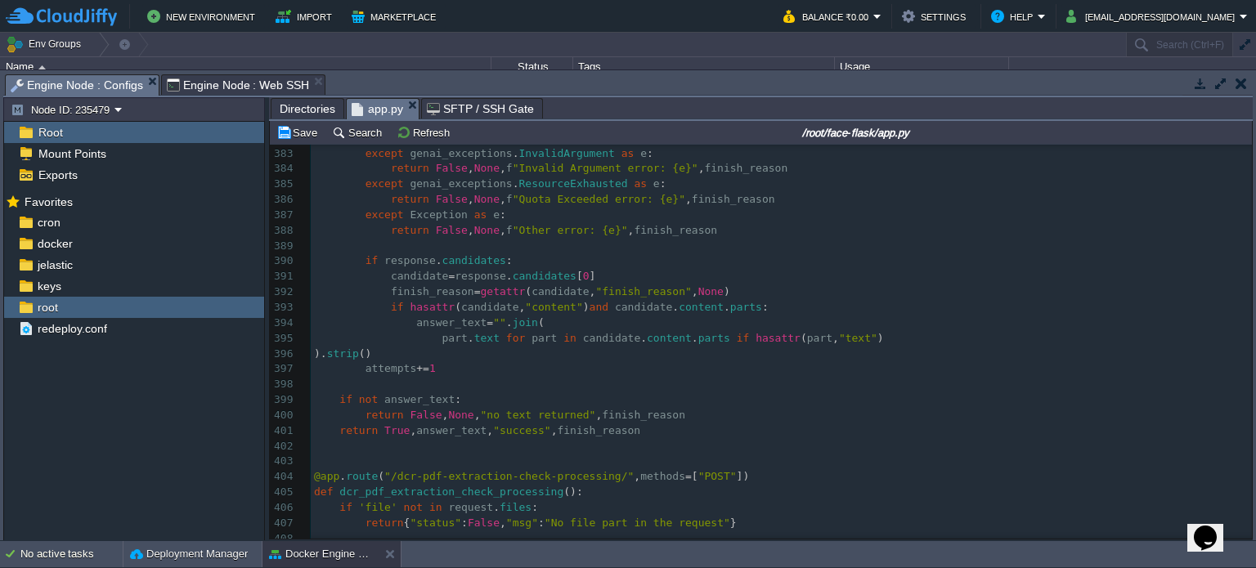
click at [471, 374] on pre "attempts += 1" at bounding box center [781, 370] width 941 height 16
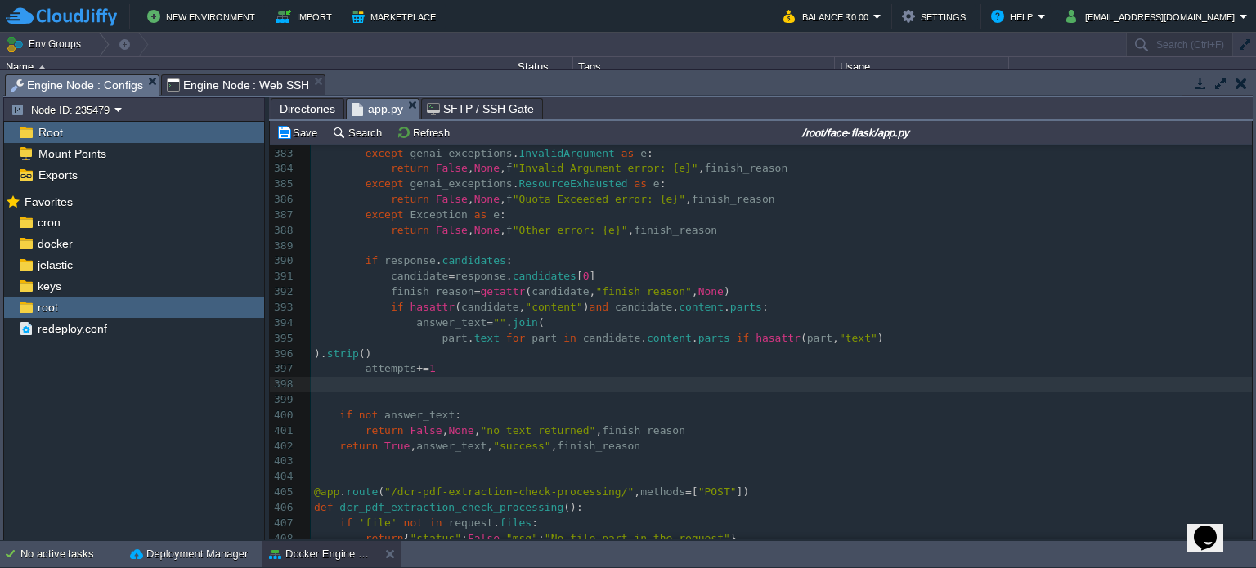
paste textarea "attempts"
click at [389, 375] on div "x return { "status" : gemini_status , "msg" : msg , "answer" : answer_text } 36…" at bounding box center [781, 270] width 941 height 894
type textarea "attempts"
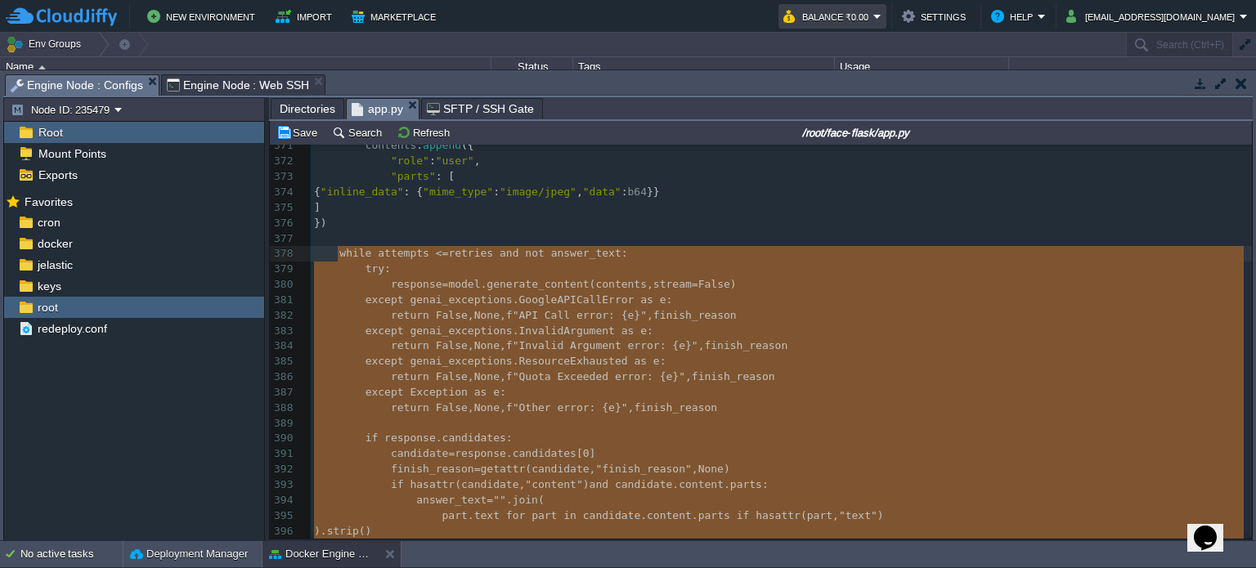
type textarea "-"
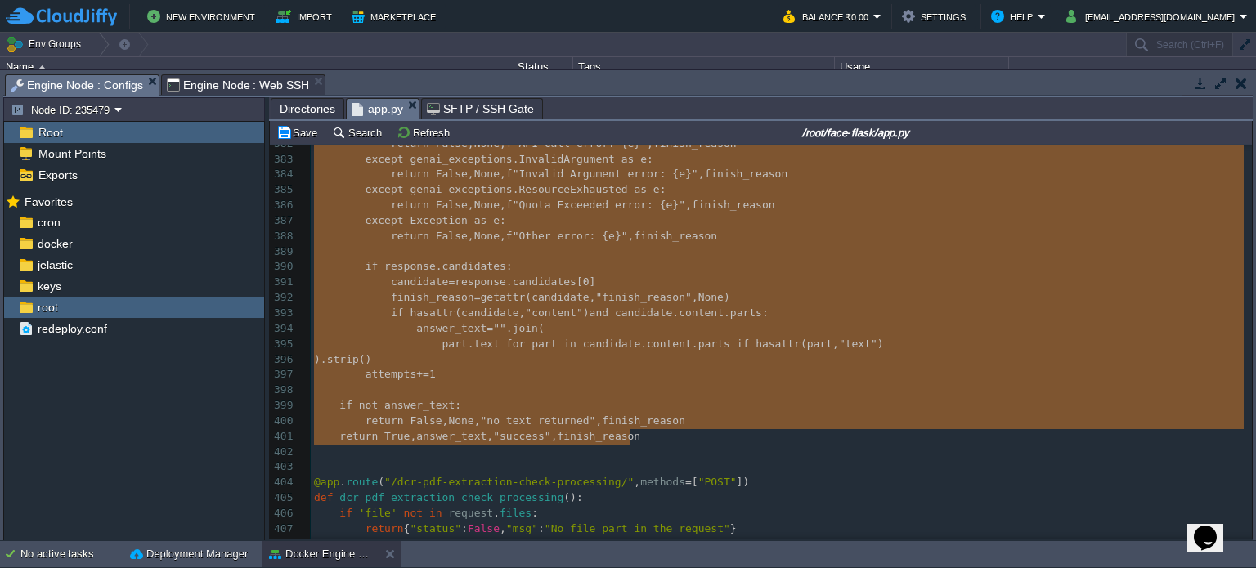
scroll to position [5892, 0]
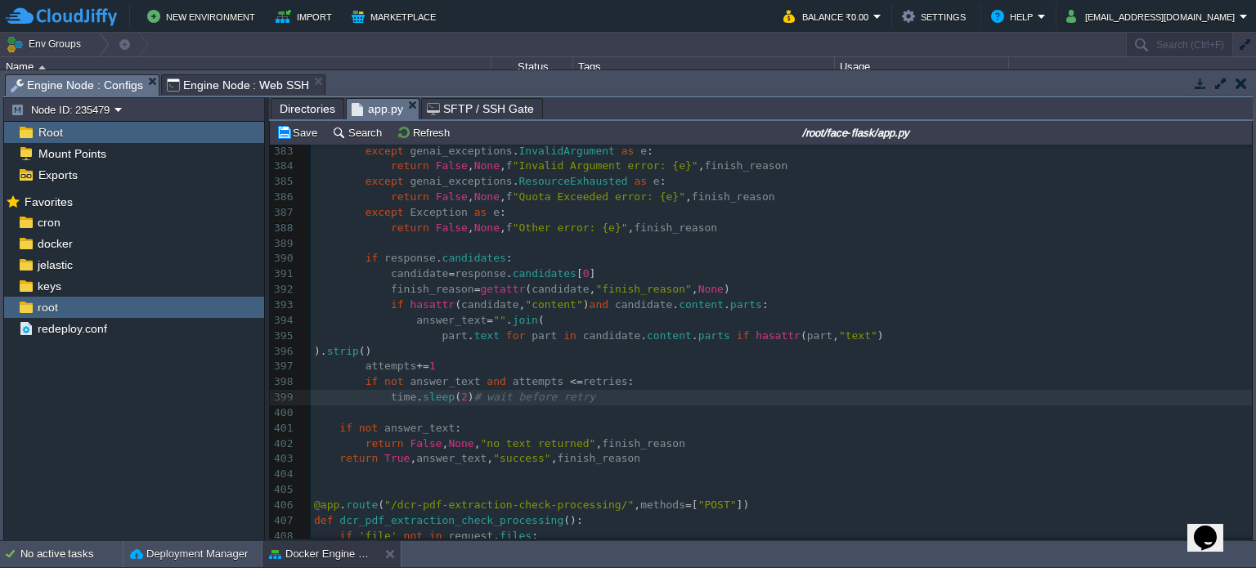
click at [467, 374] on pre "attempts += 1" at bounding box center [781, 367] width 941 height 16
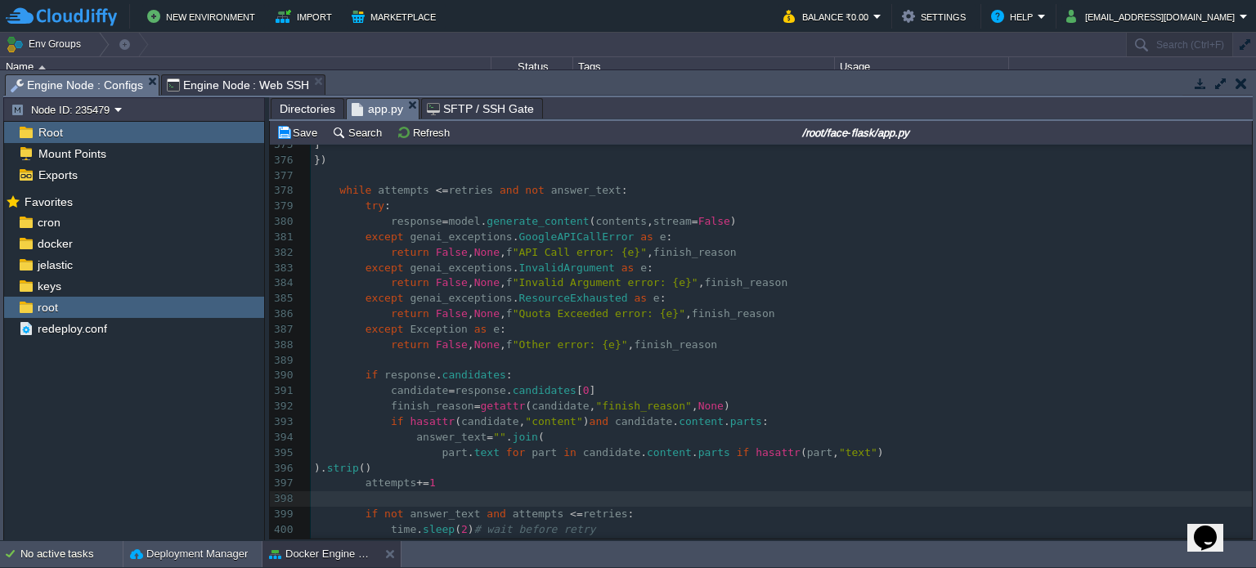
scroll to position [5778, 0]
click at [693, 237] on pre "except genai_exceptions . GoogleAPICallError as e :" at bounding box center [781, 237] width 941 height 16
click at [409, 230] on div "x return { "status" : gemini_status , "msg" : msg , "answer" : answer_text } 36…" at bounding box center [781, 391] width 941 height 940
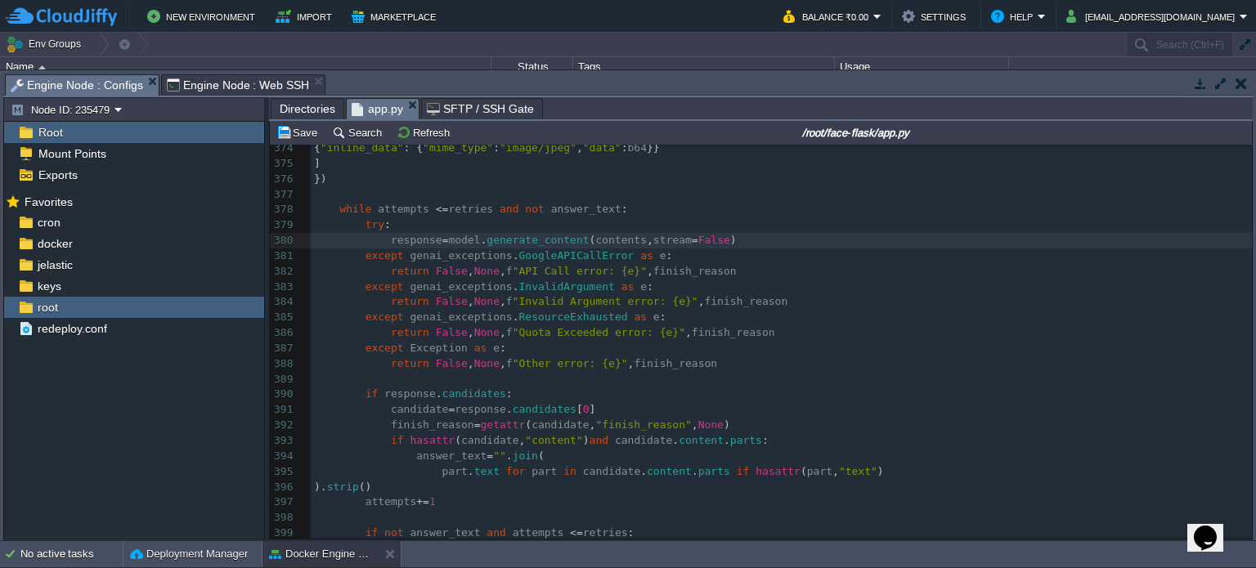
scroll to position [5758, 0]
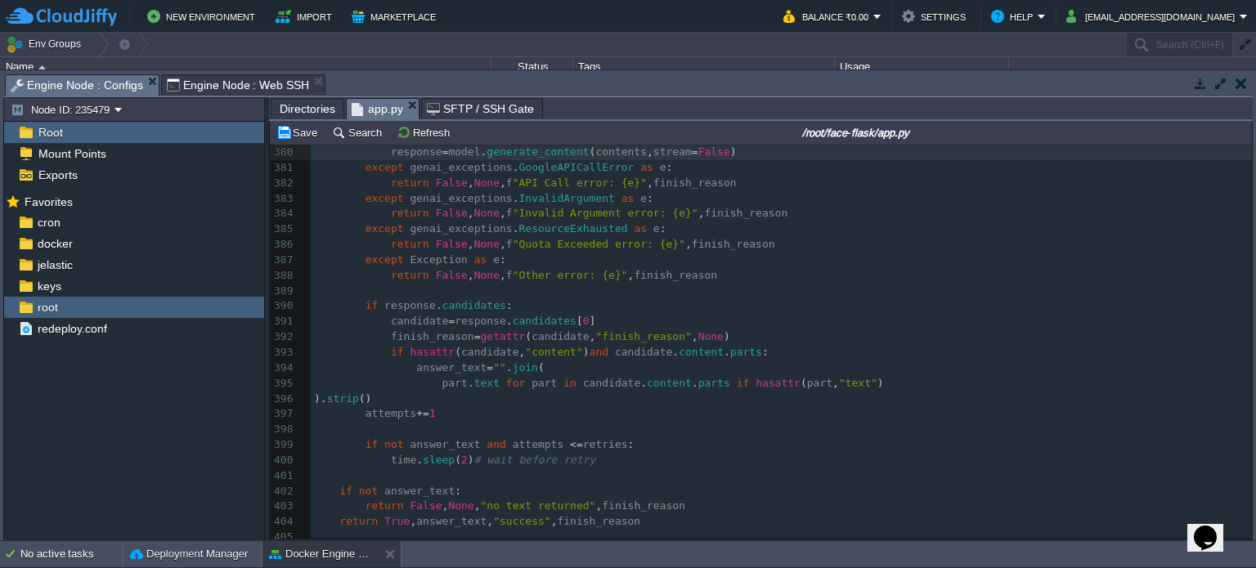
click at [306, 145] on div "Save Search Refresh /root/face-flask/app.py" at bounding box center [761, 133] width 982 height 24
click at [304, 135] on button "Save" at bounding box center [299, 132] width 46 height 15
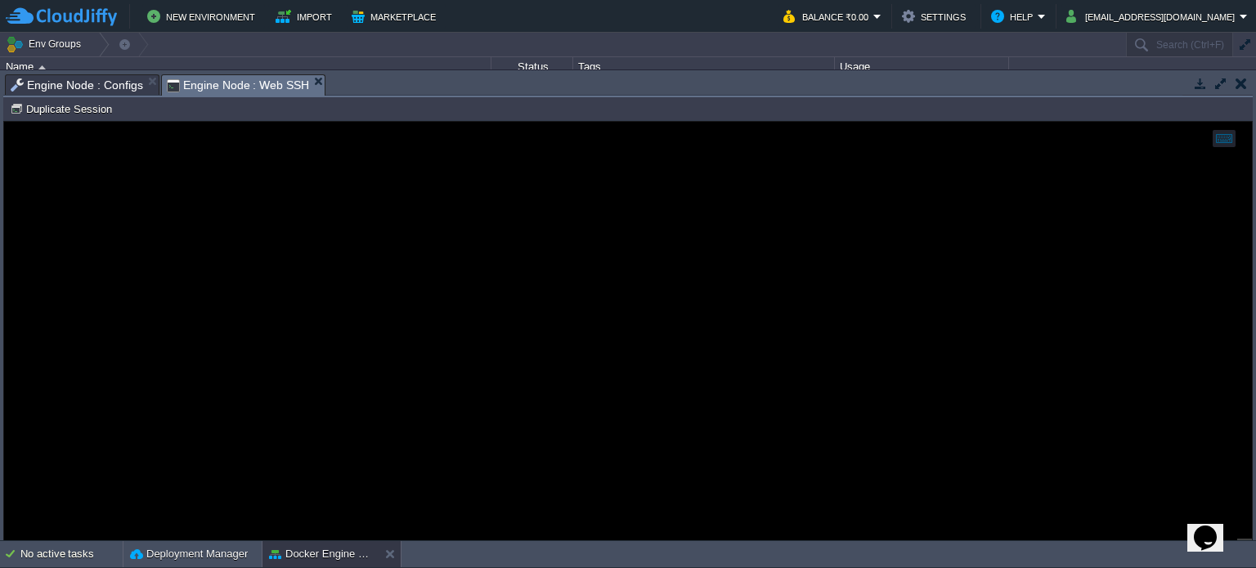
click at [224, 77] on span "Engine Node : Web SSH" at bounding box center [238, 85] width 143 height 20
